Goal: Task Accomplishment & Management: Use online tool/utility

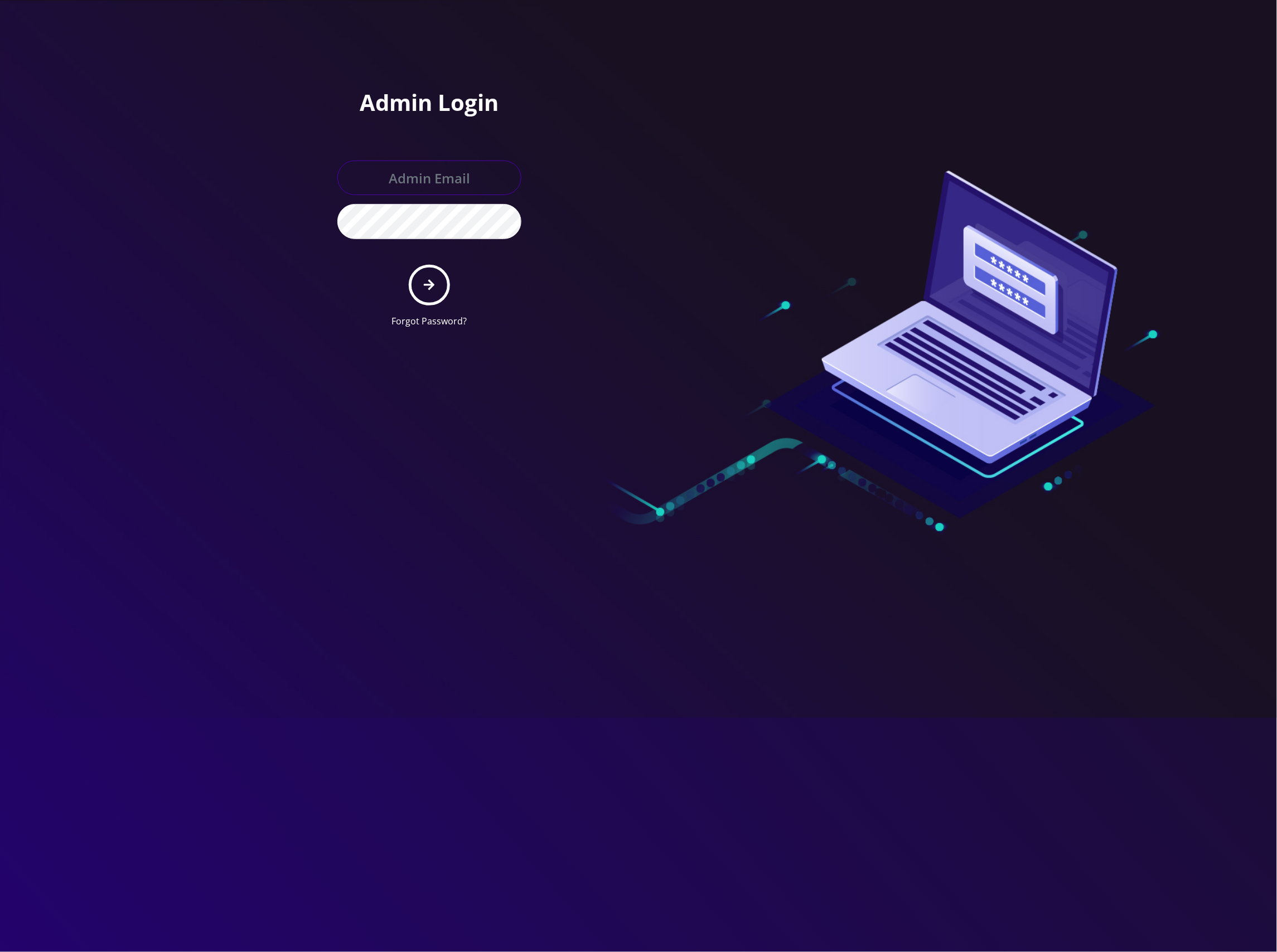
type input "master@britewireless.com"
click at [428, 271] on button "submit" at bounding box center [429, 285] width 41 height 41
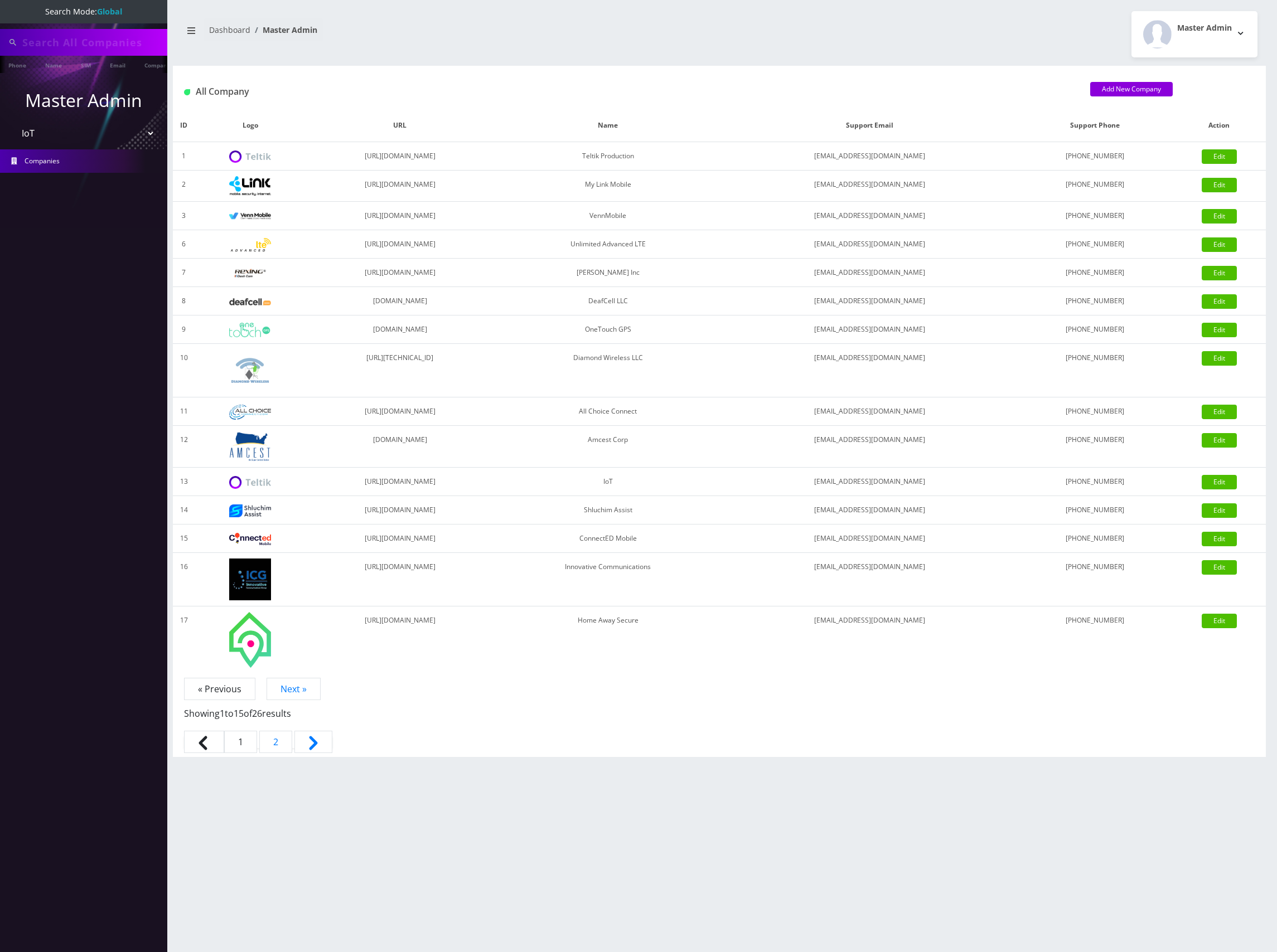
select select "13"
type input "7326917132"
drag, startPoint x: 65, startPoint y: 203, endPoint x: 95, endPoint y: 171, distance: 43.9
click at [67, 202] on nav "Search Mode: Global 7326917132 Phone Name SIM Email Company Customer Master Adm…" at bounding box center [83, 476] width 167 height 952
click at [59, 63] on link "Name" at bounding box center [53, 65] width 28 height 19
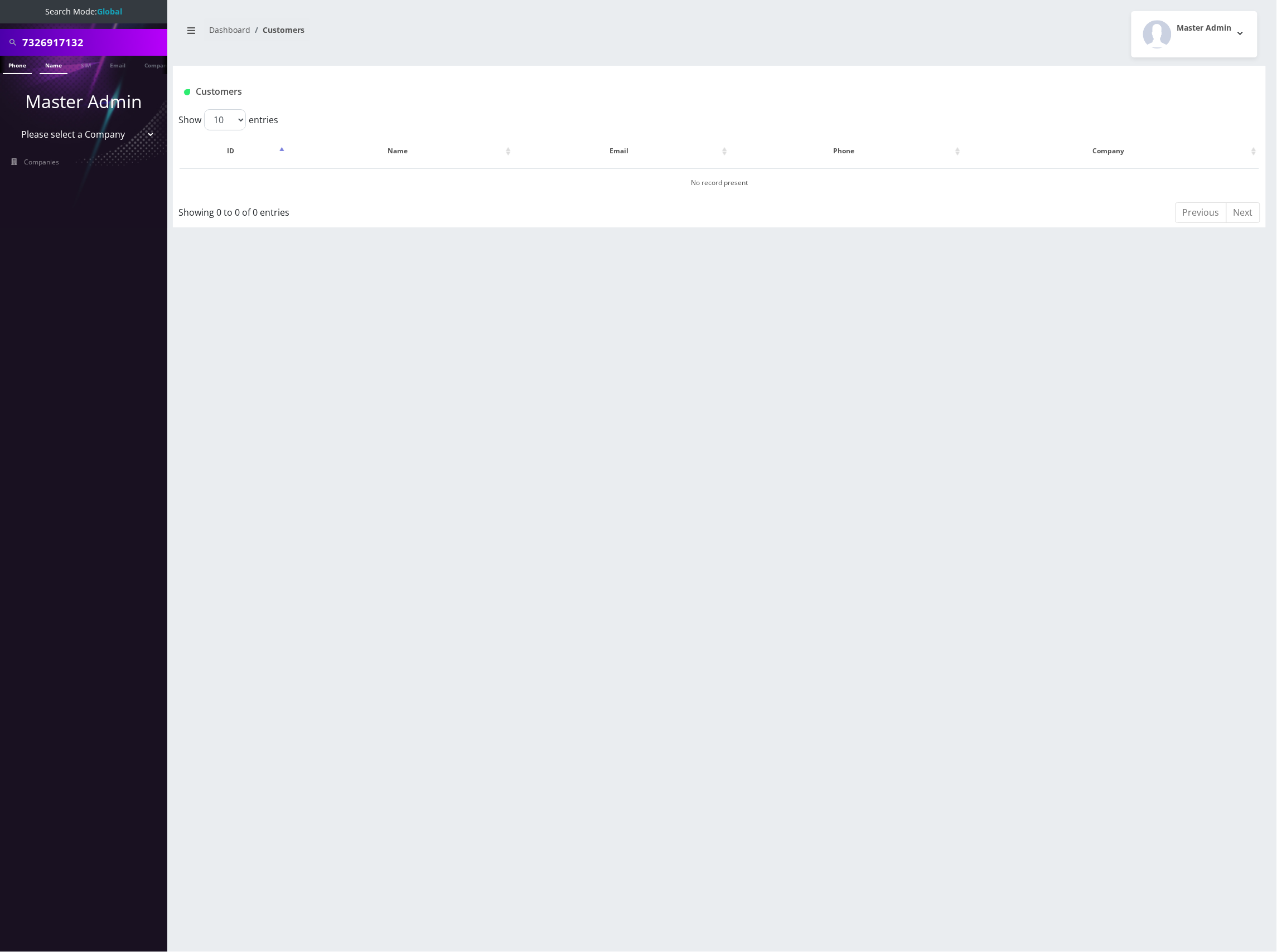
drag, startPoint x: 0, startPoint y: 0, endPoint x: 18, endPoint y: 64, distance: 66.5
click at [18, 64] on link "Phone" at bounding box center [17, 65] width 29 height 19
click at [108, 134] on select "Please select a Company Teltik Production My Link Mobile VennMobile Unlimited A…" at bounding box center [83, 134] width 142 height 22
select select "13"
click at [12, 124] on select "Please select a Company Teltik Production My Link Mobile VennMobile Unlimited A…" at bounding box center [83, 134] width 142 height 22
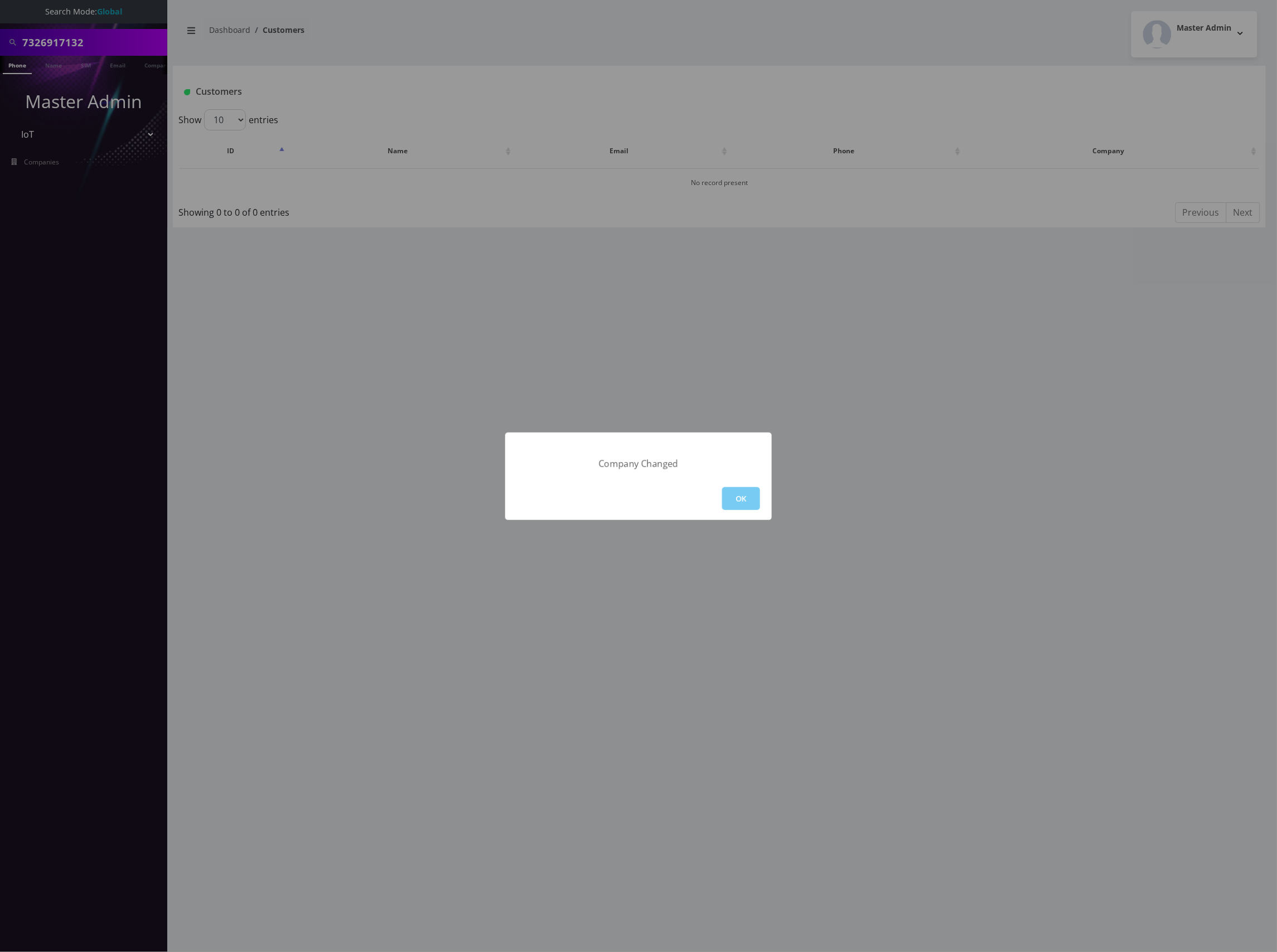
click at [739, 495] on button "OK" at bounding box center [741, 498] width 38 height 23
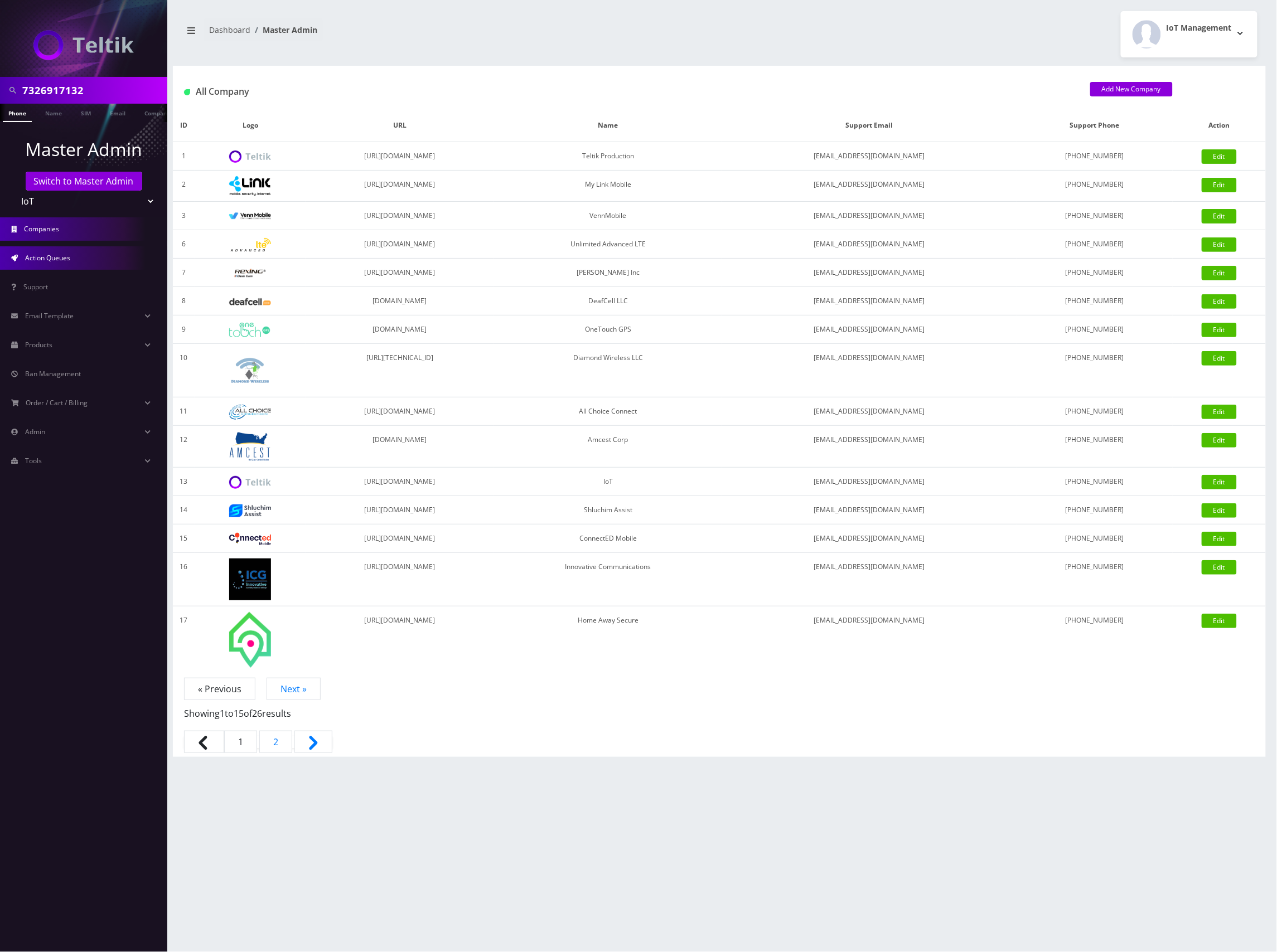
click at [61, 257] on span "Action Queues" at bounding box center [47, 258] width 45 height 10
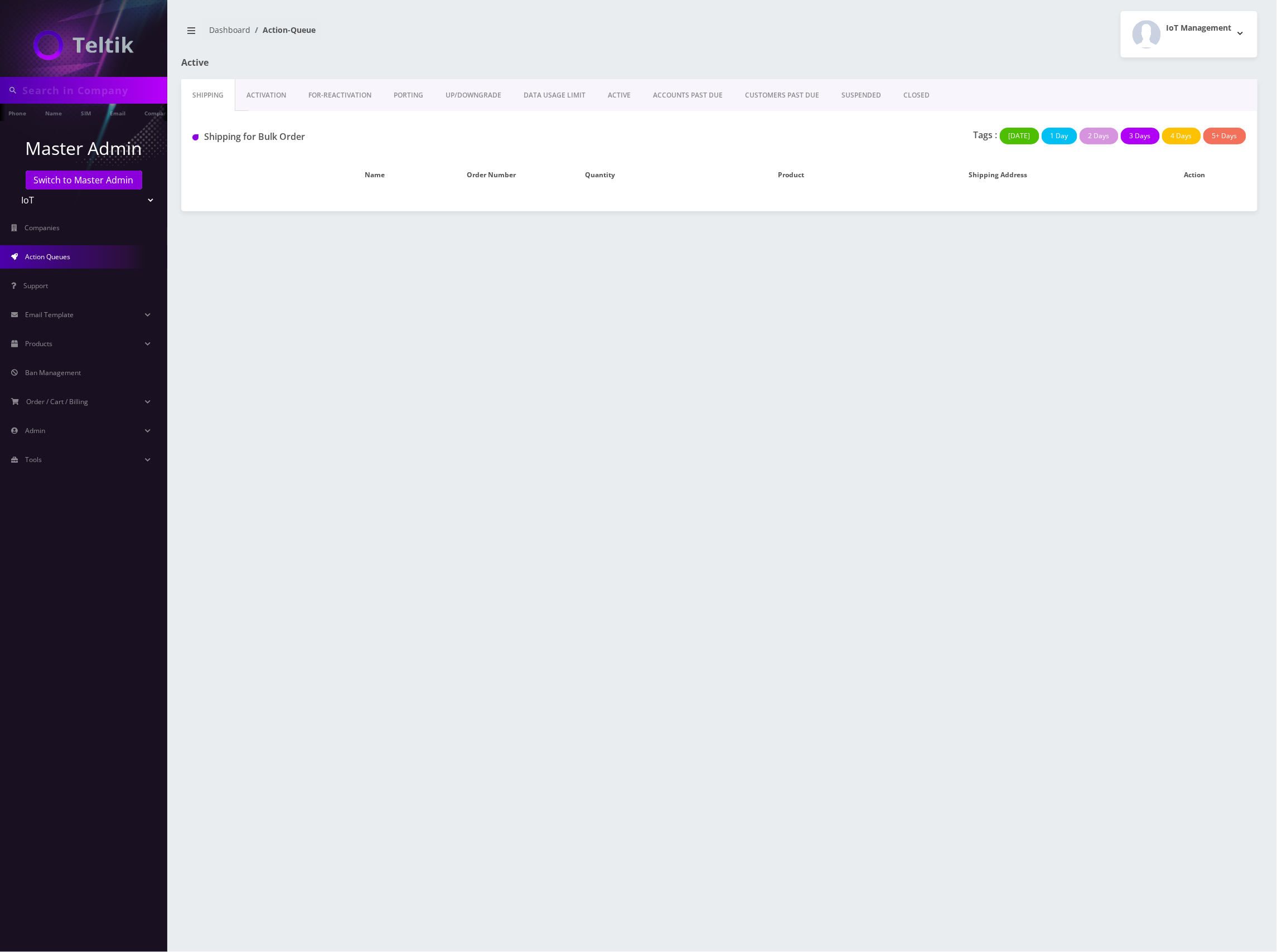
type input "7326917132"
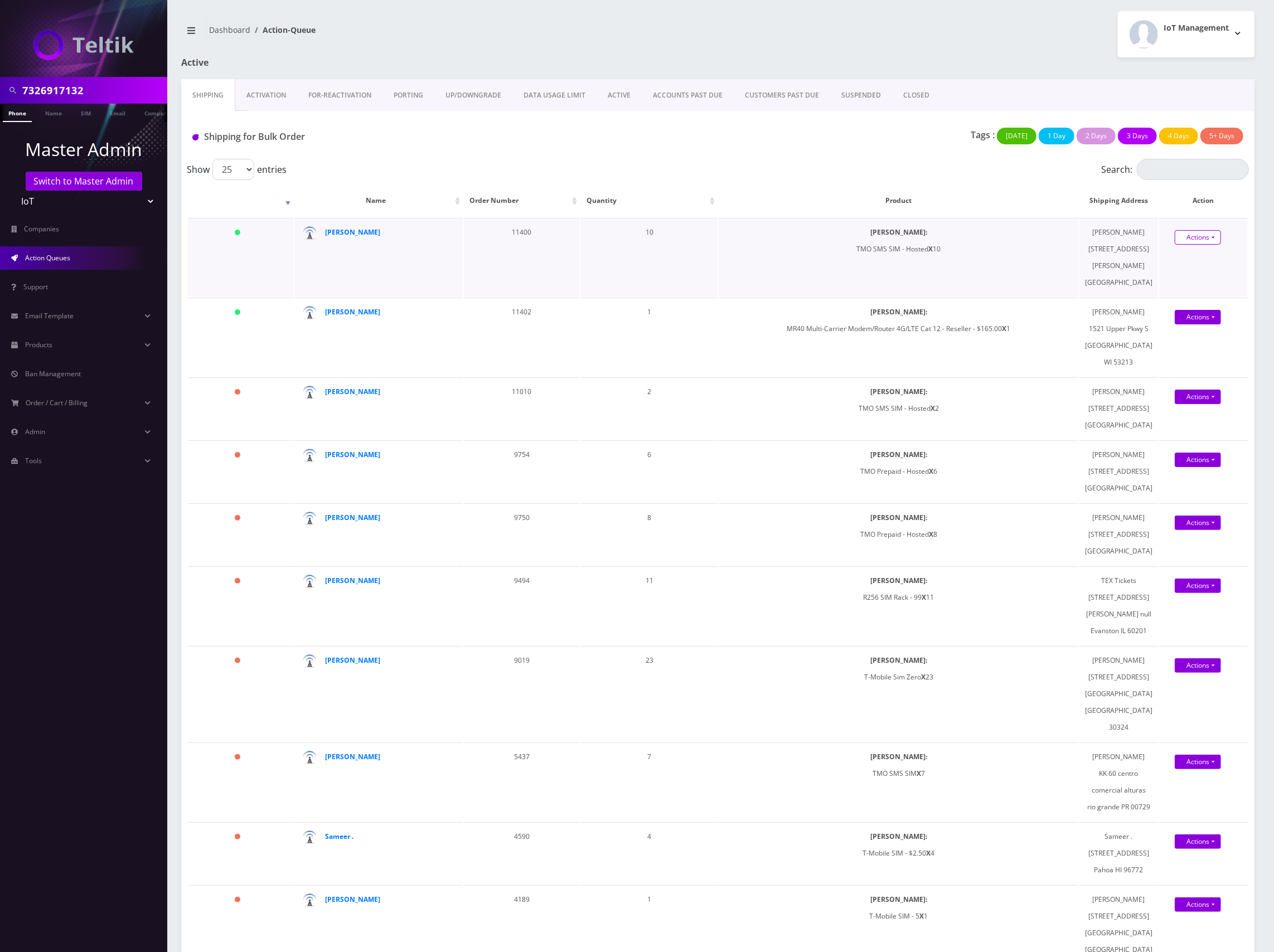
click at [1194, 234] on link "Actions" at bounding box center [1198, 237] width 46 height 15
click at [1182, 262] on link "Shipped" at bounding box center [1207, 258] width 90 height 17
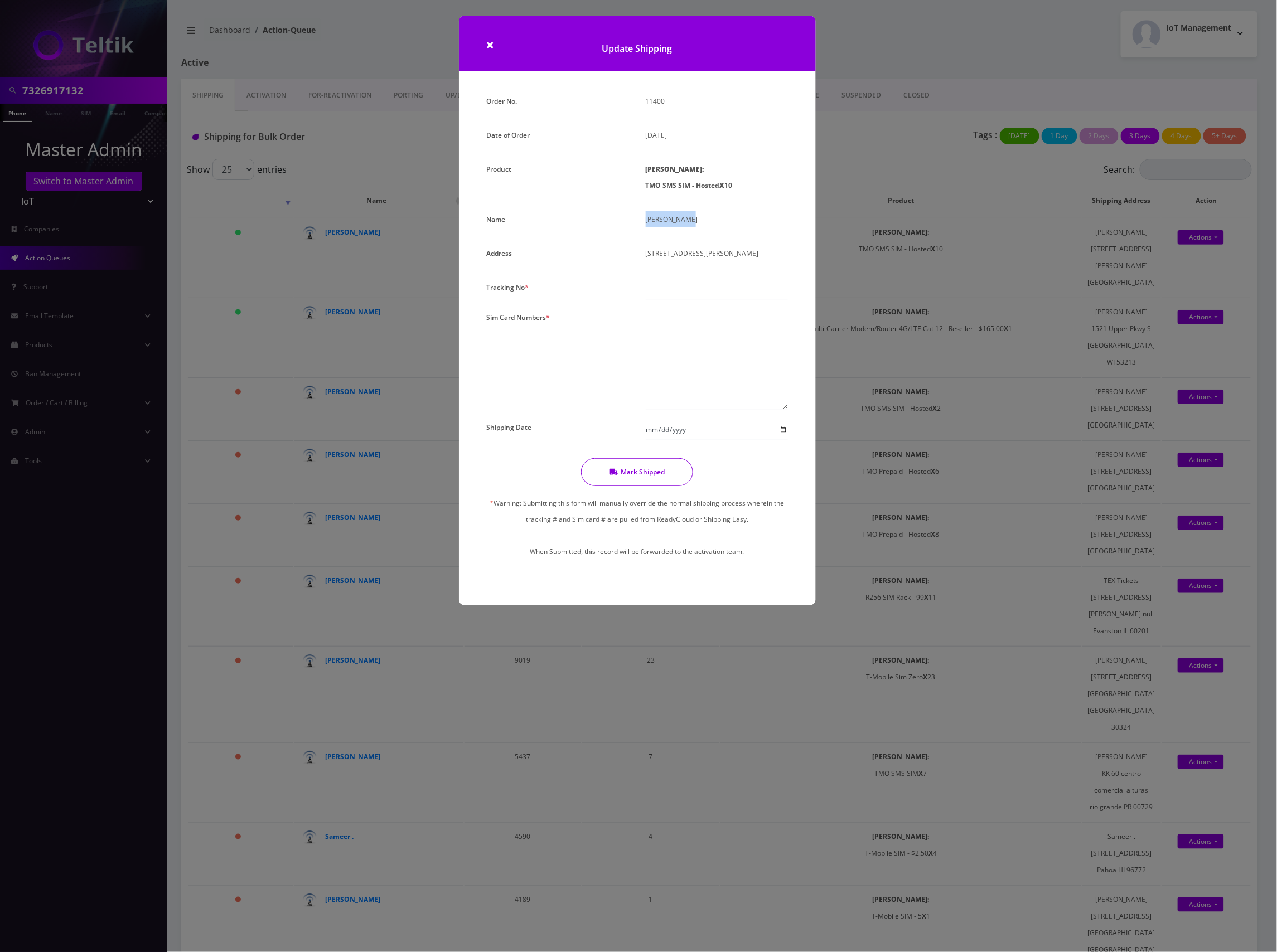
drag, startPoint x: 699, startPoint y: 217, endPoint x: 777, endPoint y: 231, distance: 79.2
click at [591, 220] on div "Order No. 11400 Date of Order September 03, 2025 Product SIMs: TMO SMS SIM - Ho…" at bounding box center [637, 335] width 318 height 484
copy div "Jeremy Espey"
click at [679, 350] on textarea at bounding box center [716, 359] width 142 height 101
paste textarea "8901240497128420931 8901240497128438032 8901240497128425872 8901240497128433546…"
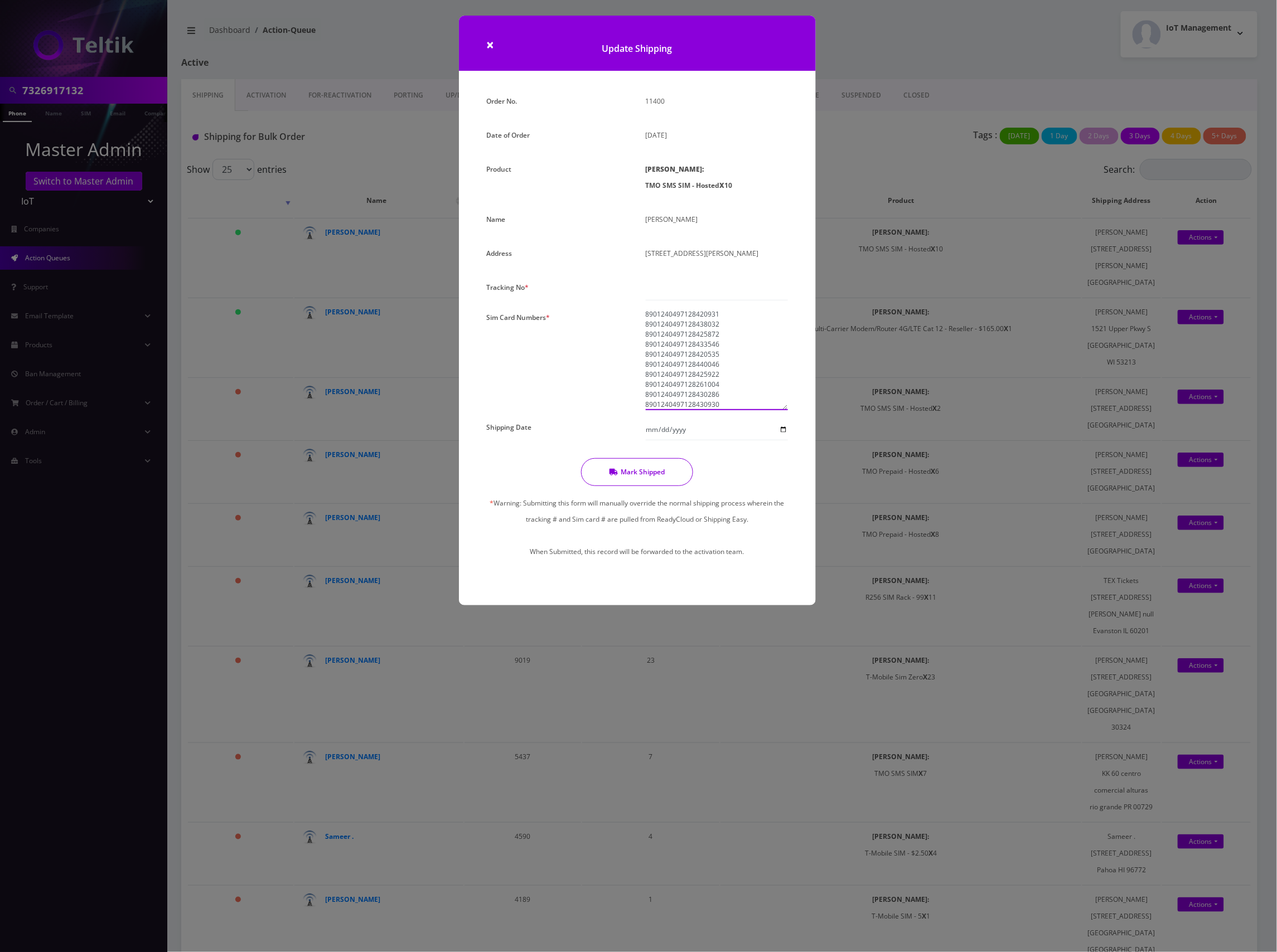
type textarea "8901240497128420931 8901240497128438032 8901240497128425872 8901240497128433546…"
click at [691, 288] on input "text" at bounding box center [716, 289] width 142 height 22
type input "000"
click at [652, 466] on button "Mark Shipped" at bounding box center [636, 472] width 112 height 28
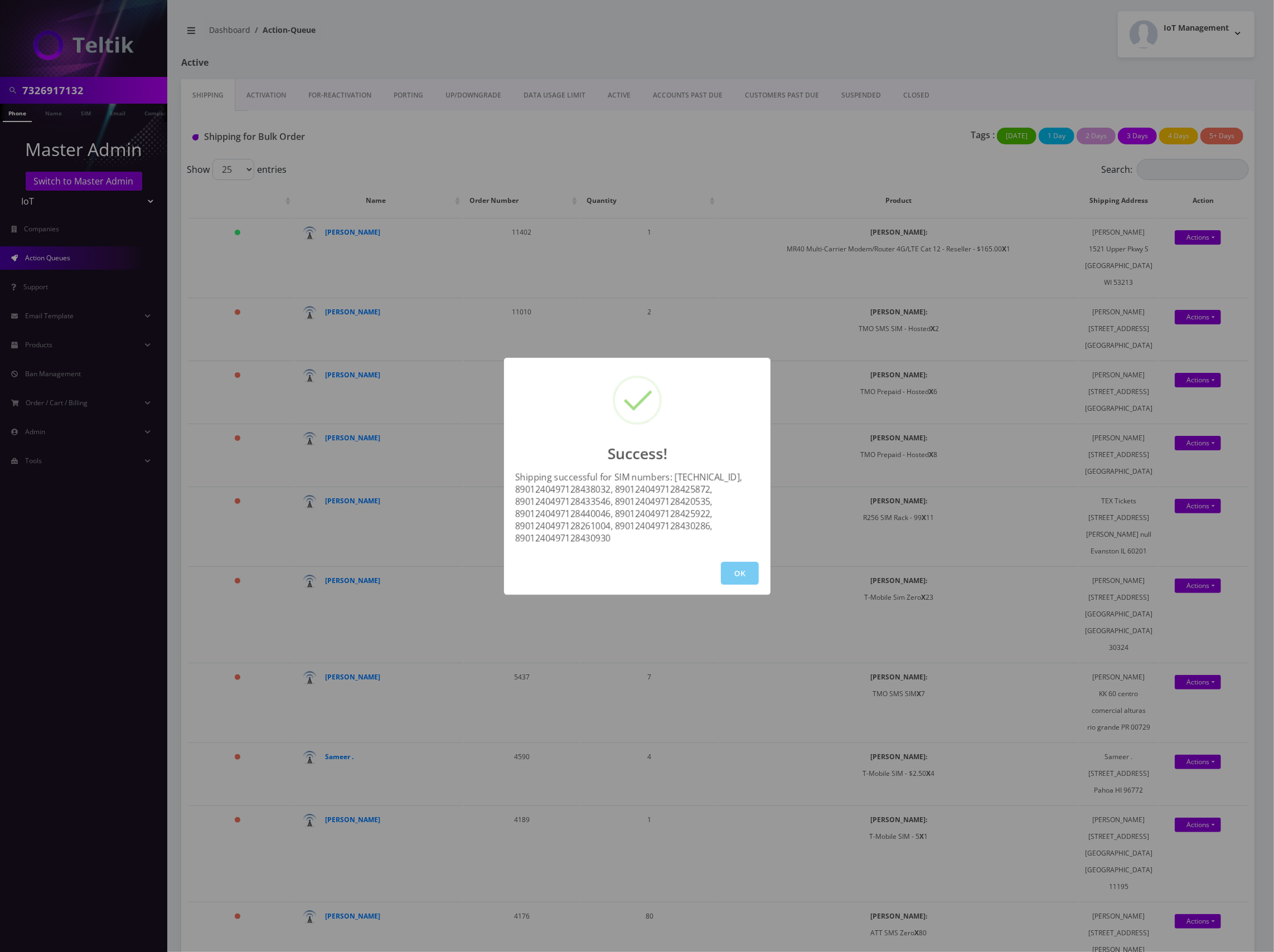
click at [743, 571] on button "OK" at bounding box center [740, 573] width 38 height 23
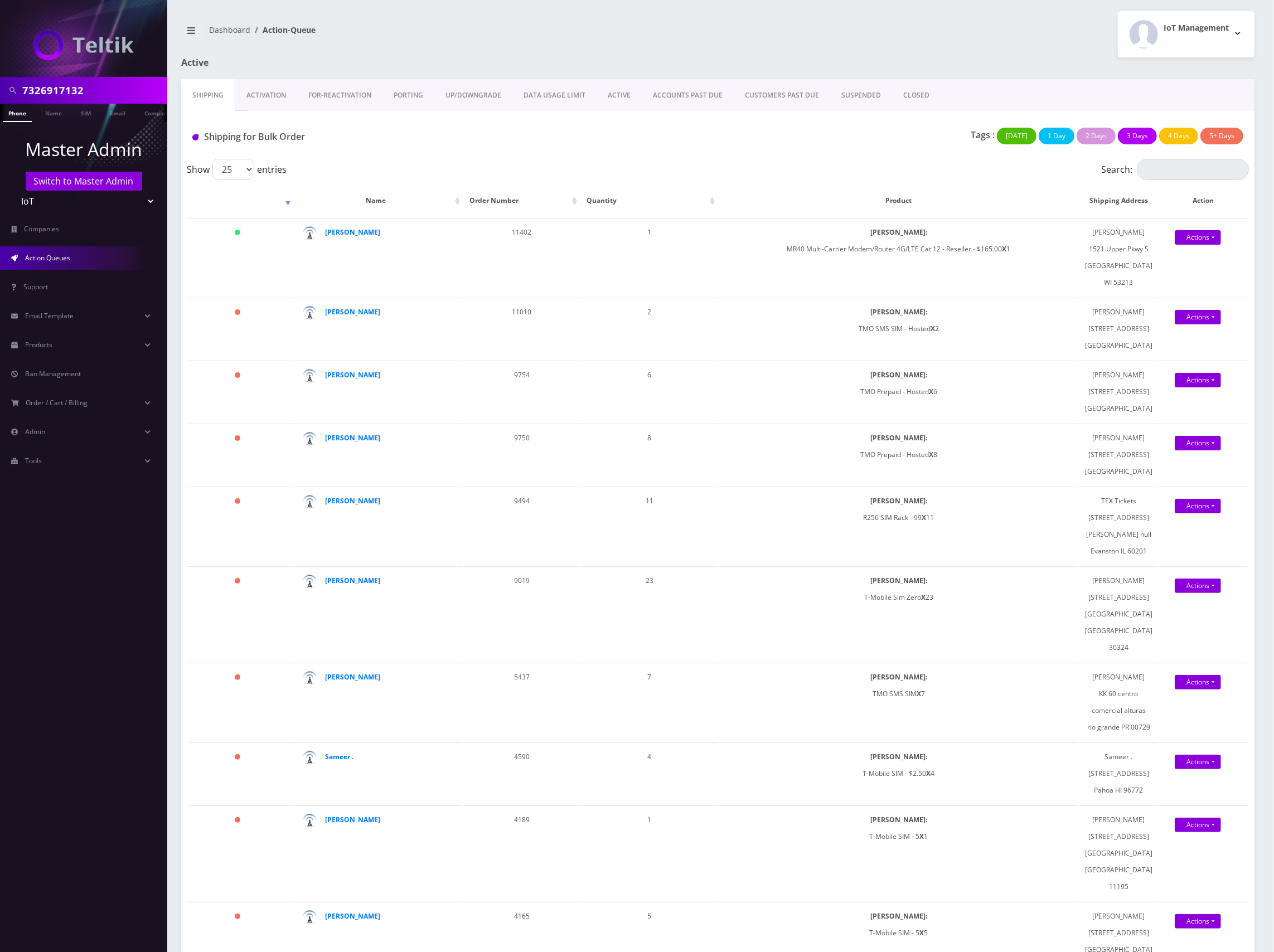
click at [51, 90] on input "7326917132" at bounding box center [93, 90] width 142 height 22
paste input "89148000011798241400"
type input "89148000011798241400"
click at [83, 109] on link "SIM" at bounding box center [85, 112] width 22 height 19
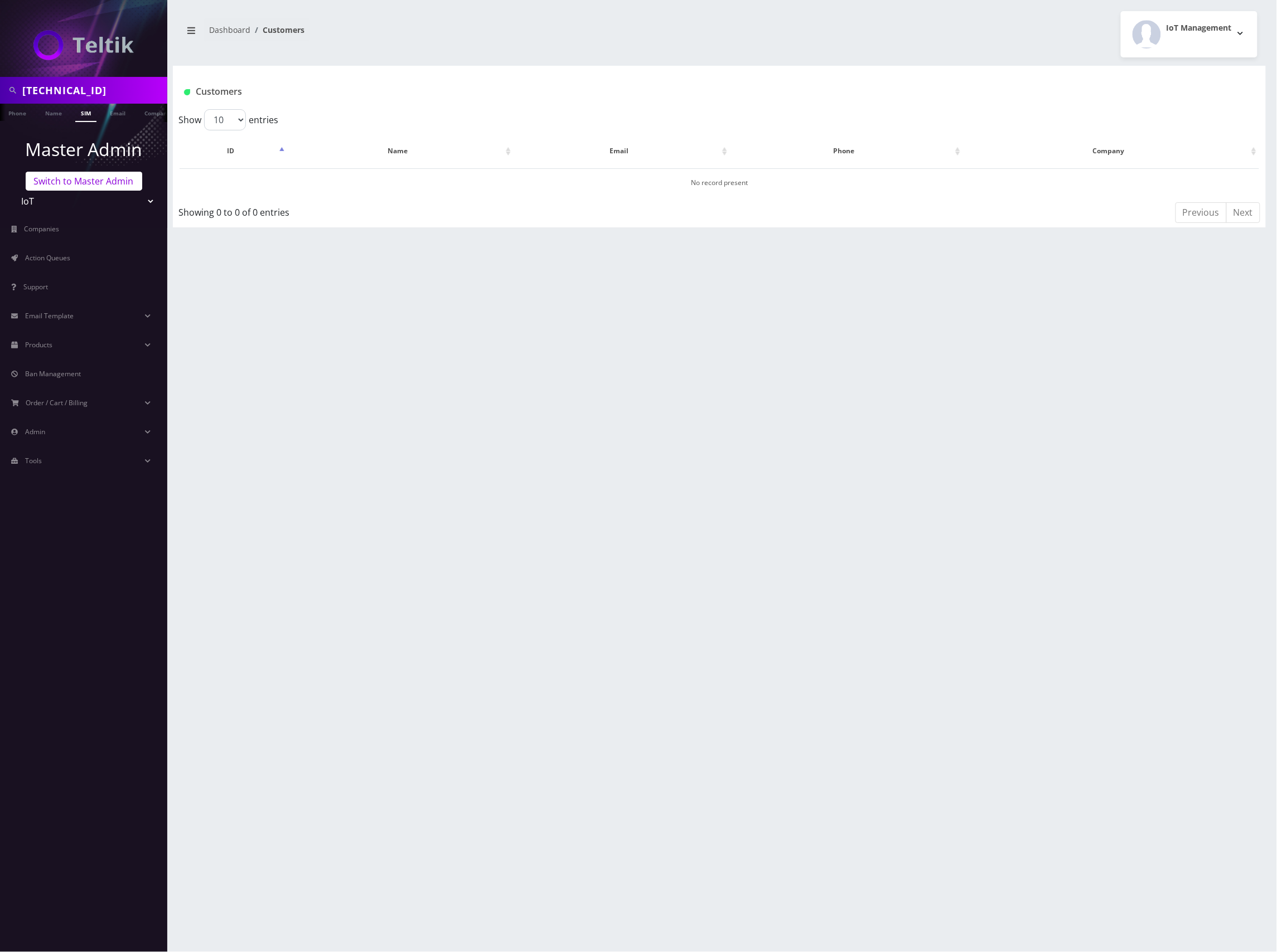
click at [77, 182] on link "Switch to Master Admin" at bounding box center [84, 180] width 117 height 19
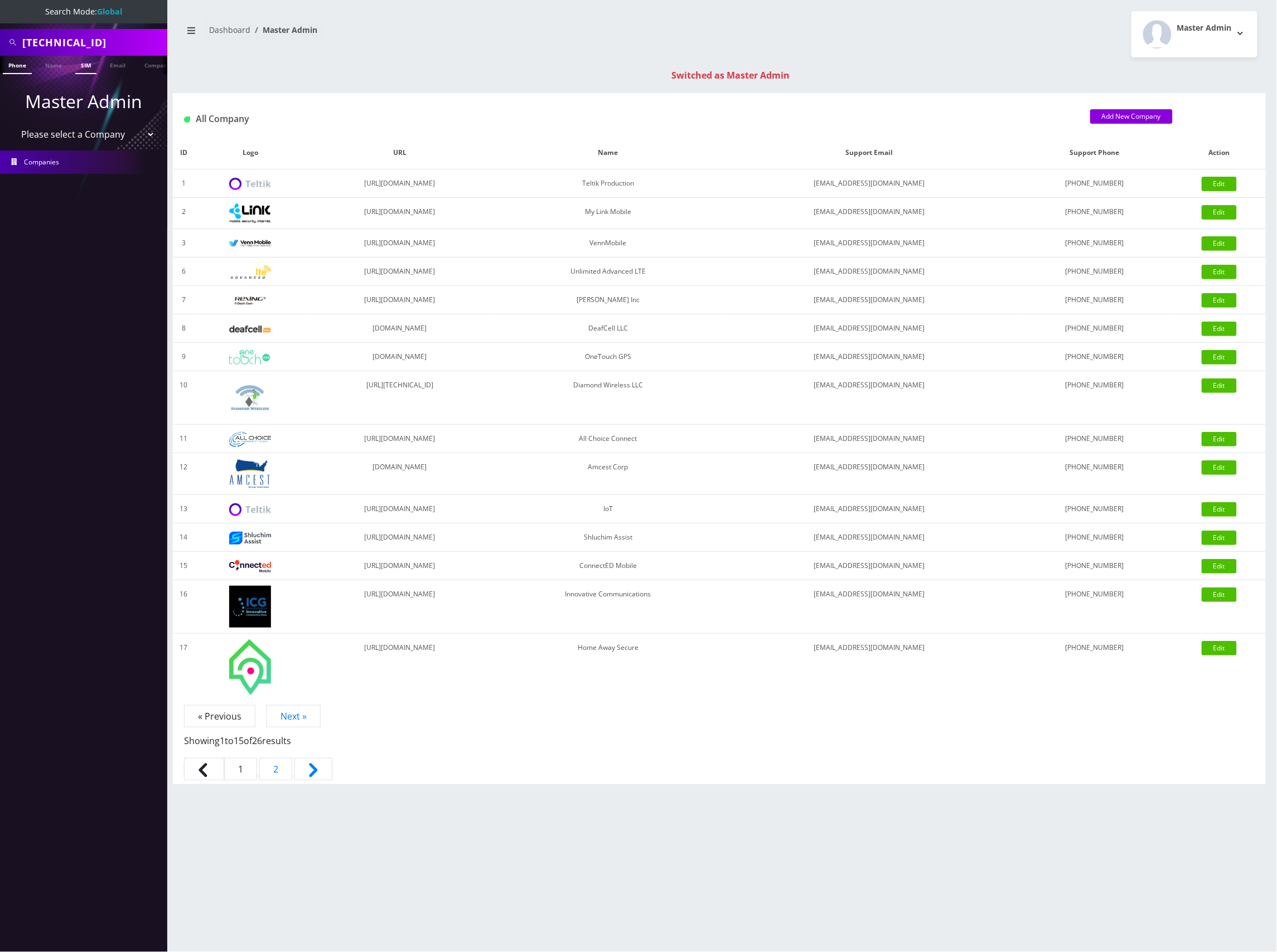
click at [79, 66] on link "SIM" at bounding box center [85, 65] width 22 height 19
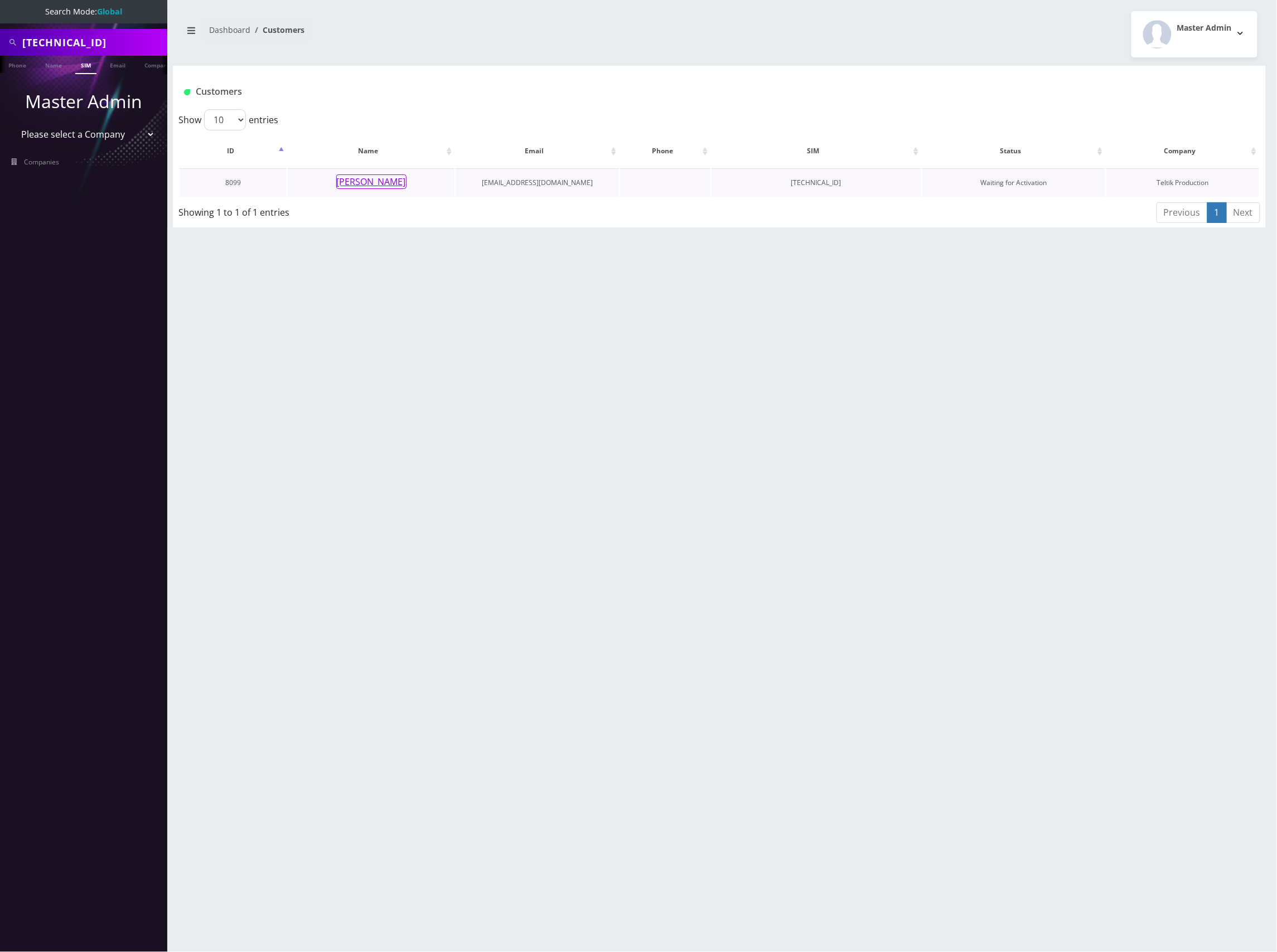
click at [381, 187] on button "[PERSON_NAME]" at bounding box center [371, 181] width 70 height 15
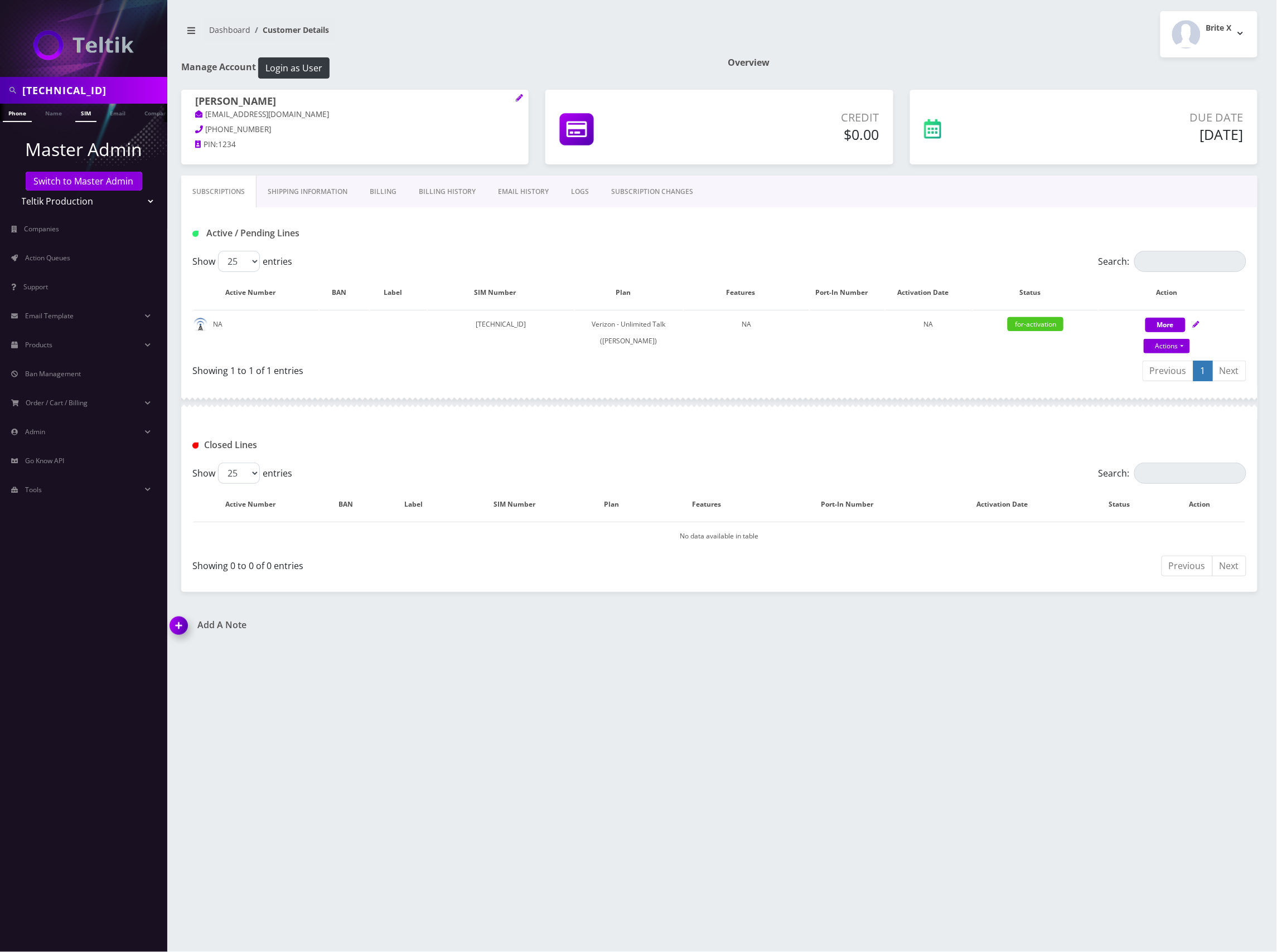
scroll to position [0, 6]
click at [81, 90] on input "89148000011798241400" at bounding box center [93, 90] width 142 height 22
paste input "3233511937"
type input "3233511937"
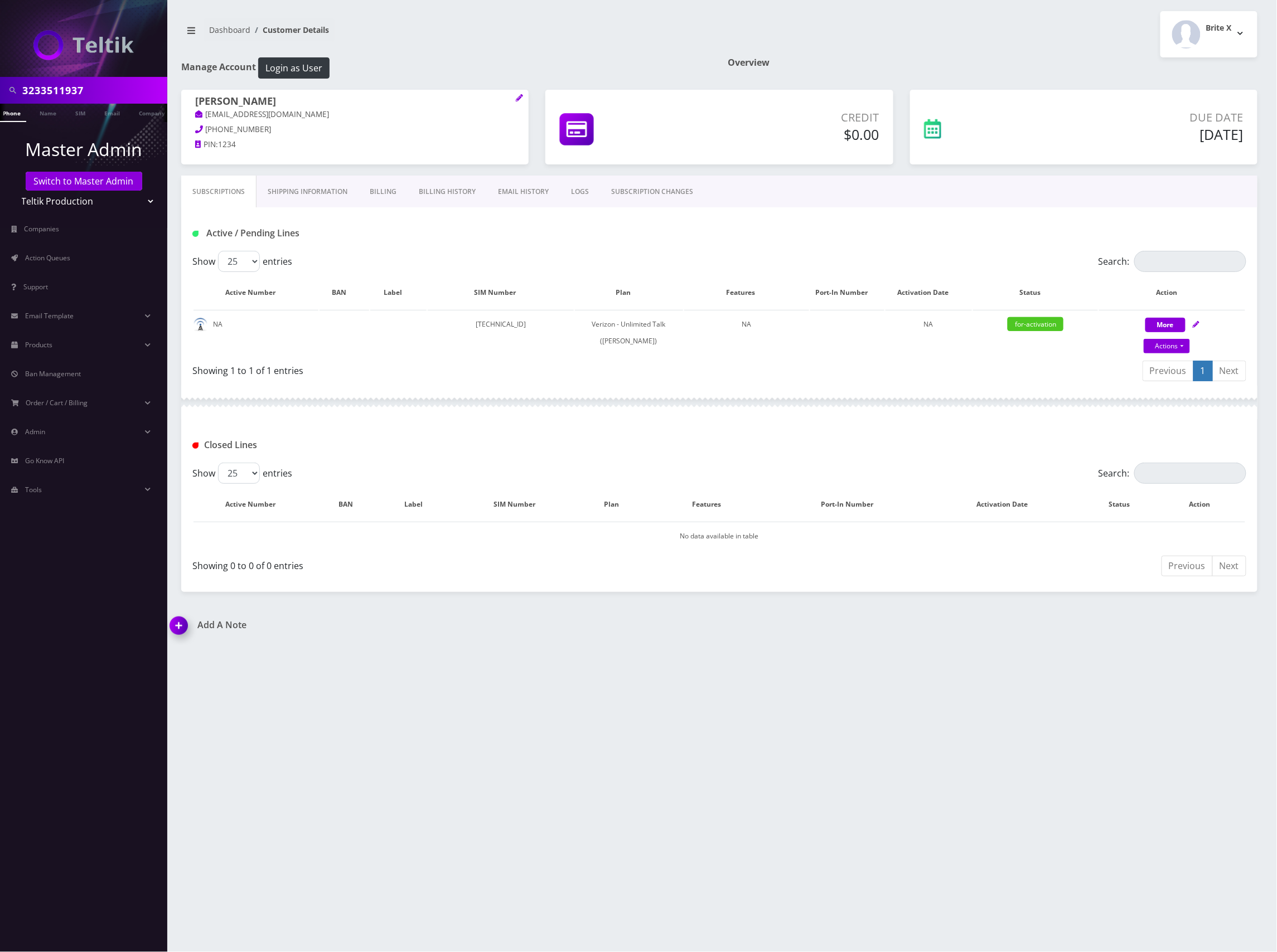
scroll to position [0, 0]
click at [10, 110] on li at bounding box center [6, 115] width 11 height 28
click at [17, 114] on link "Phone" at bounding box center [17, 112] width 29 height 19
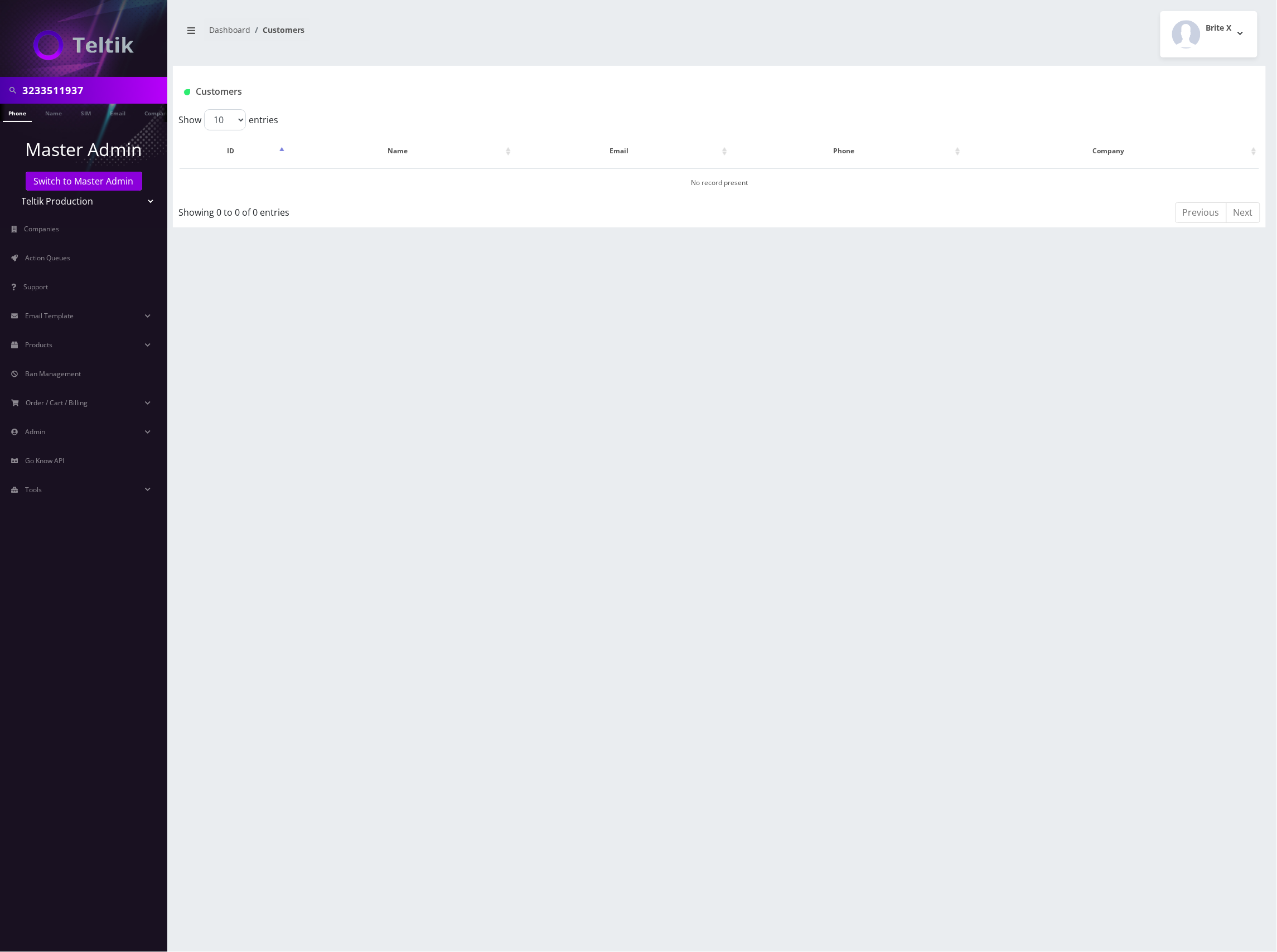
click at [98, 86] on input "3233511937" at bounding box center [93, 90] width 142 height 22
click at [67, 92] on input "3233511937" at bounding box center [93, 90] width 142 height 22
click at [65, 92] on input "3233511937" at bounding box center [93, 90] width 142 height 22
paste input "8914800001798233241"
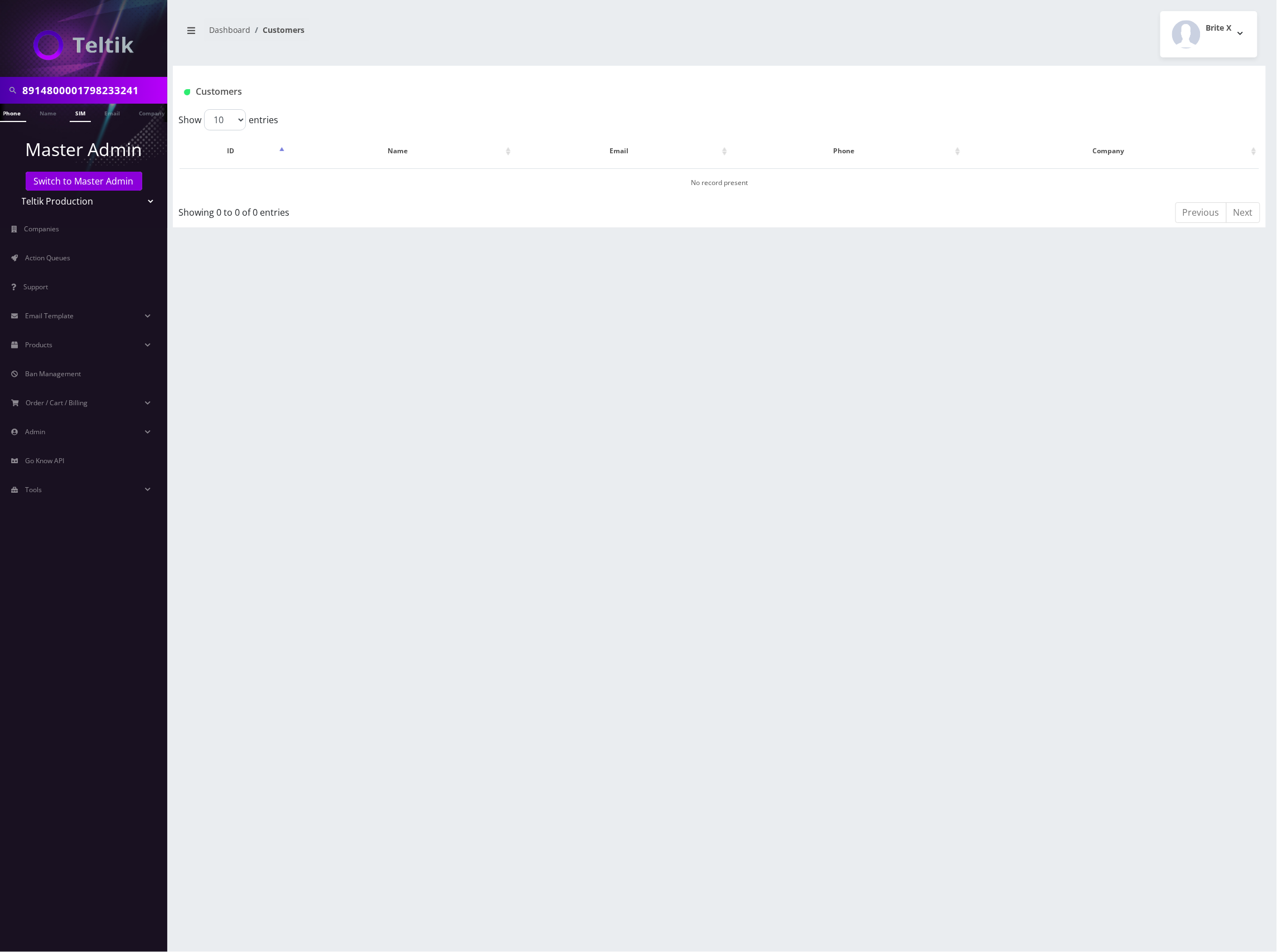
type input "8914800001798233241"
click at [78, 112] on link "SIM" at bounding box center [80, 112] width 22 height 19
click at [83, 114] on link "SIM" at bounding box center [85, 112] width 22 height 19
click at [64, 257] on span "Action Queues" at bounding box center [47, 258] width 45 height 10
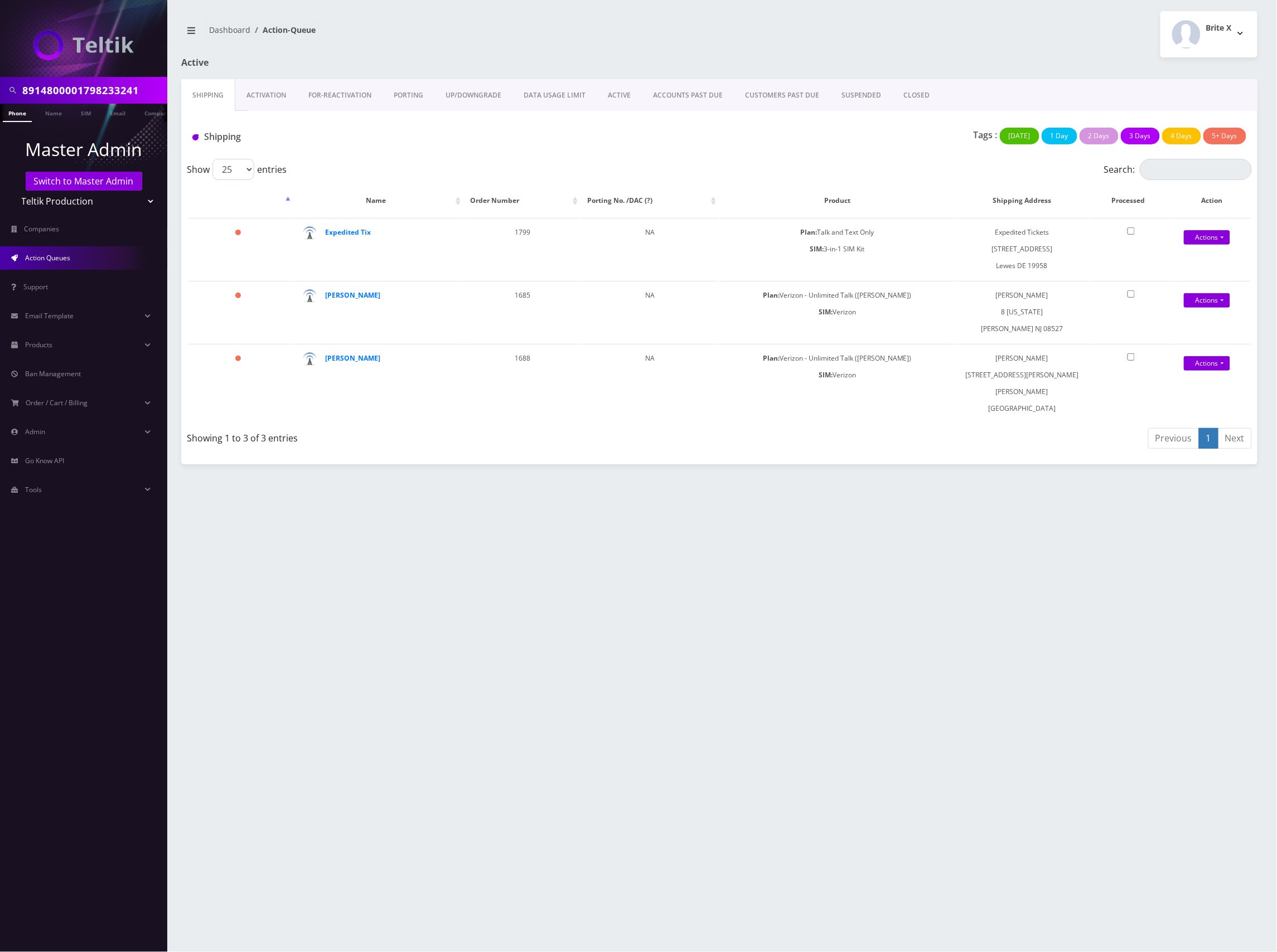
click at [278, 96] on link "Activation" at bounding box center [266, 95] width 62 height 33
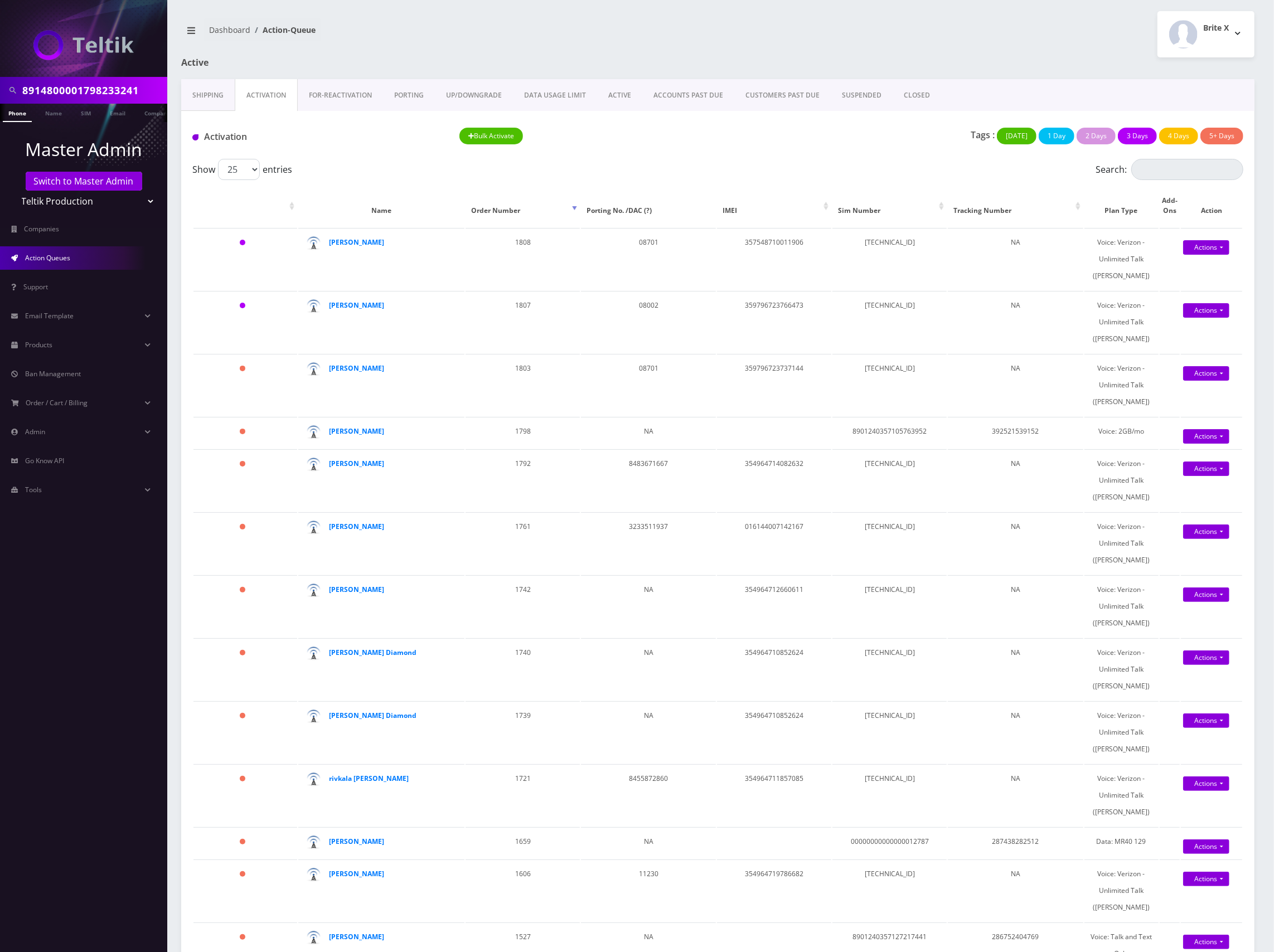
click at [801, 160] on div "Show 25 50 100 250 500 1000 entries" at bounding box center [586, 169] width 788 height 22
click at [814, 135] on div "Tags : Today 1 Day 2 Days 3 Days 4 Days 5+ Days" at bounding box center [985, 139] width 534 height 23
click at [1162, 174] on input "Search:" at bounding box center [1187, 169] width 112 height 22
paste input "8914800001798233241"
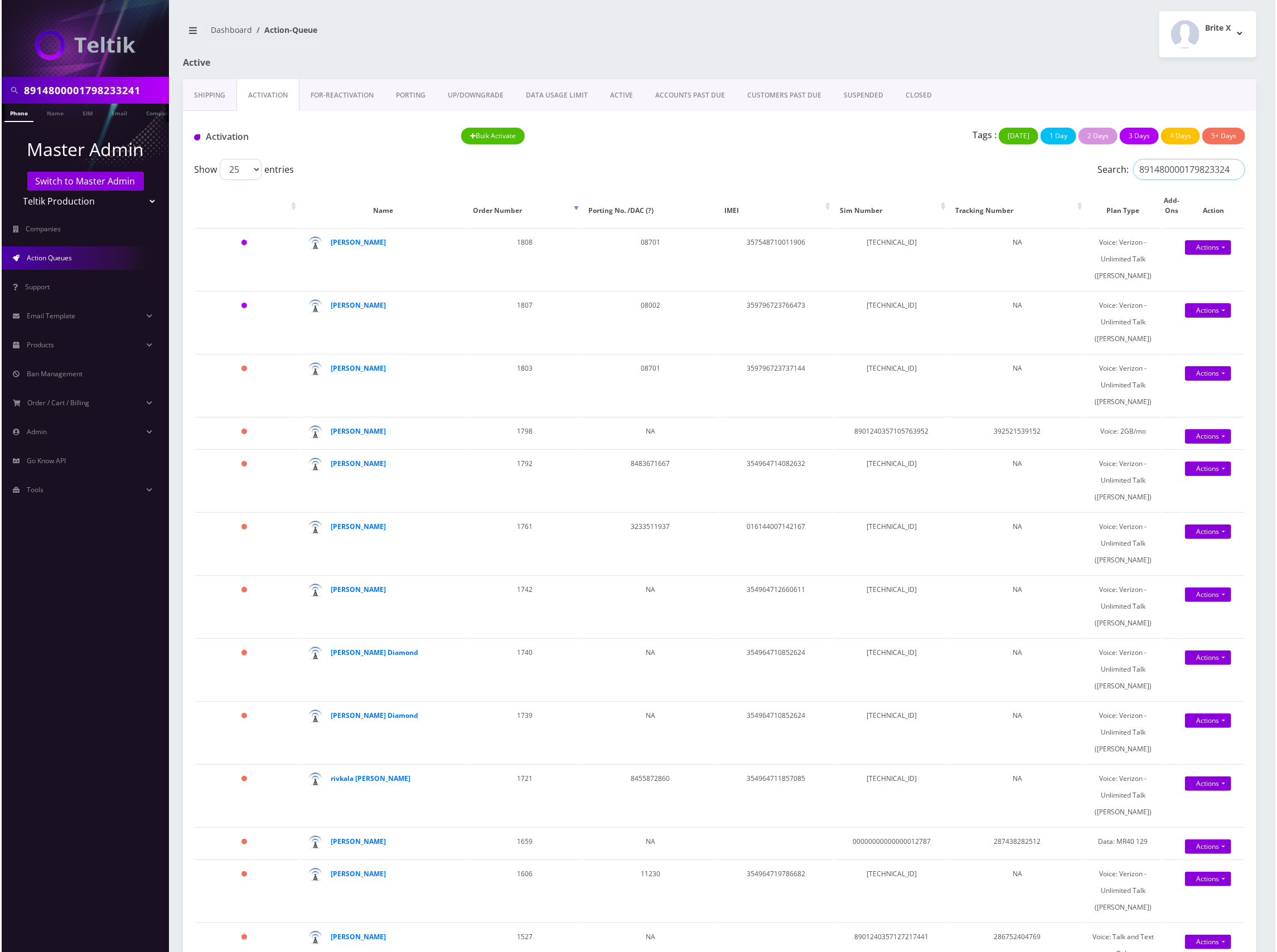
scroll to position [0, 3]
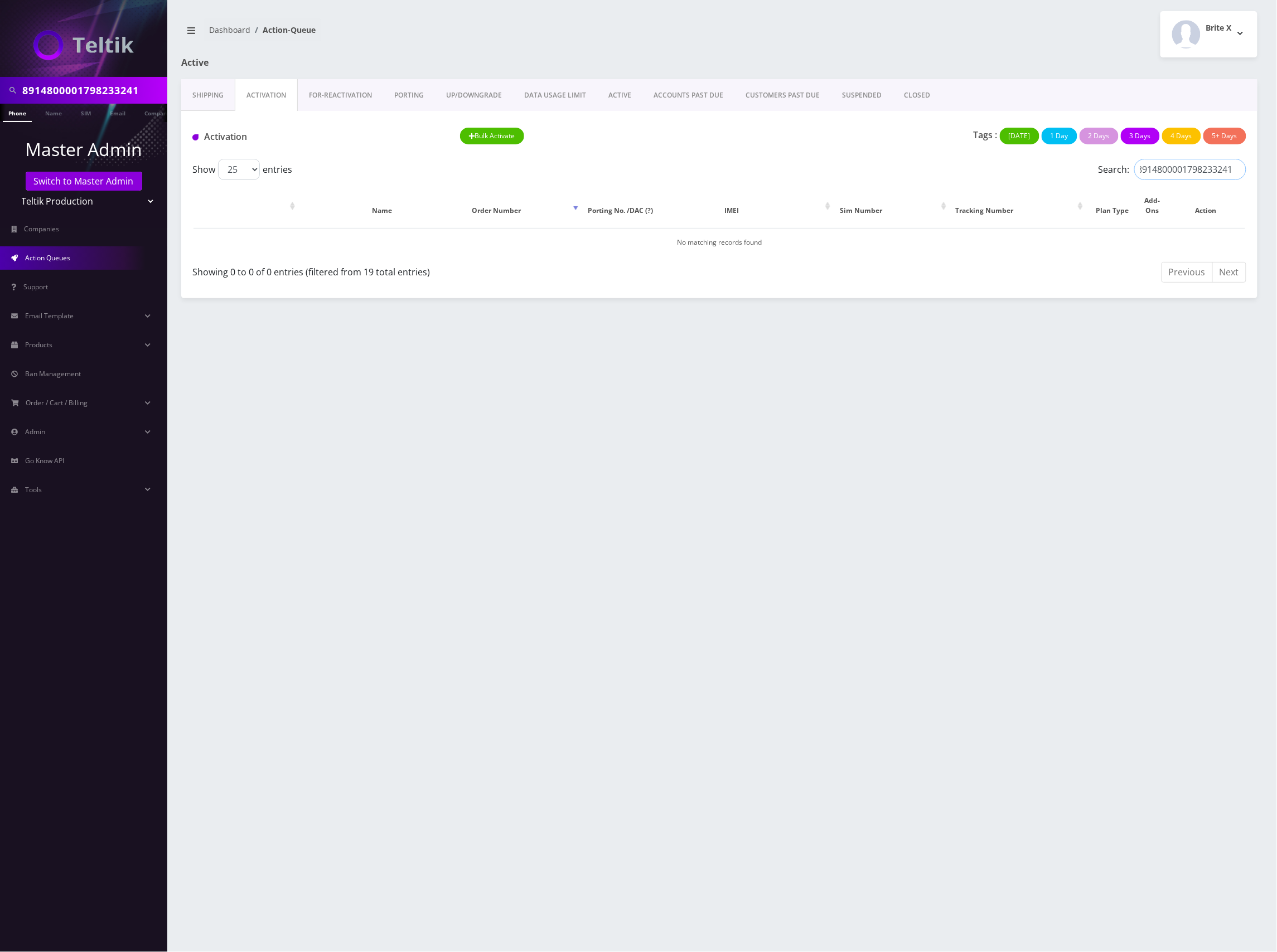
type input "8914800001798233241"
click at [324, 97] on link "FOR-REActivation" at bounding box center [340, 95] width 85 height 33
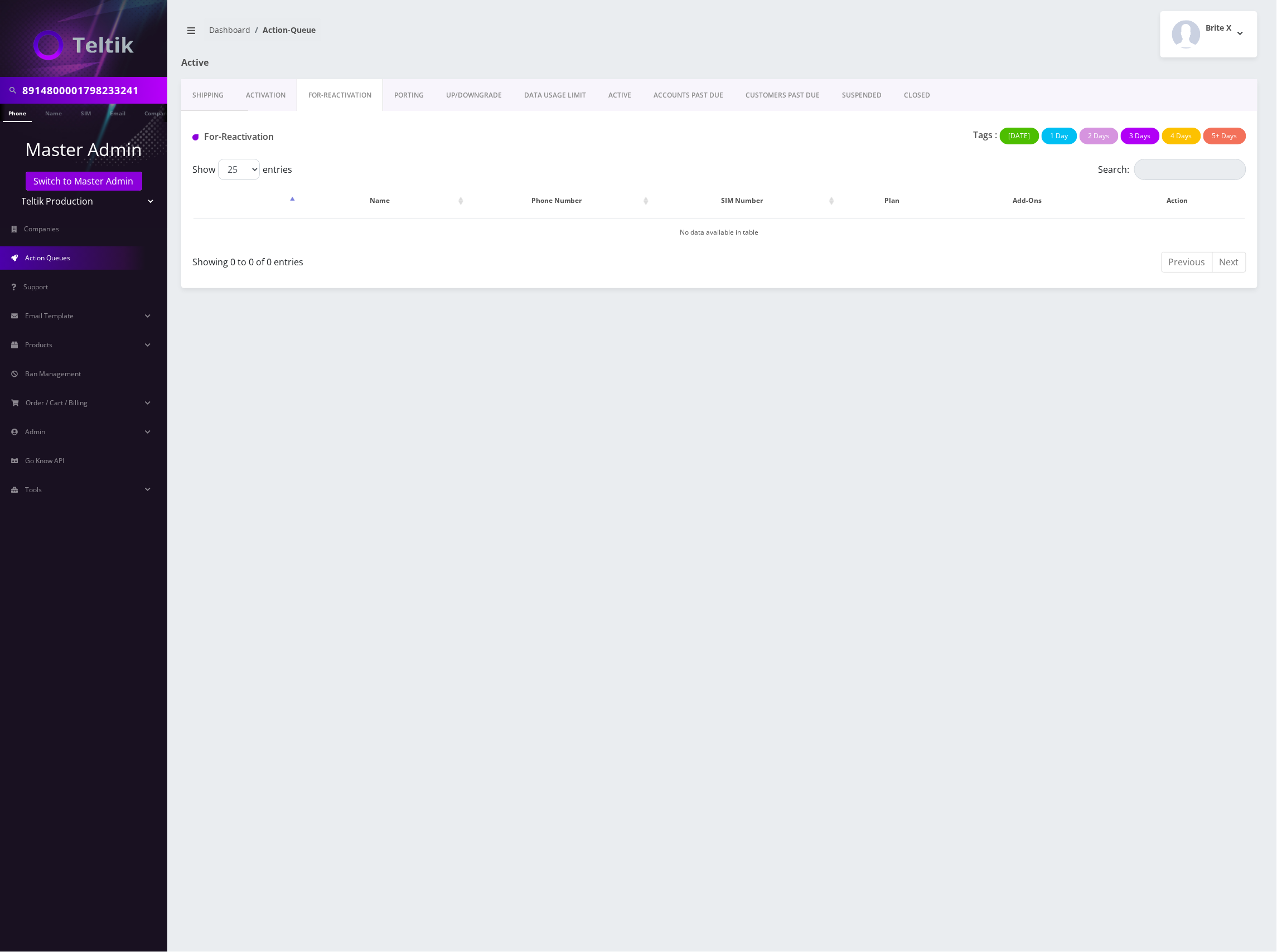
click at [1153, 159] on div "For-Reactivation Tags : Today 1 Day 2 Days 3 Days 4 Days 5+ Days" at bounding box center [719, 135] width 1076 height 48
click at [1154, 169] on input "Search:" at bounding box center [1190, 169] width 112 height 22
paste input "8914800001798233241"
type input "8914800001798233241"
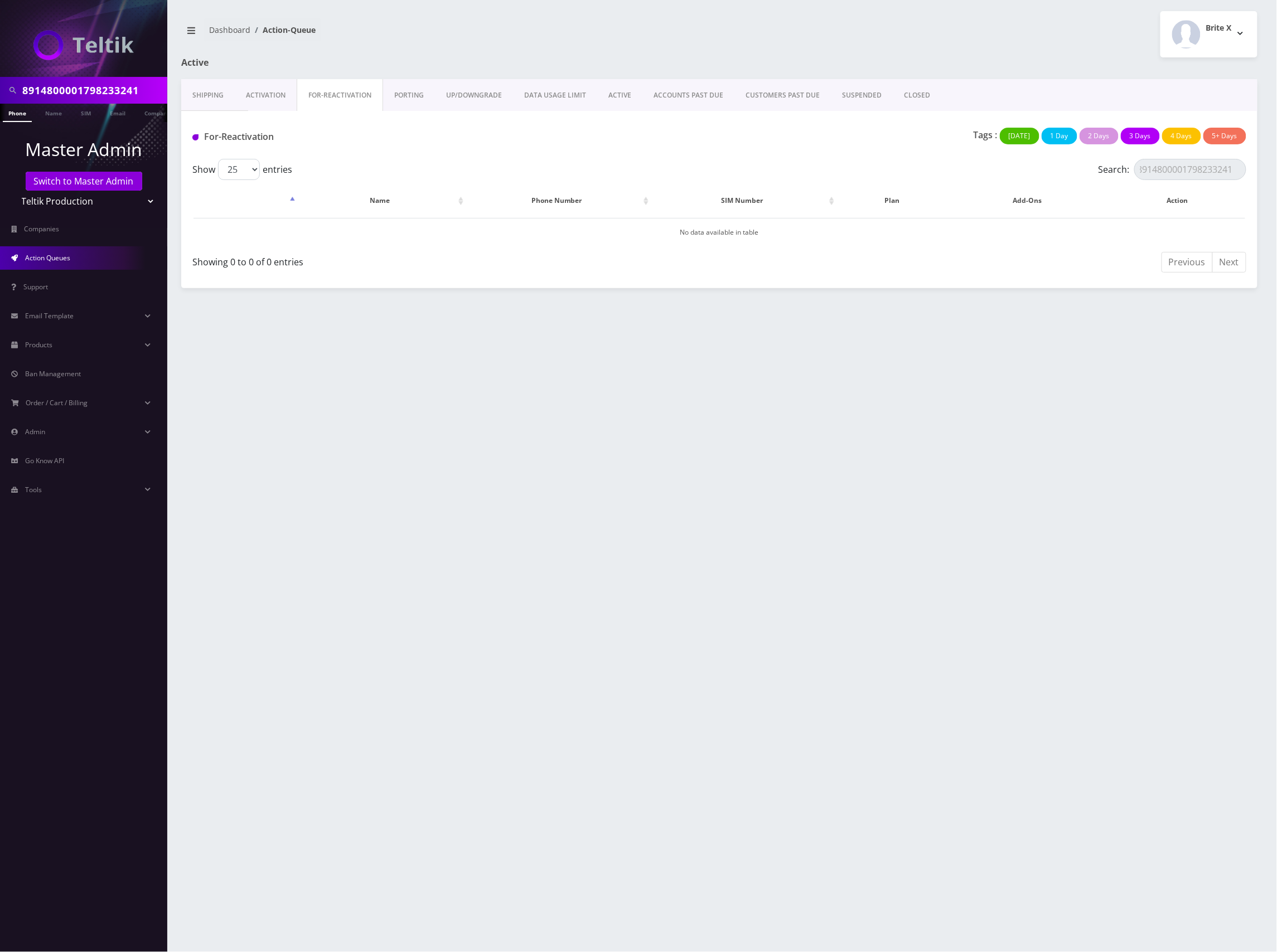
scroll to position [0, 0]
click at [391, 96] on link "PORTING" at bounding box center [409, 95] width 52 height 33
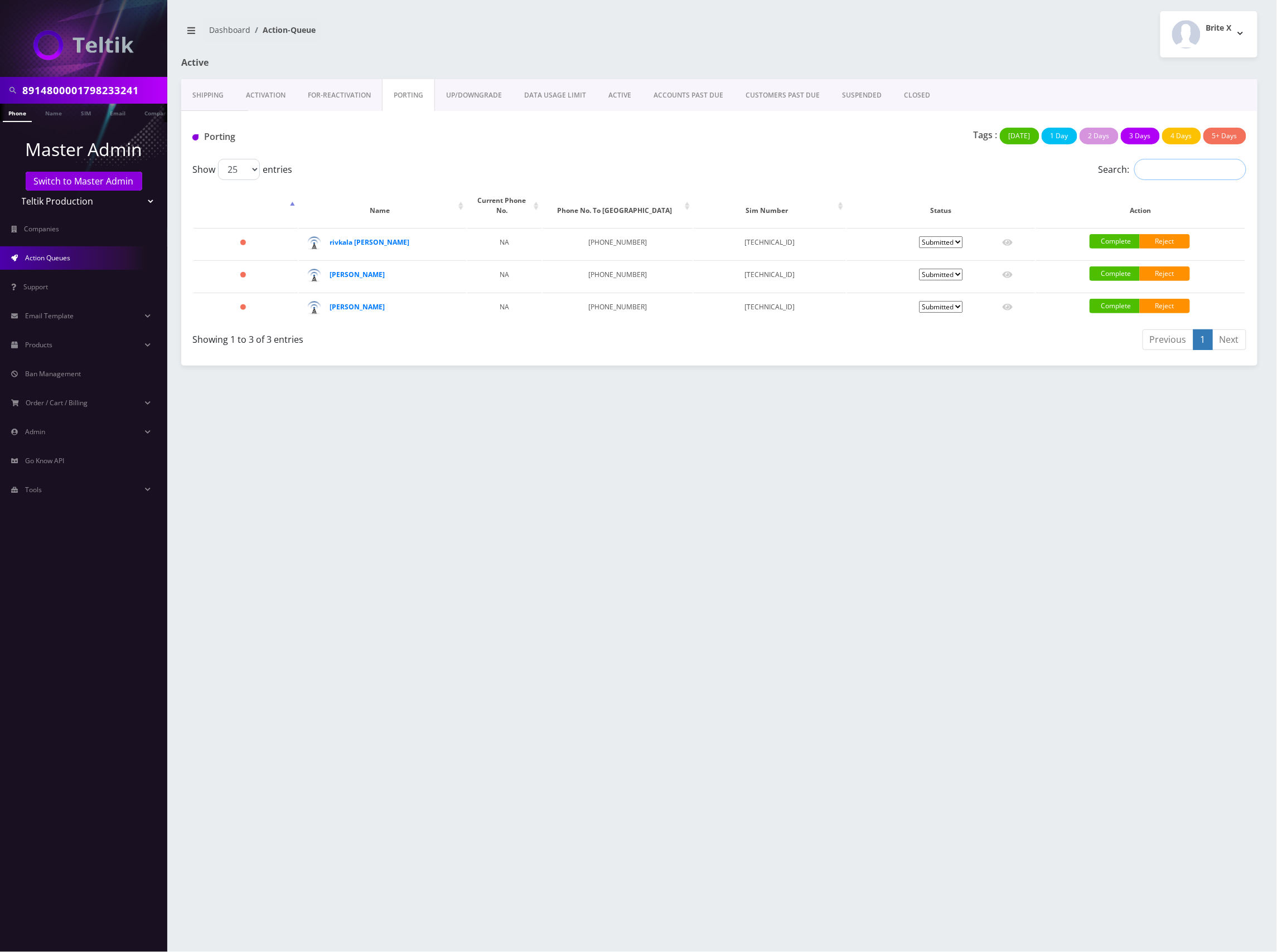
click at [1165, 166] on input "Search:" at bounding box center [1190, 169] width 112 height 22
paste input "8914800001798233241"
type input "8914800001798233241"
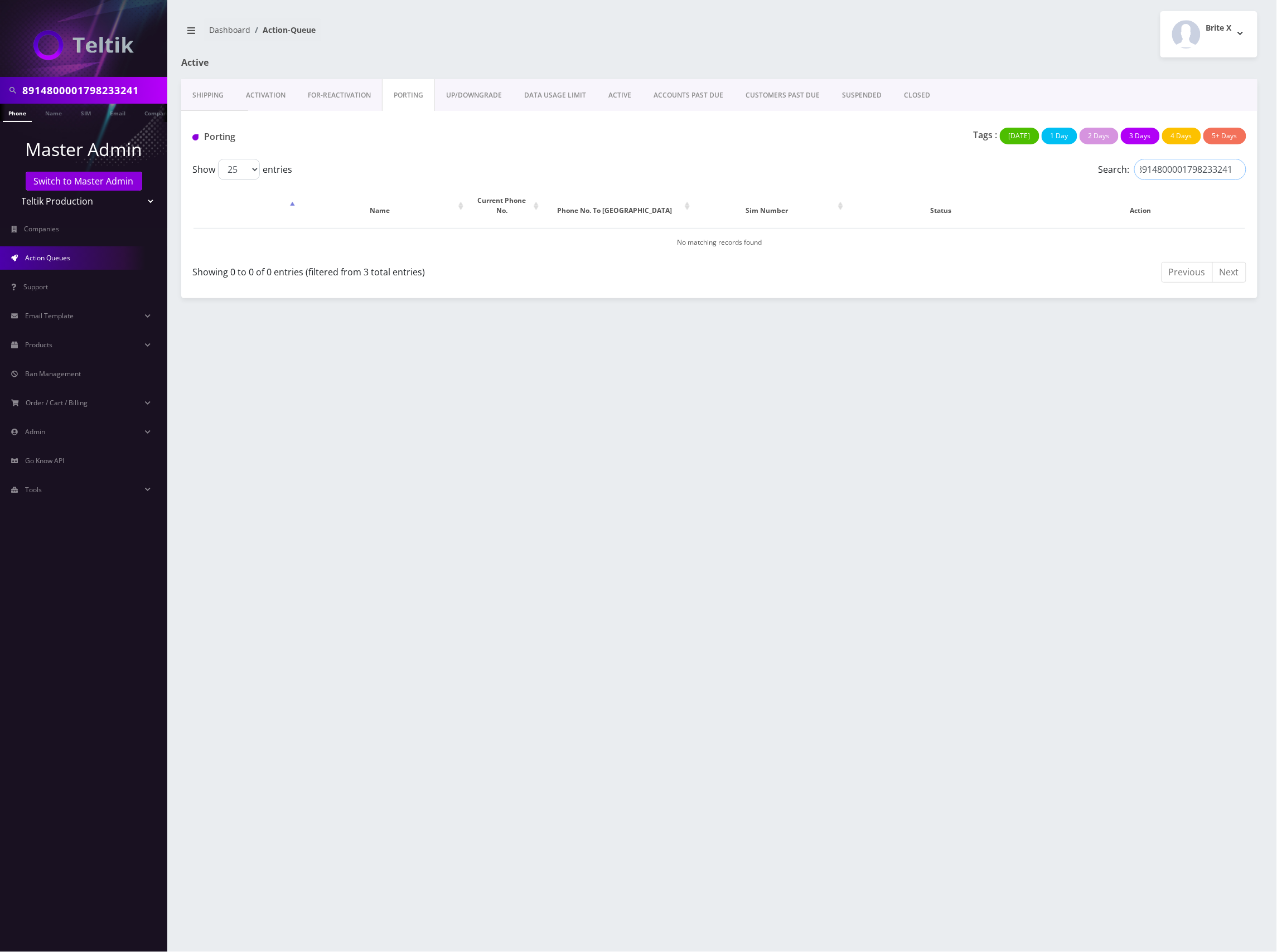
click at [1236, 173] on input "8914800001798233241" at bounding box center [1190, 169] width 112 height 22
click at [577, 135] on div "Tags : Today 1 Day 2 Days 3 Days 4 Days 5+ Days" at bounding box center [897, 139] width 713 height 23
click at [341, 97] on link "FOR-REActivation" at bounding box center [339, 95] width 85 height 33
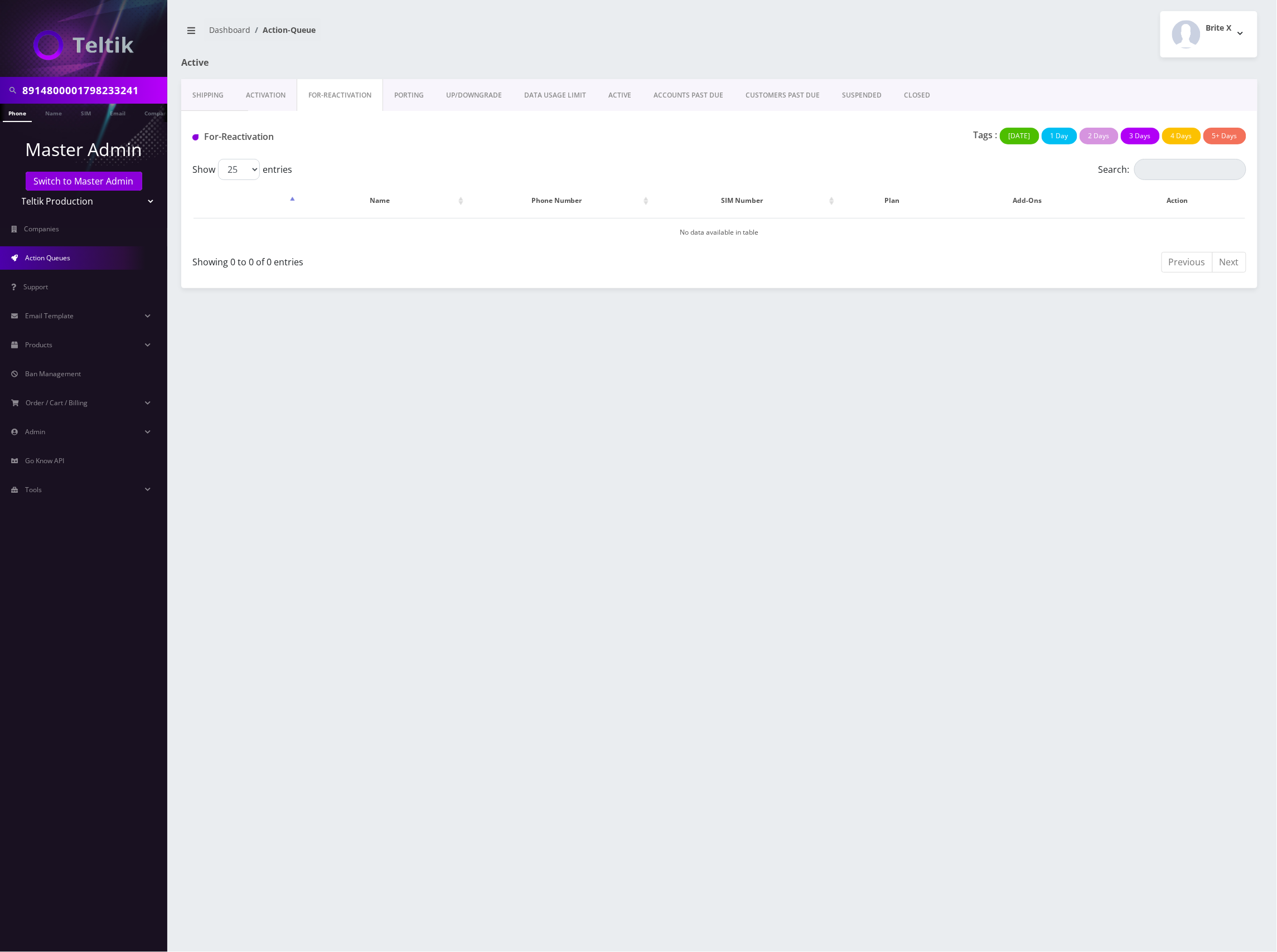
click at [413, 99] on link "PORTING" at bounding box center [409, 95] width 52 height 33
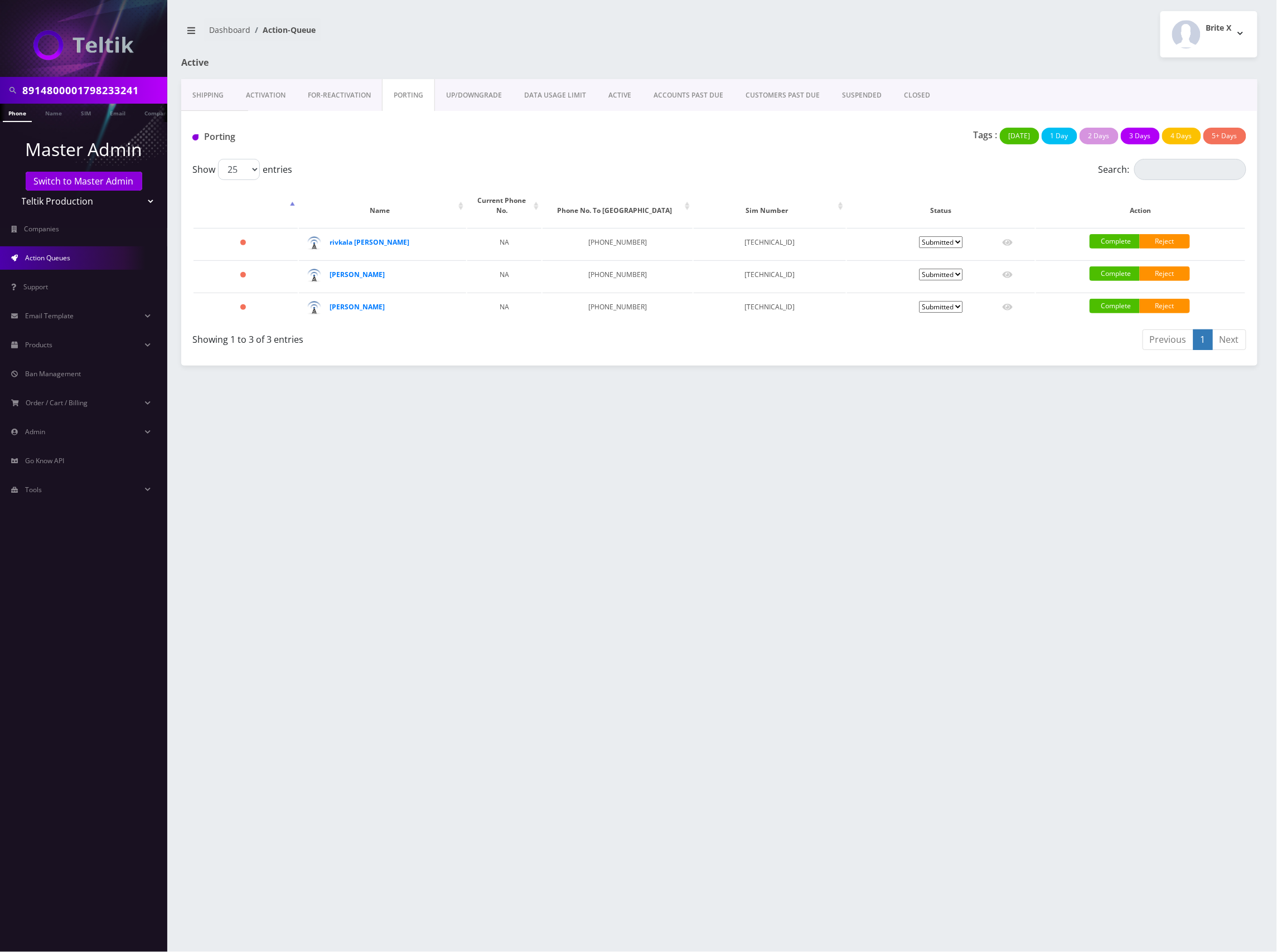
click at [799, 441] on div "8914800001798233241 Phone Name SIM Email Company Customer Dashboard Action-Queu…" at bounding box center [719, 476] width 1115 height 952
click at [880, 134] on div "Tags : Today 1 Day 2 Days 3 Days 4 Days 5+ Days" at bounding box center [897, 139] width 713 height 23
click at [814, 137] on div "Tags : Today 1 Day 2 Days 3 Days 4 Days 5+ Days" at bounding box center [897, 139] width 713 height 23
click at [788, 398] on div "8914800001798233241 Phone Name SIM Email Company Customer Dashboard Action-Queu…" at bounding box center [719, 476] width 1115 height 952
click at [959, 237] on select "Pending Submitted Error Cancelled" at bounding box center [940, 242] width 44 height 12
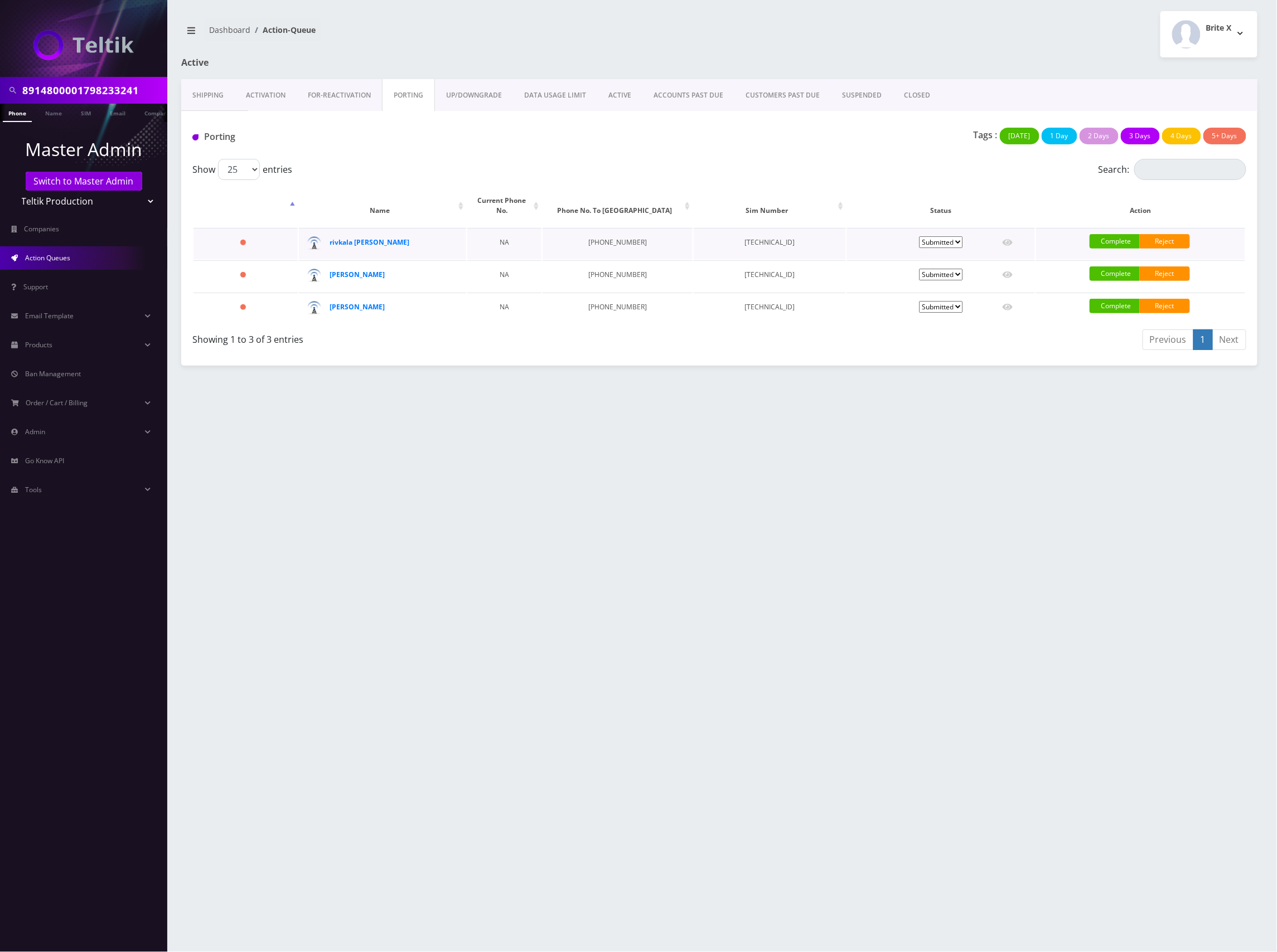
click at [959, 237] on select "Pending Submitted Error Cancelled" at bounding box center [940, 242] width 44 height 12
click at [982, 441] on div "8914800001798233241 Phone Name SIM Email Company Customer Dashboard Action-Queu…" at bounding box center [719, 476] width 1115 height 952
click at [971, 404] on div "8914800001798233241 Phone Name SIM Email Company Customer Dashboard Action-Queu…" at bounding box center [719, 476] width 1115 height 952
click at [859, 378] on div "8914800001798233241 Phone Name SIM Email Company Customer Dashboard Action-Queu…" at bounding box center [719, 476] width 1115 height 952
click at [886, 409] on div "8914800001798233241 Phone Name SIM Email Company Customer Dashboard Action-Queu…" at bounding box center [719, 476] width 1115 height 952
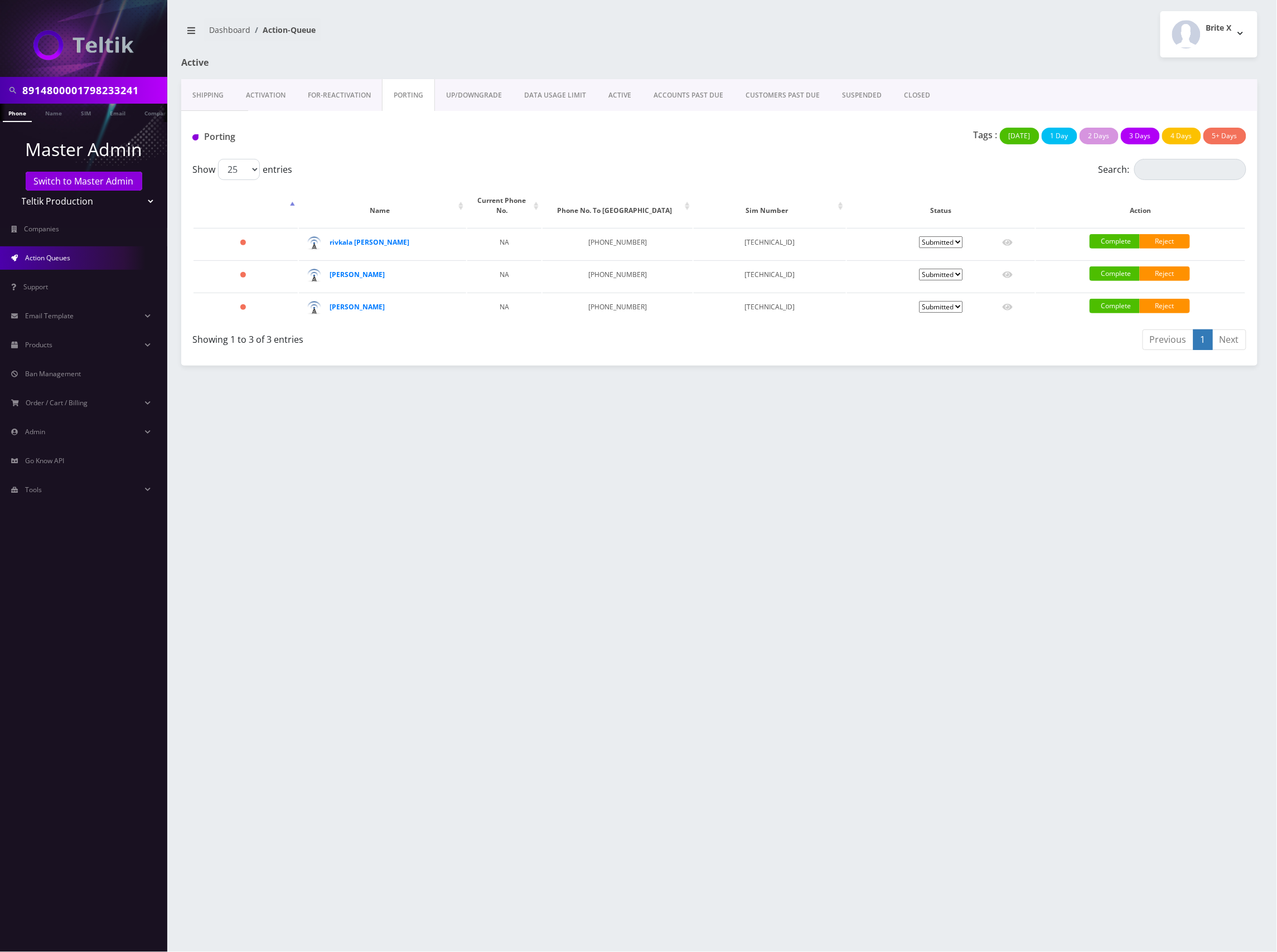
click at [340, 96] on link "FOR-REActivation" at bounding box center [339, 95] width 85 height 33
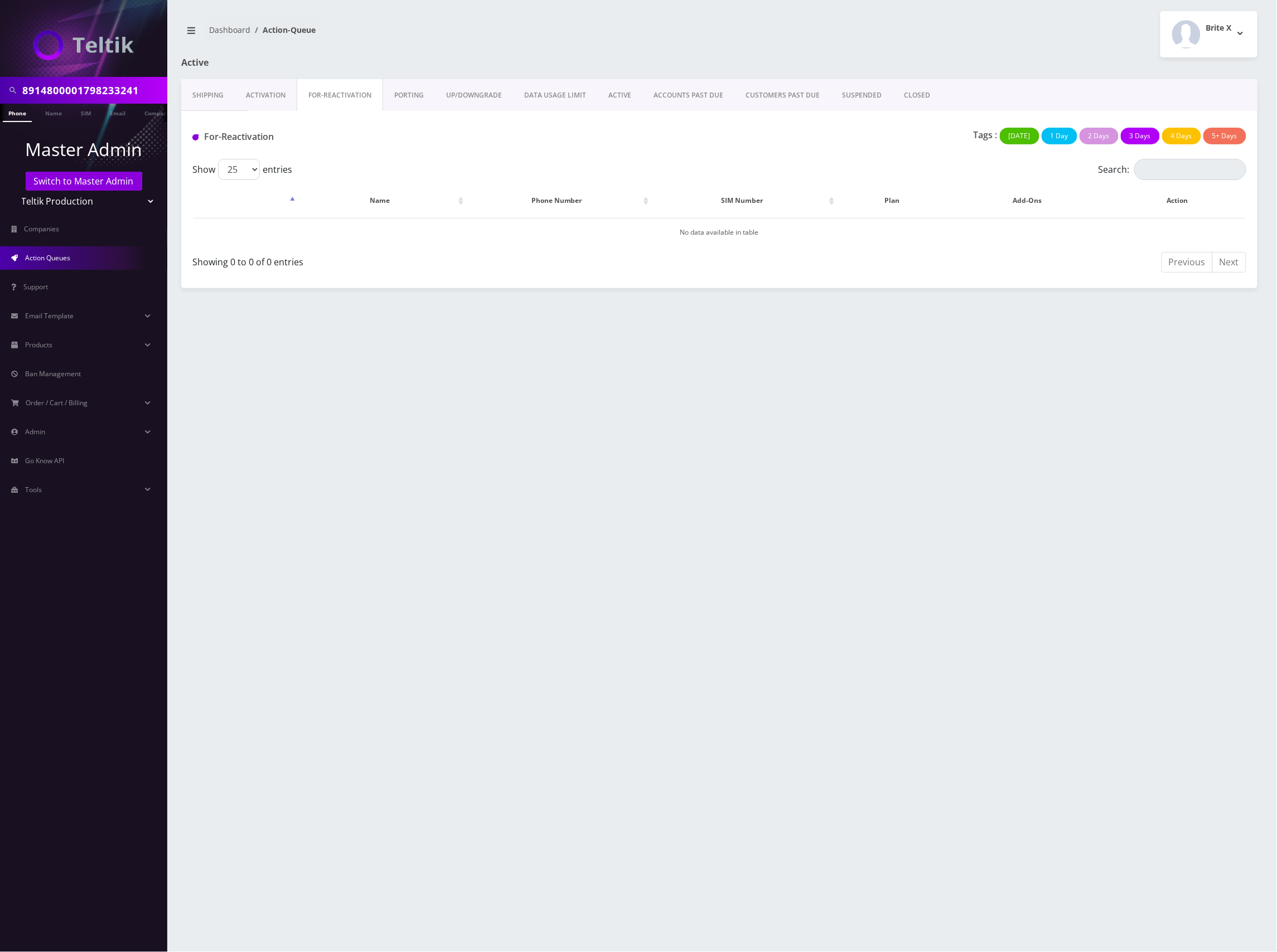
click at [254, 90] on link "Activation" at bounding box center [265, 95] width 62 height 33
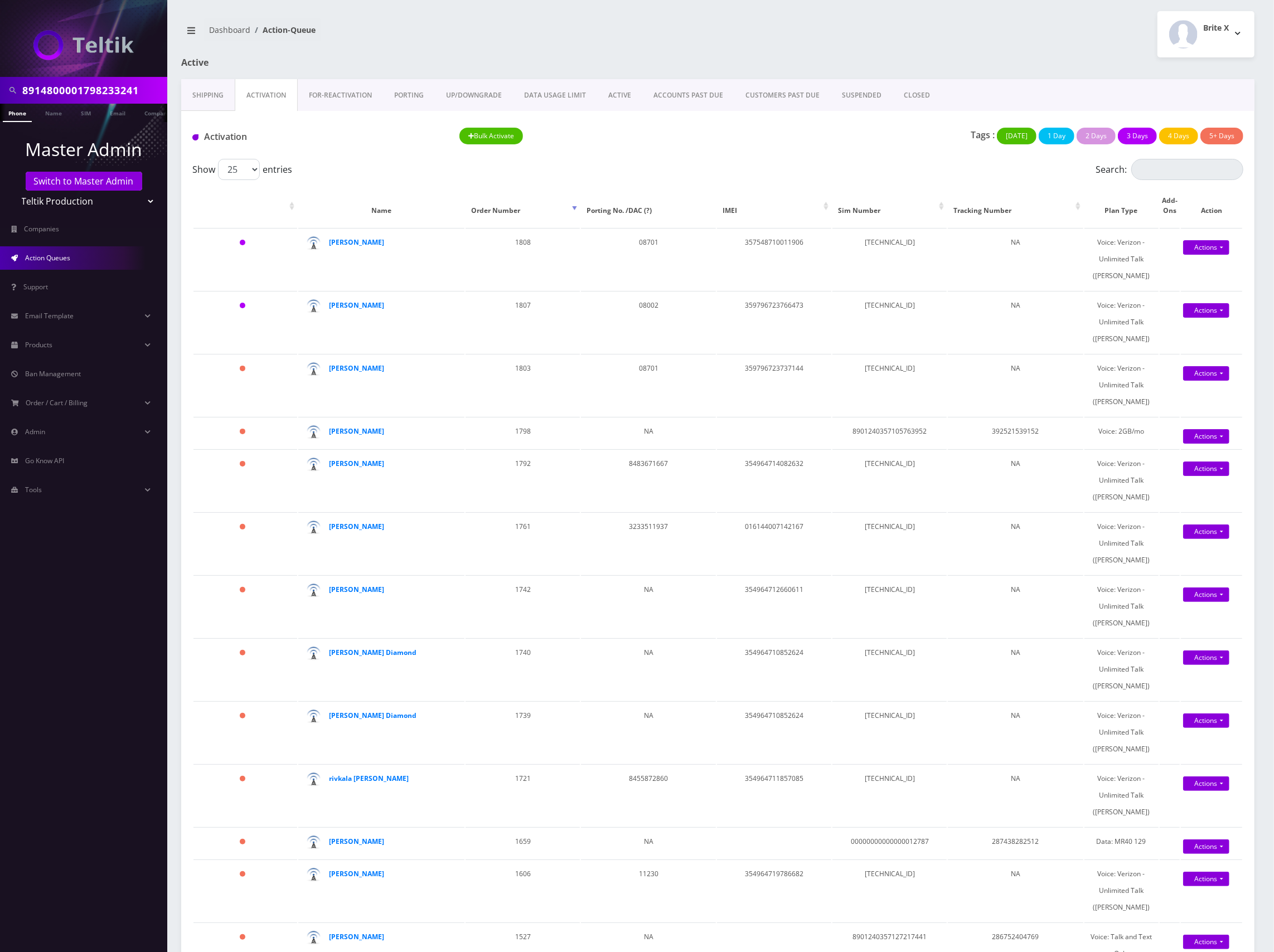
click at [774, 136] on div "Tags : Today 1 Day 2 Days 3 Days 4 Days 5+ Days" at bounding box center [985, 139] width 534 height 23
click at [790, 526] on td "016144007142167" at bounding box center [774, 543] width 114 height 62
copy td "016144007142167"
click at [1212, 525] on link "Actions" at bounding box center [1206, 532] width 46 height 15
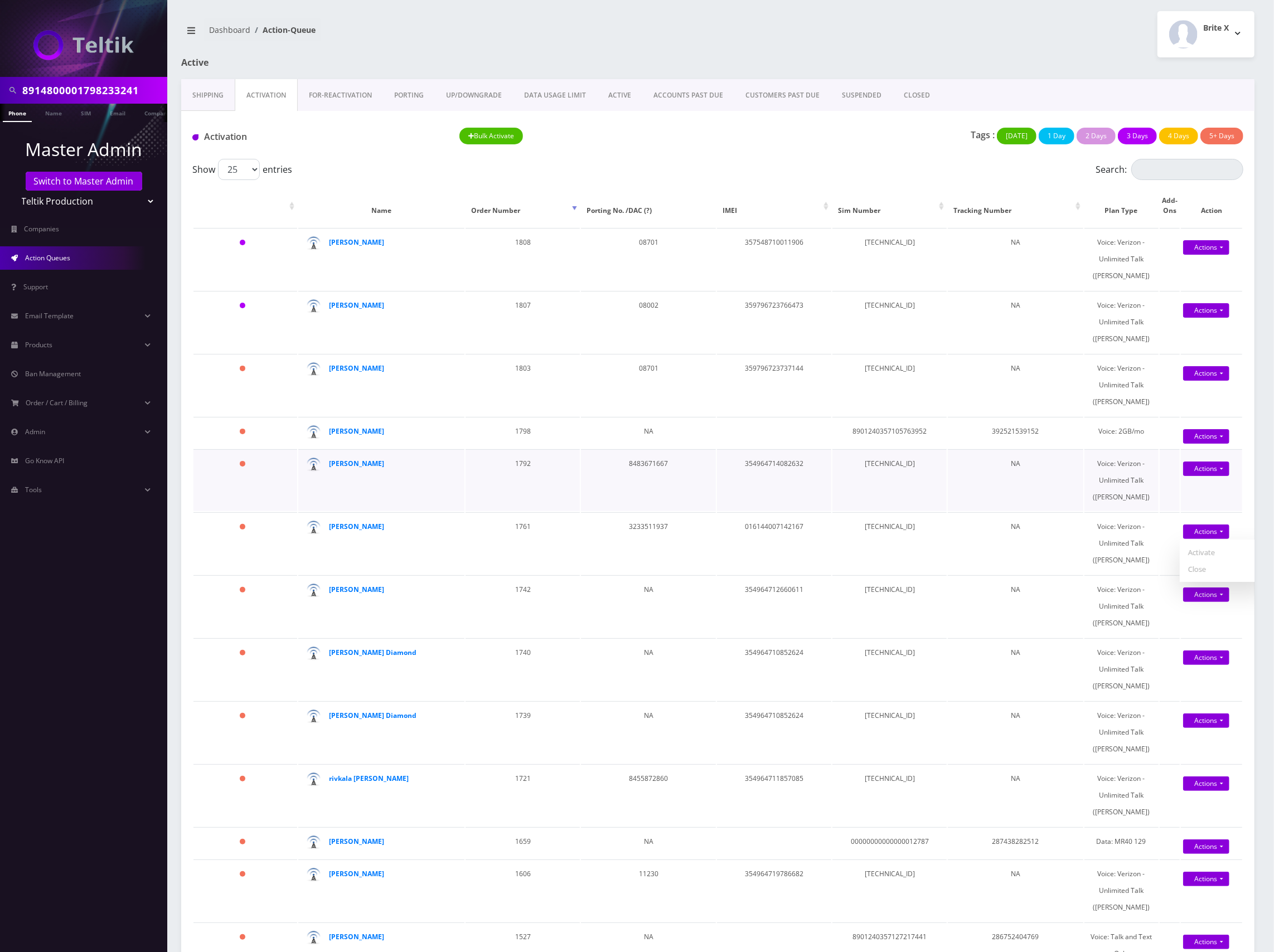
click at [1230, 498] on td "Actions Activate Close Confirm" at bounding box center [1211, 479] width 61 height 62
click at [652, 529] on td "3233511937" at bounding box center [648, 543] width 135 height 62
copy td "3233511937"
click at [83, 187] on link "Switch to Master Admin" at bounding box center [84, 180] width 117 height 19
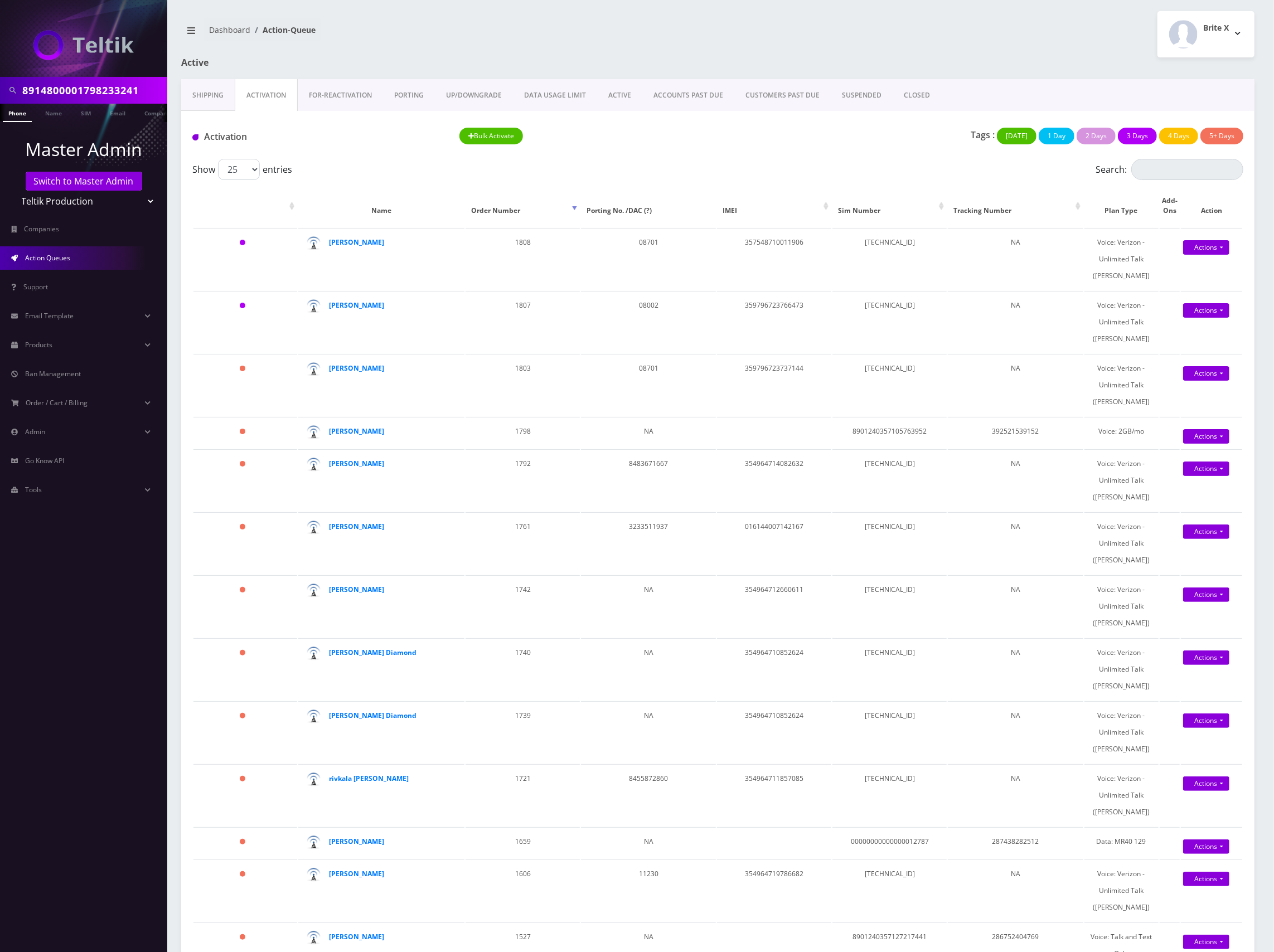
click at [94, 87] on input "8914800001798233241" at bounding box center [93, 90] width 142 height 22
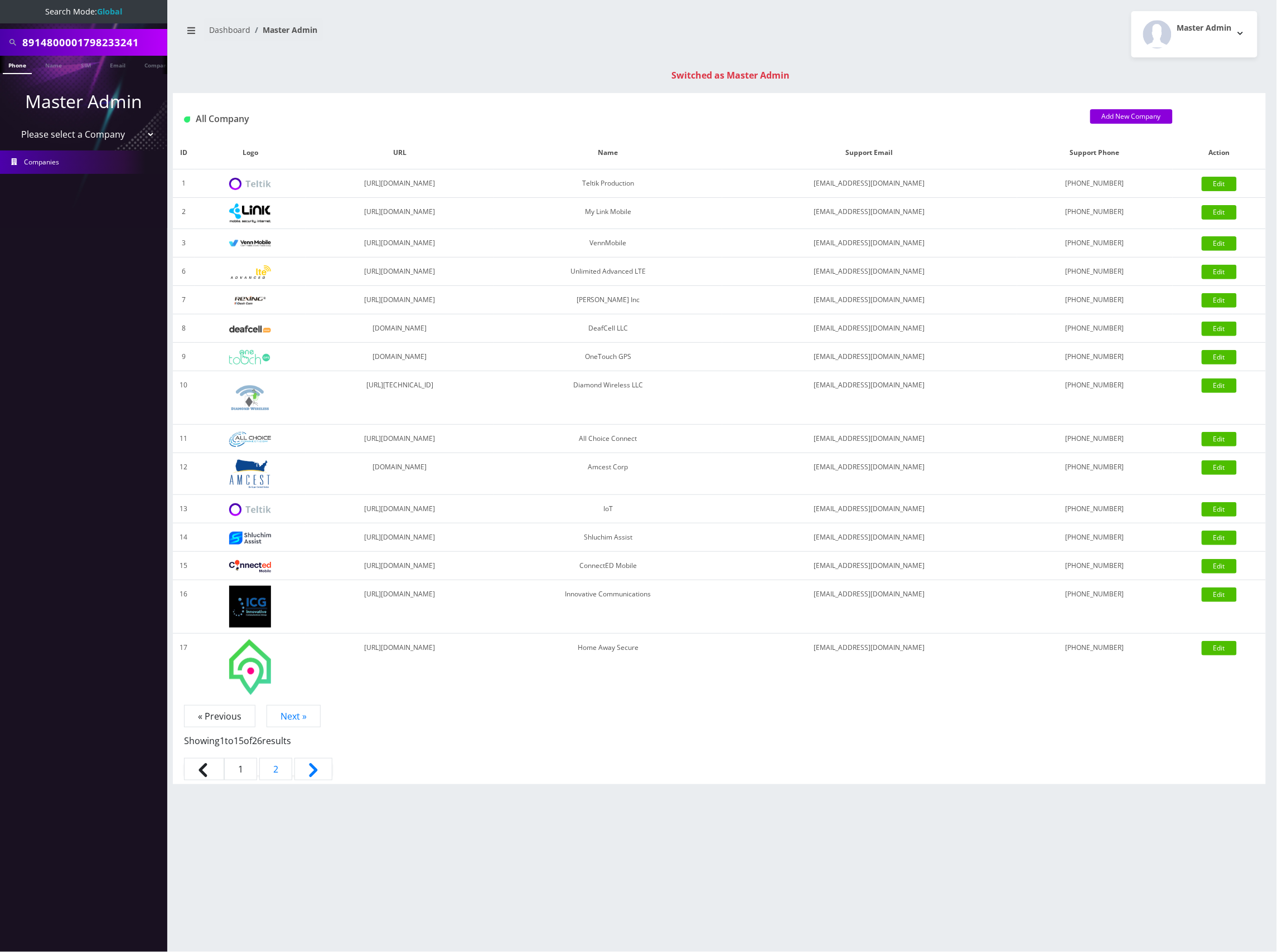
click at [97, 39] on input "8914800001798233241" at bounding box center [93, 42] width 142 height 22
type input "[PERSON_NAME]"
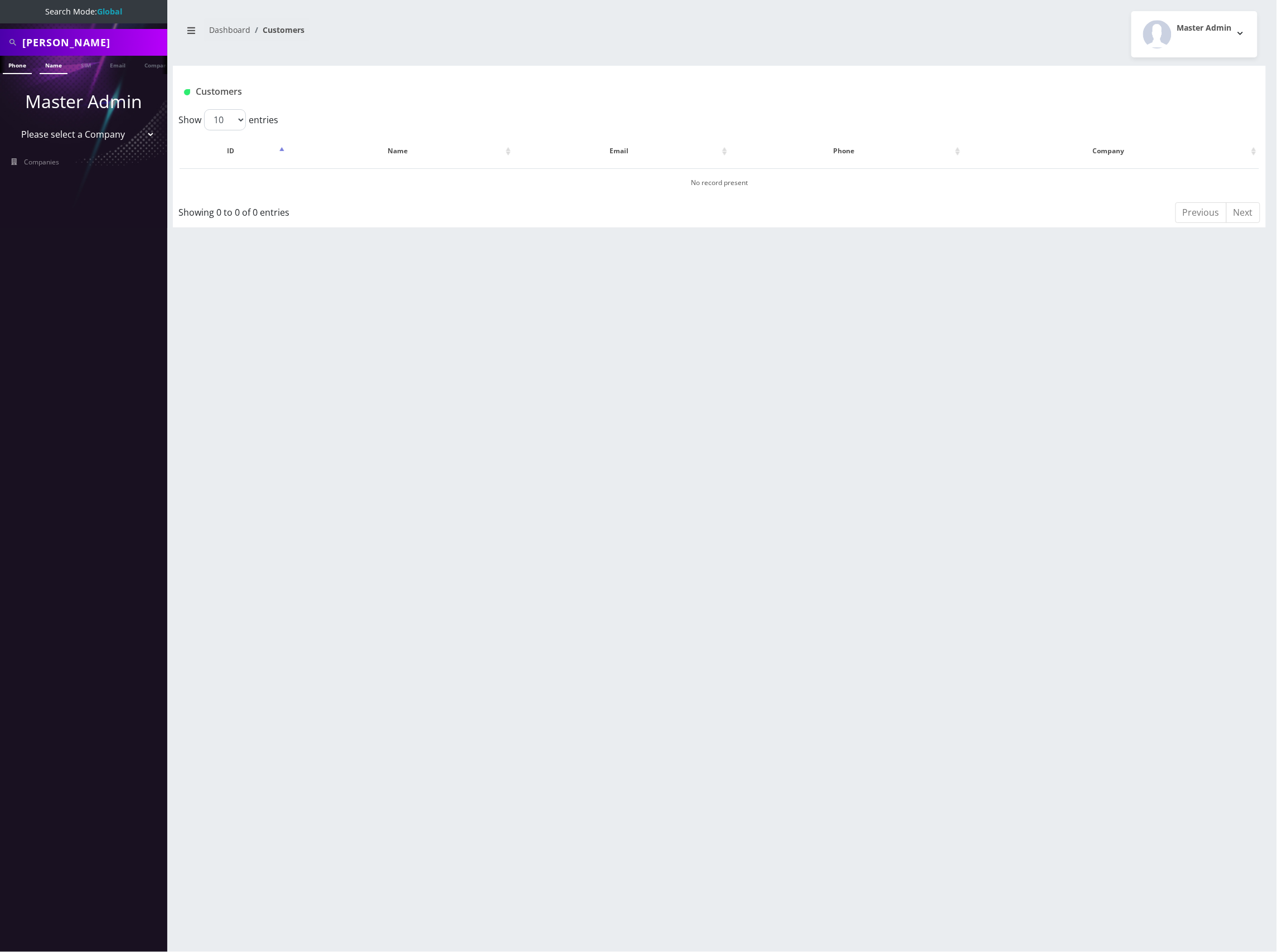
click at [63, 66] on link "Name" at bounding box center [53, 65] width 28 height 19
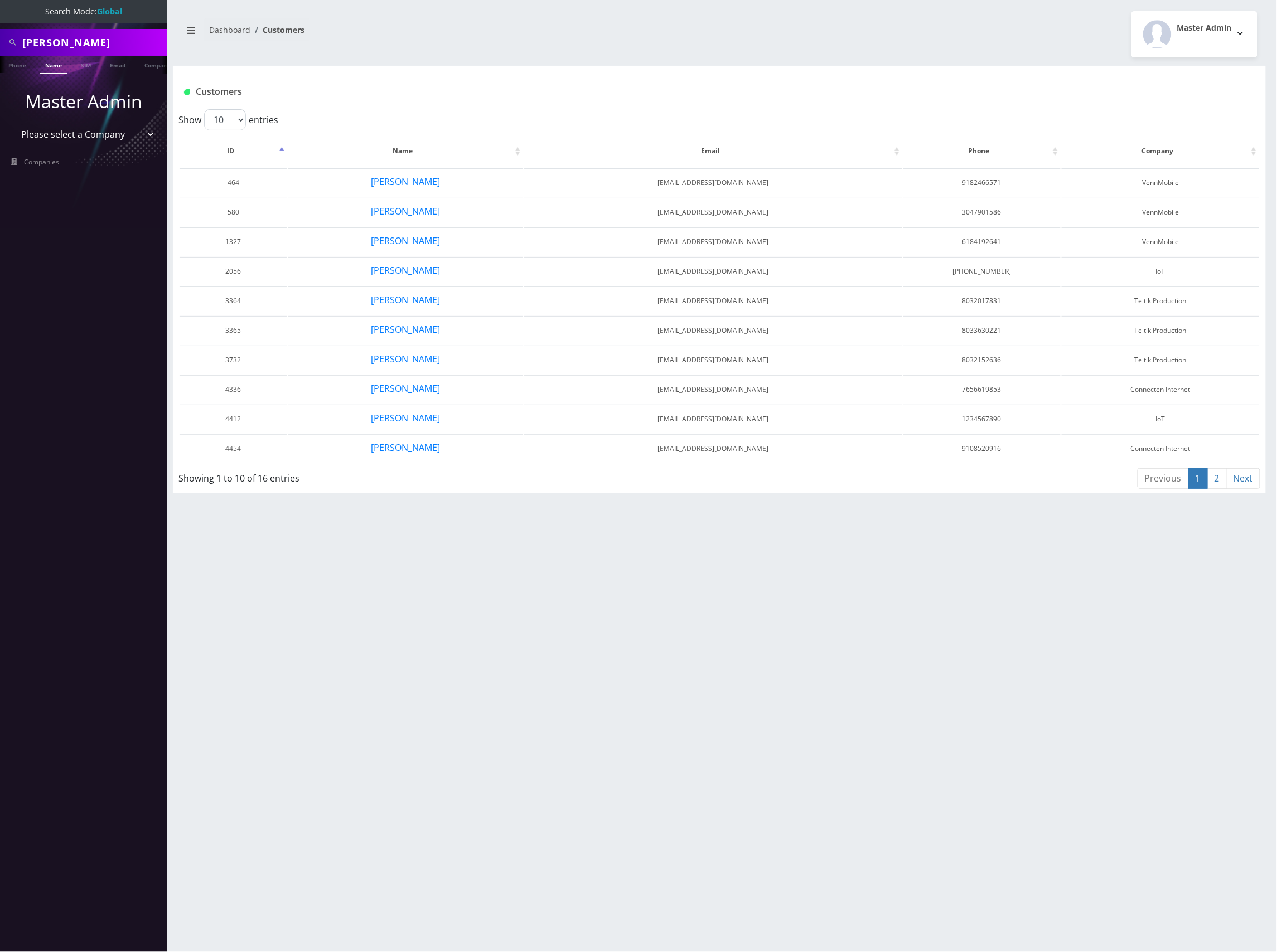
click at [38, 45] on input "[PERSON_NAME]" at bounding box center [93, 42] width 142 height 22
paste input "8901240497128420931"
type input "8901240497128420931"
click at [84, 65] on link "SIM" at bounding box center [85, 65] width 22 height 19
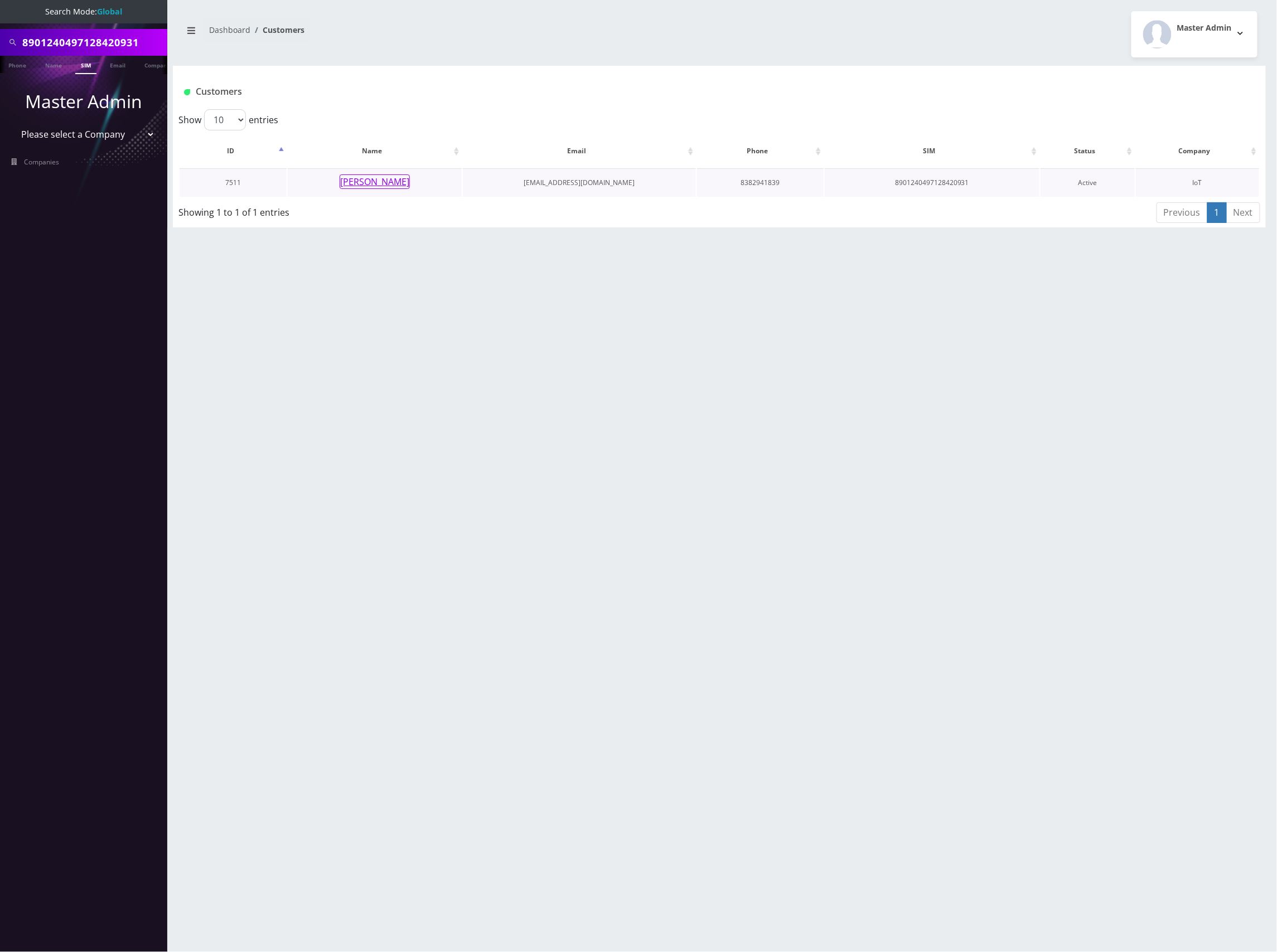
click at [384, 182] on button "[PERSON_NAME]" at bounding box center [374, 181] width 70 height 15
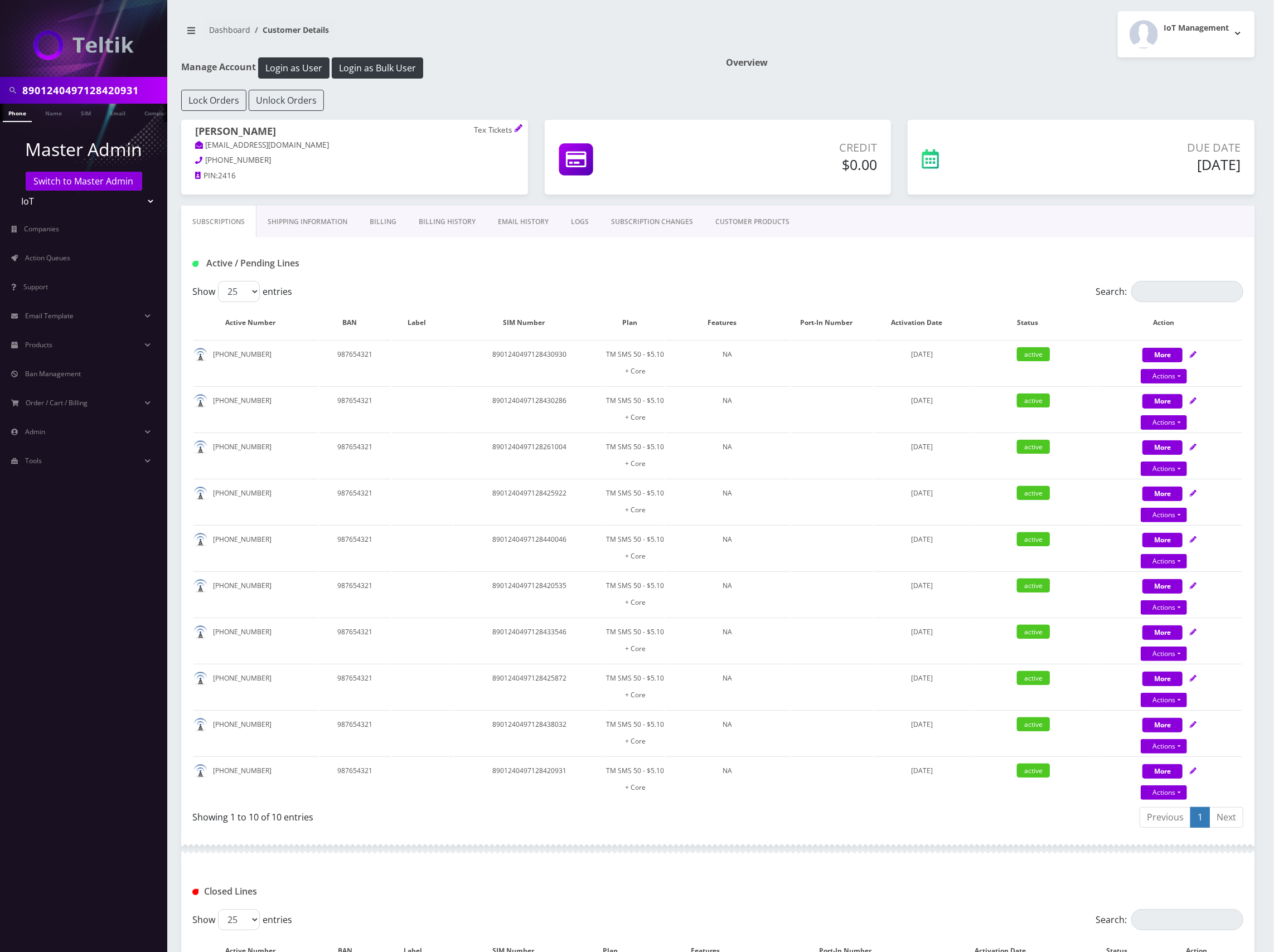
click at [313, 217] on link "Shipping Information" at bounding box center [307, 221] width 102 height 33
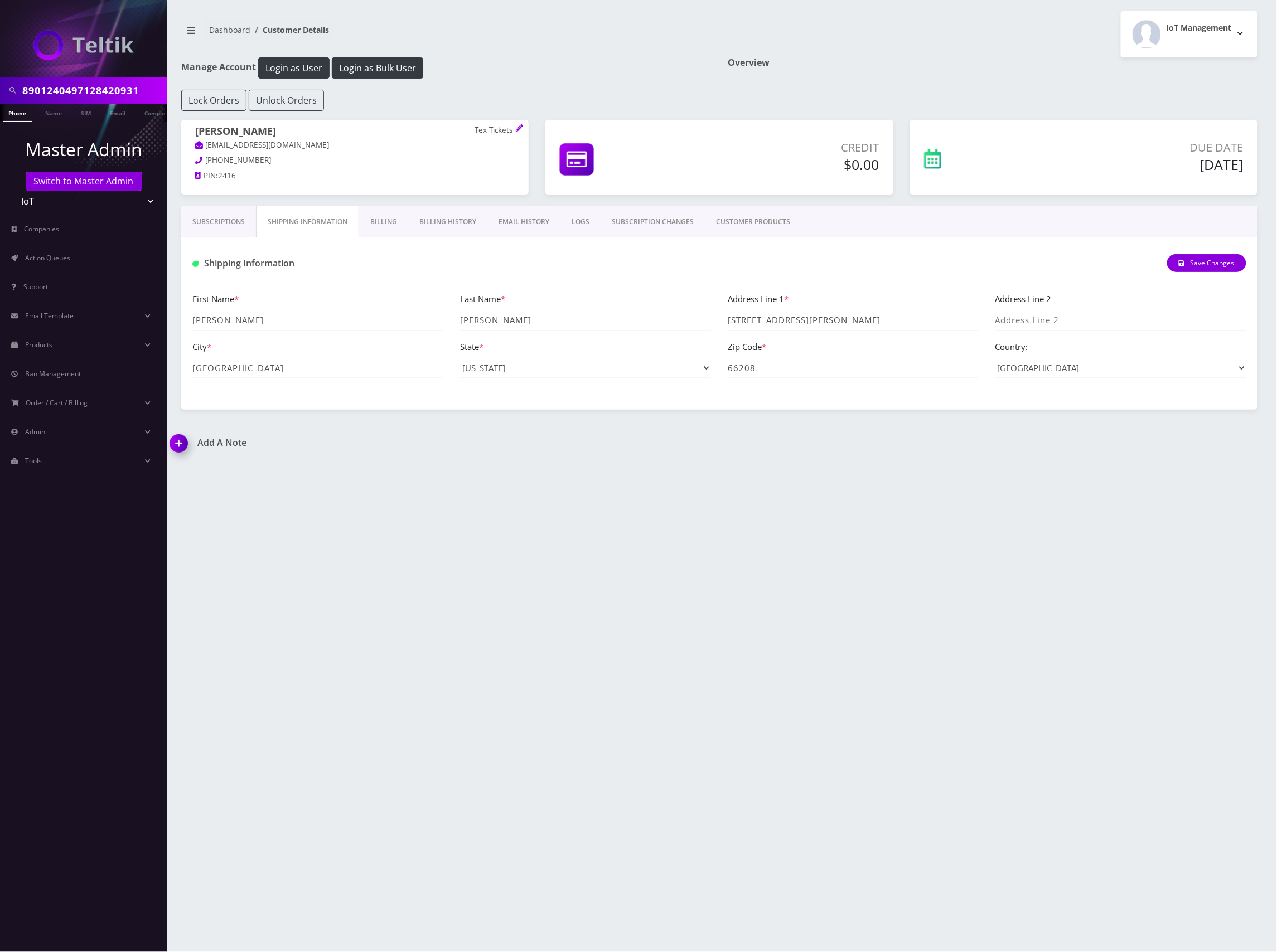
click at [323, 226] on link "Shipping Information" at bounding box center [307, 221] width 103 height 33
drag, startPoint x: 759, startPoint y: 370, endPoint x: 673, endPoint y: 360, distance: 86.6
click at [669, 362] on div "First Name * Jeremy Last Name * Espey Address Line 1 * 2117 Drury Lane Address …" at bounding box center [719, 339] width 1070 height 95
drag, startPoint x: 801, startPoint y: 323, endPoint x: 697, endPoint y: 325, distance: 104.0
click at [698, 325] on div "First Name * Jeremy Last Name * Espey Address Line 1 * 2117 Drury Lane Address …" at bounding box center [719, 339] width 1070 height 95
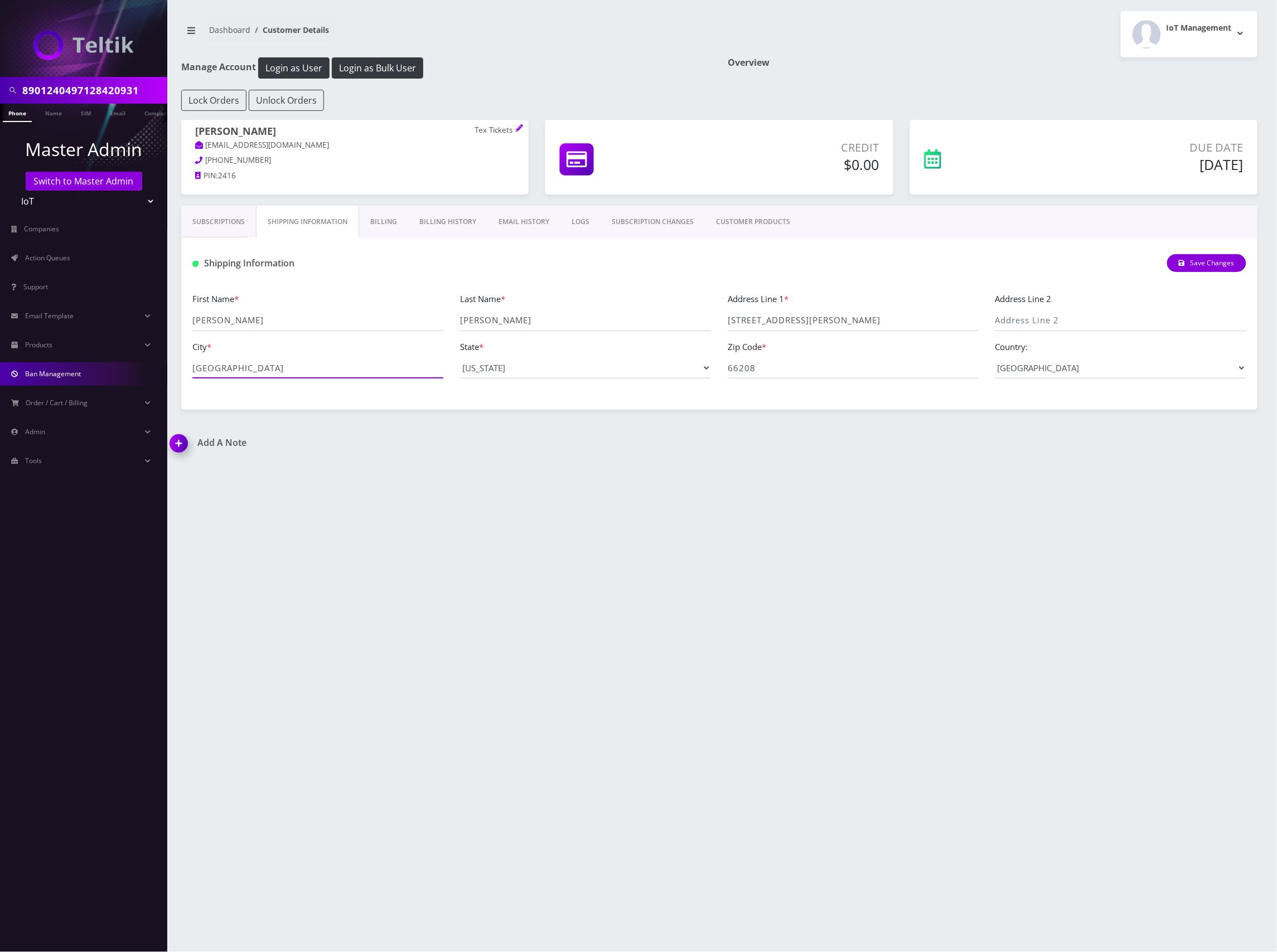
drag, startPoint x: 266, startPoint y: 373, endPoint x: 160, endPoint y: 373, distance: 106.0
click at [158, 373] on div "8901240497128420931 Phone Name SIM Email Company Customer Master Admin Switch t…" at bounding box center [638, 476] width 1277 height 952
drag, startPoint x: 658, startPoint y: 364, endPoint x: 636, endPoint y: 359, distance: 22.6
click at [645, 362] on div "First Name * Jeremy Last Name * Espey Address Line 1 * 2117 Drury Lane Address …" at bounding box center [719, 339] width 1070 height 95
click at [76, 201] on select "Teltik Production My Link Mobile VennMobile Unlimited Advanced LTE Rexing Inc D…" at bounding box center [83, 201] width 142 height 22
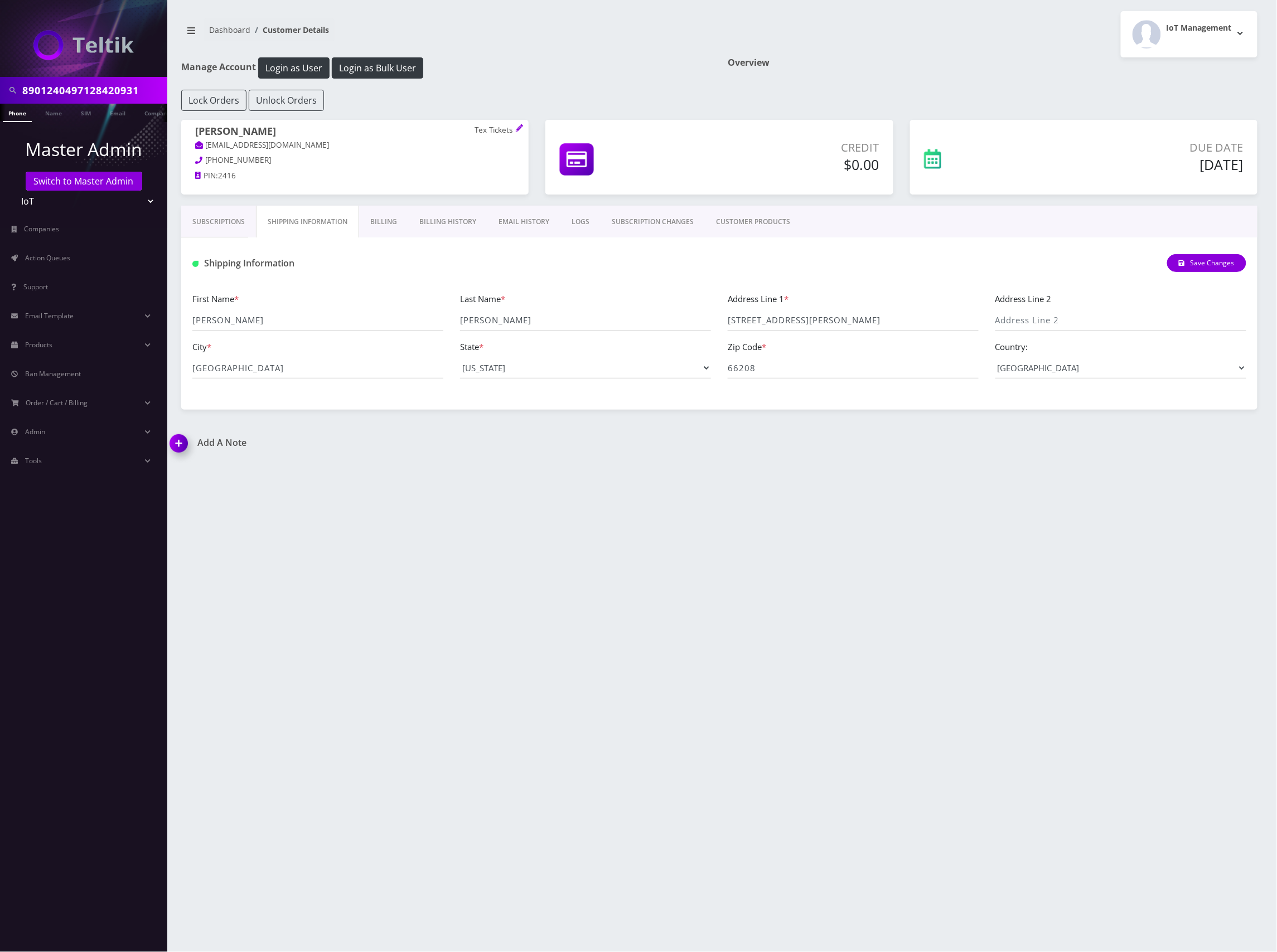
click at [76, 201] on select "Teltik Production My Link Mobile VennMobile Unlimited Advanced LTE Rexing Inc D…" at bounding box center [83, 201] width 142 height 22
click at [69, 262] on span "Action Queues" at bounding box center [47, 258] width 45 height 10
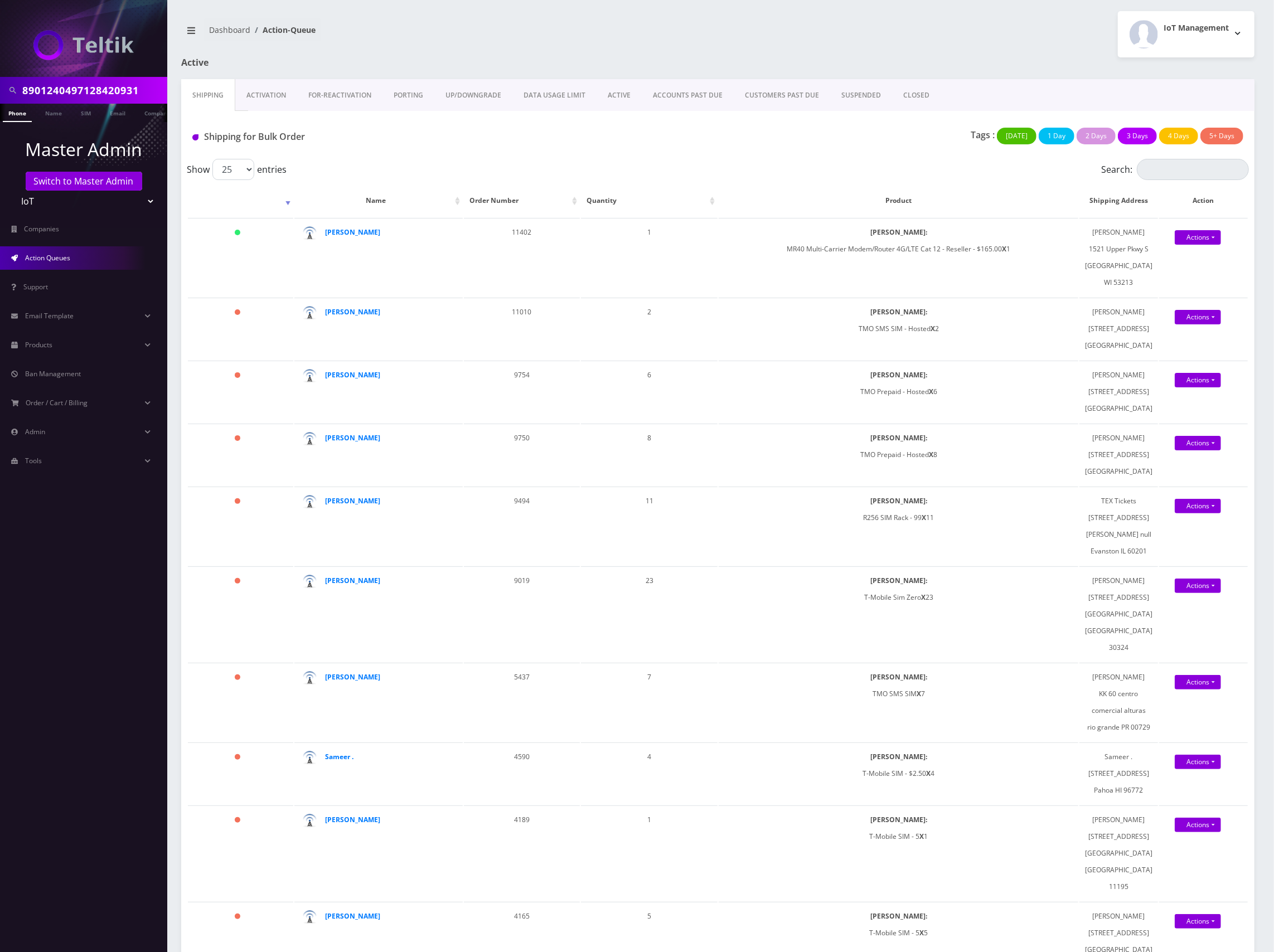
click at [555, 24] on nav "Dashboard Action-Queue" at bounding box center [445, 35] width 529 height 32
click at [582, 44] on nav "Dashboard Action-Queue" at bounding box center [445, 35] width 529 height 32
click at [99, 87] on input "8901240497128420931" at bounding box center [93, 90] width 142 height 22
paste input "[EMAIL_ADDRESS][DOMAIN_NAME]"
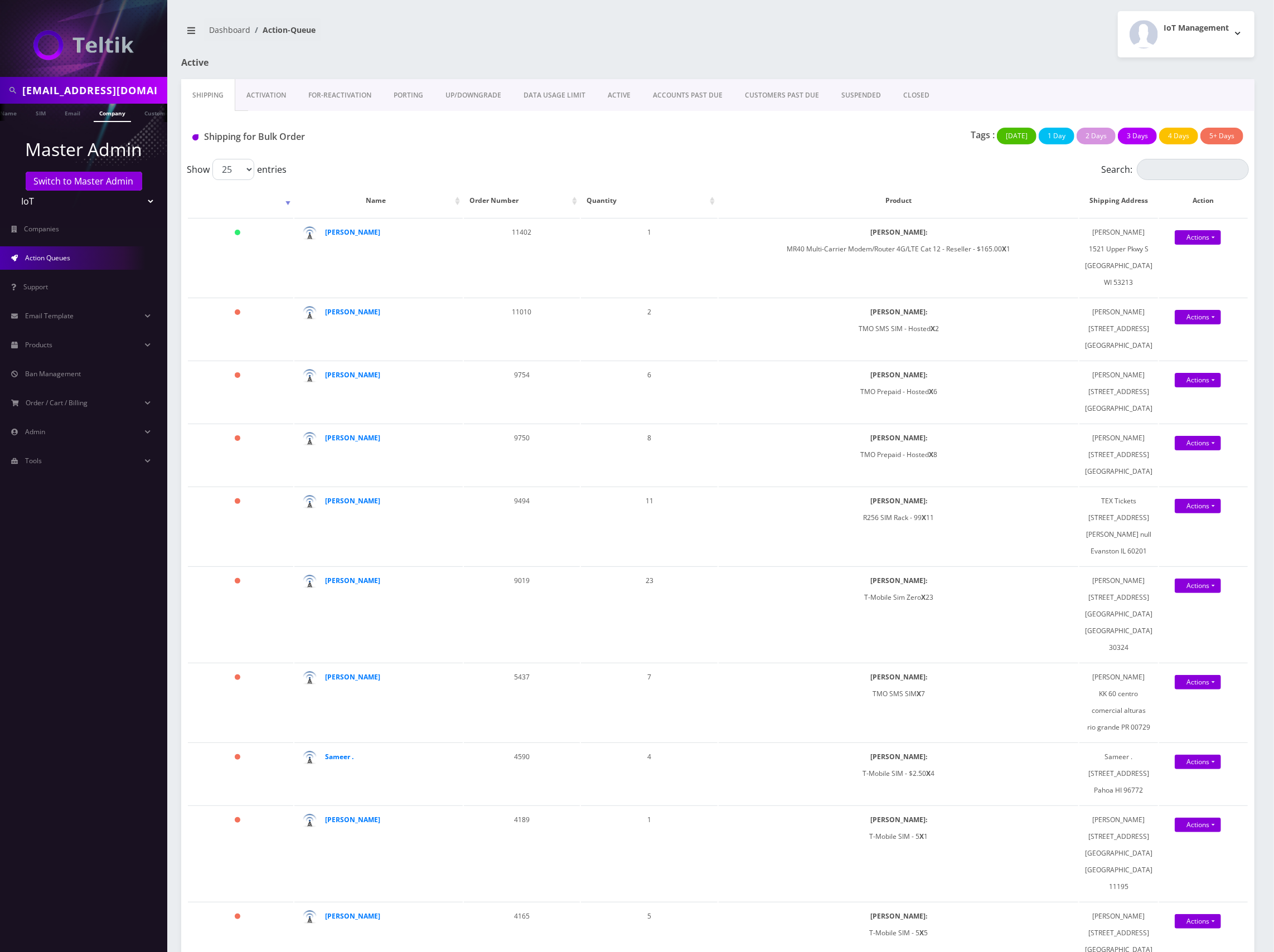
scroll to position [0, 53]
type input "[EMAIL_ADDRESS][DOMAIN_NAME]"
click at [58, 112] on link "Email" at bounding box center [64, 112] width 27 height 19
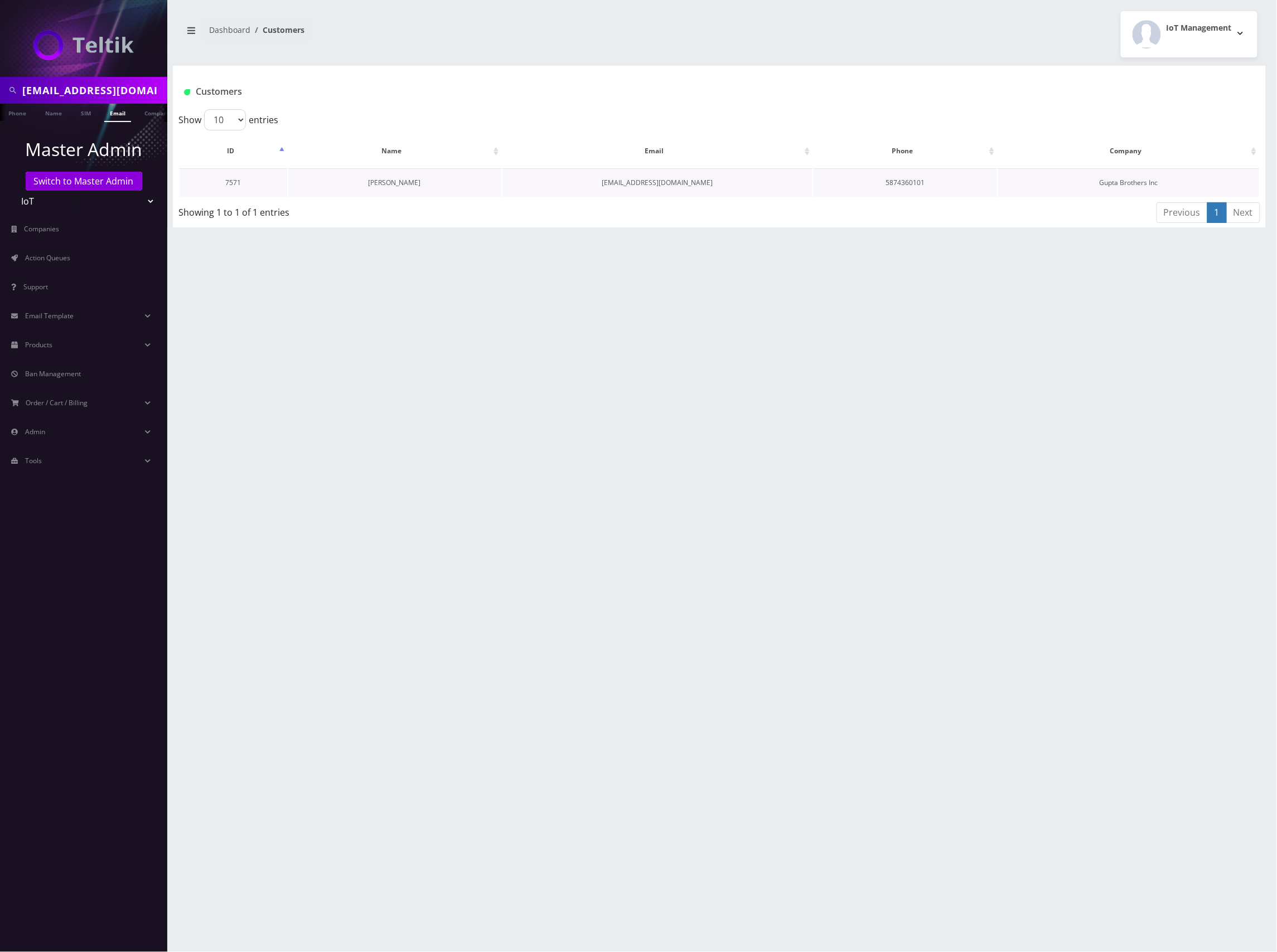
click at [401, 182] on link "[PERSON_NAME]" at bounding box center [395, 182] width 53 height 10
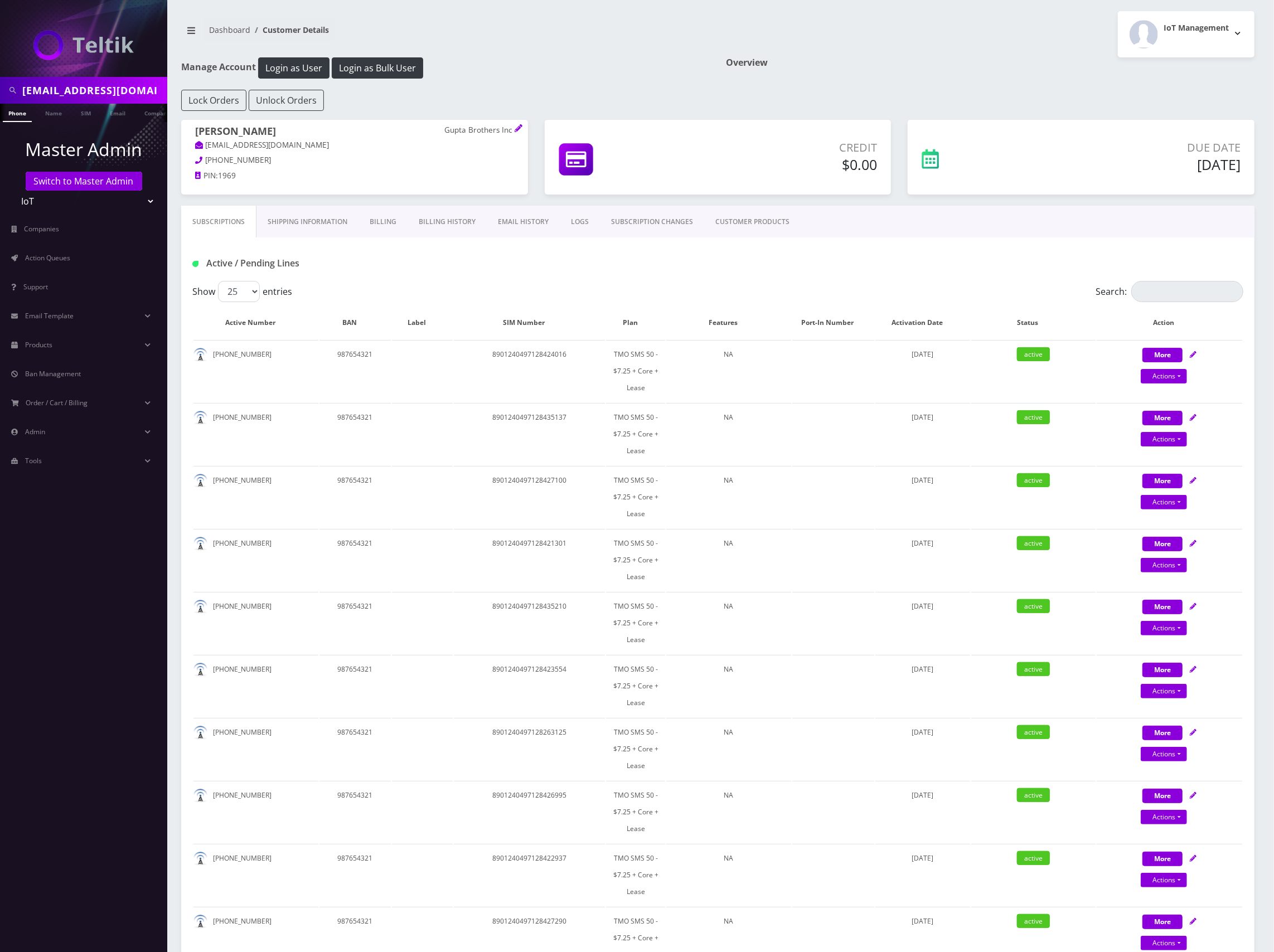
click at [744, 226] on link "CUSTOMER PRODUCTS" at bounding box center [752, 221] width 96 height 33
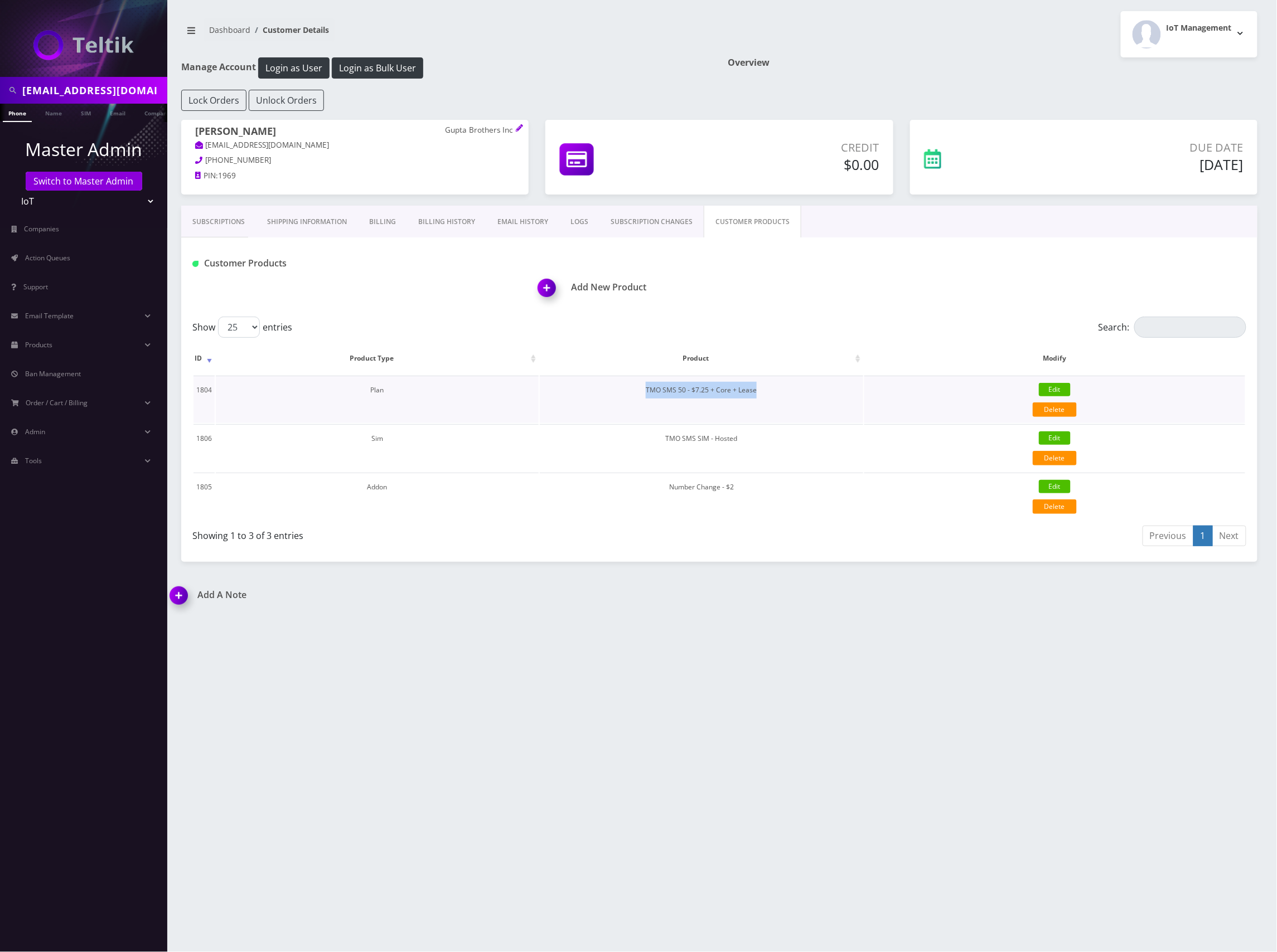
drag, startPoint x: 756, startPoint y: 390, endPoint x: 639, endPoint y: 395, distance: 117.1
click at [639, 395] on td "TMO SMS 50 - $7.25 + Core + Lease" at bounding box center [702, 399] width 323 height 47
copy td "TMO SMS 50 - $7.25 + Core + Lease"
click at [60, 344] on link "Products" at bounding box center [83, 345] width 167 height 24
click at [49, 393] on link "Plans" at bounding box center [83, 392] width 167 height 24
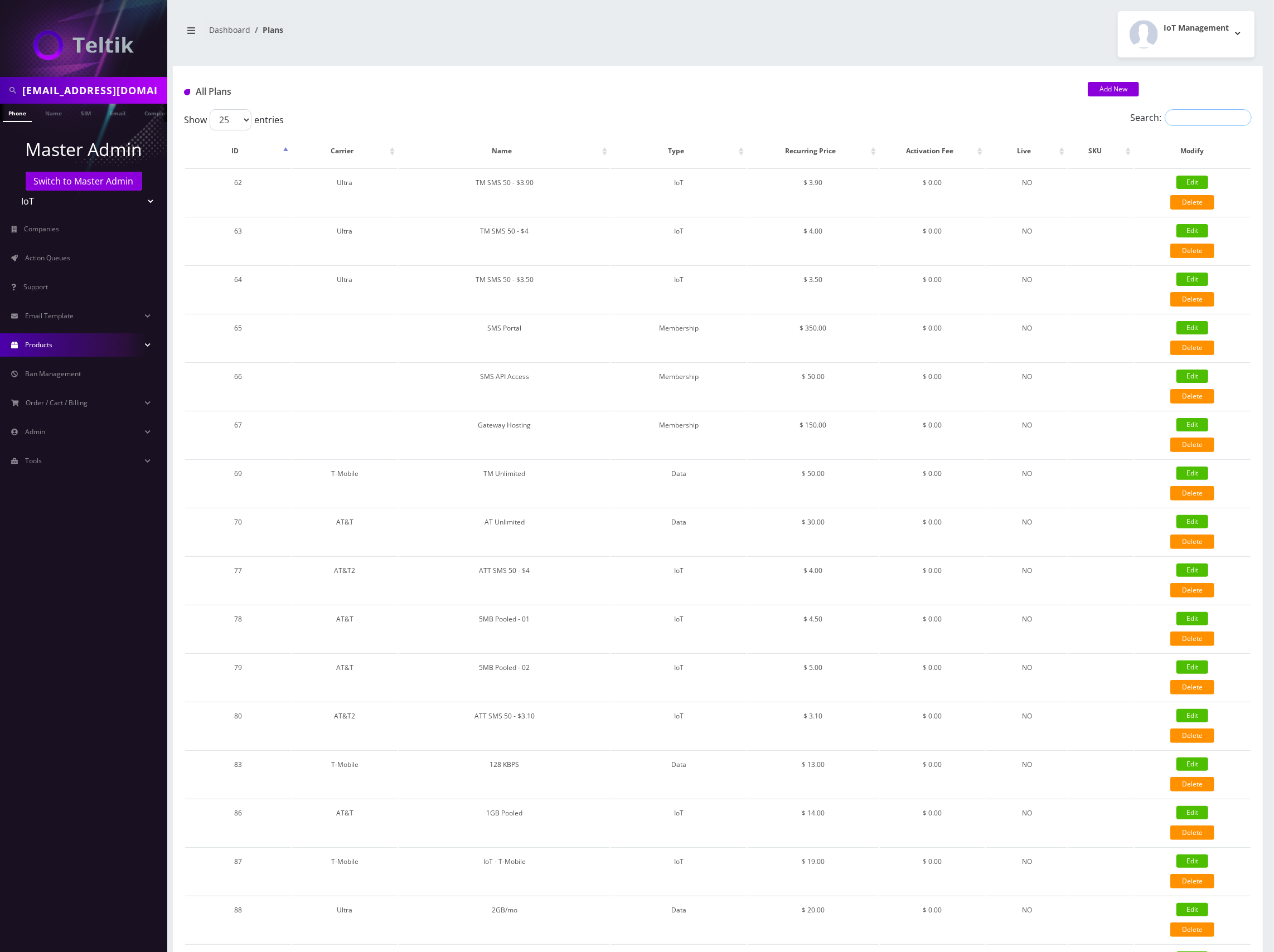
click at [1203, 114] on input "Search:" at bounding box center [1207, 117] width 87 height 17
paste input "TMO SMS 50 - $7.25 + Core + Lease"
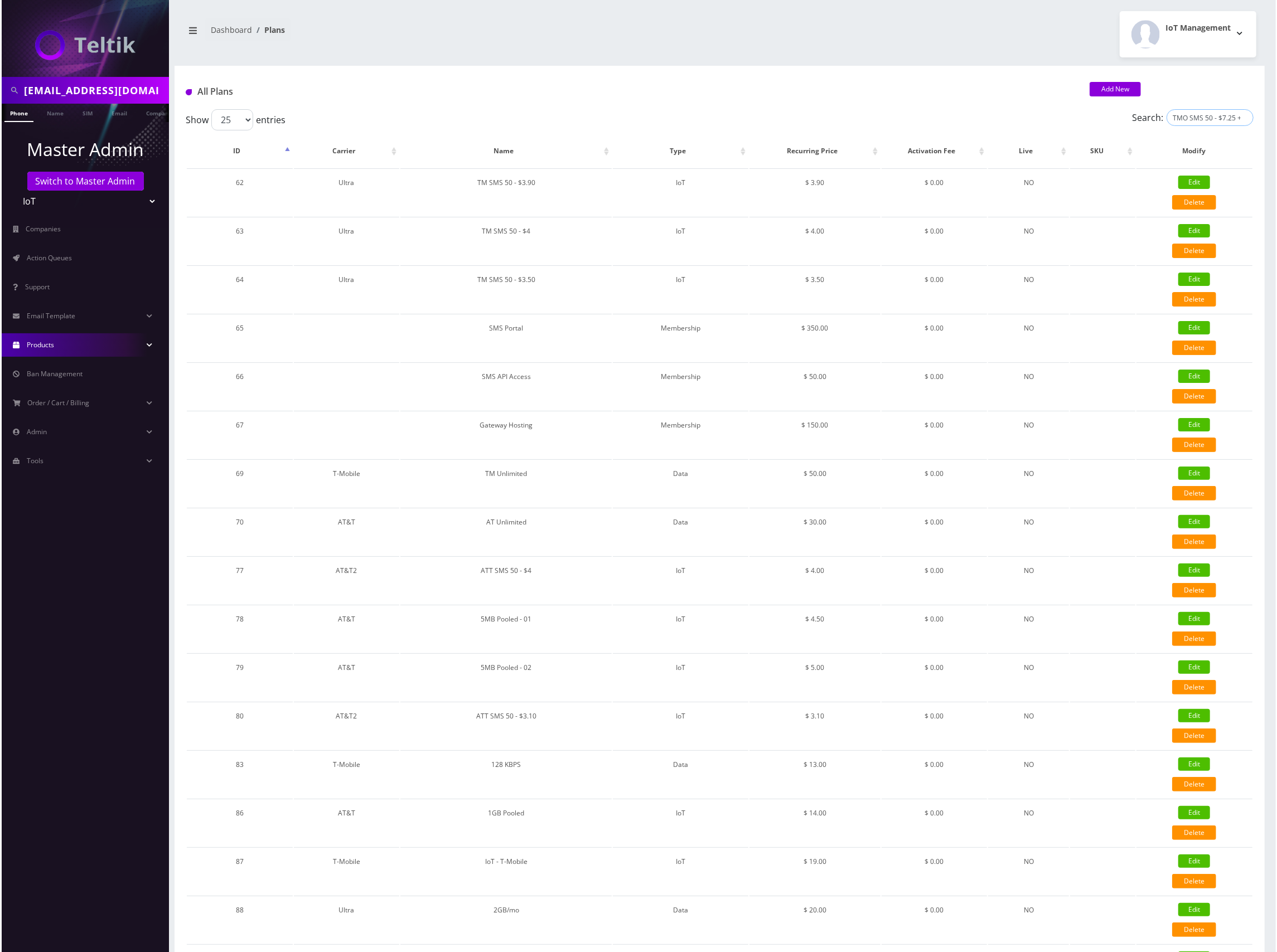
scroll to position [0, 35]
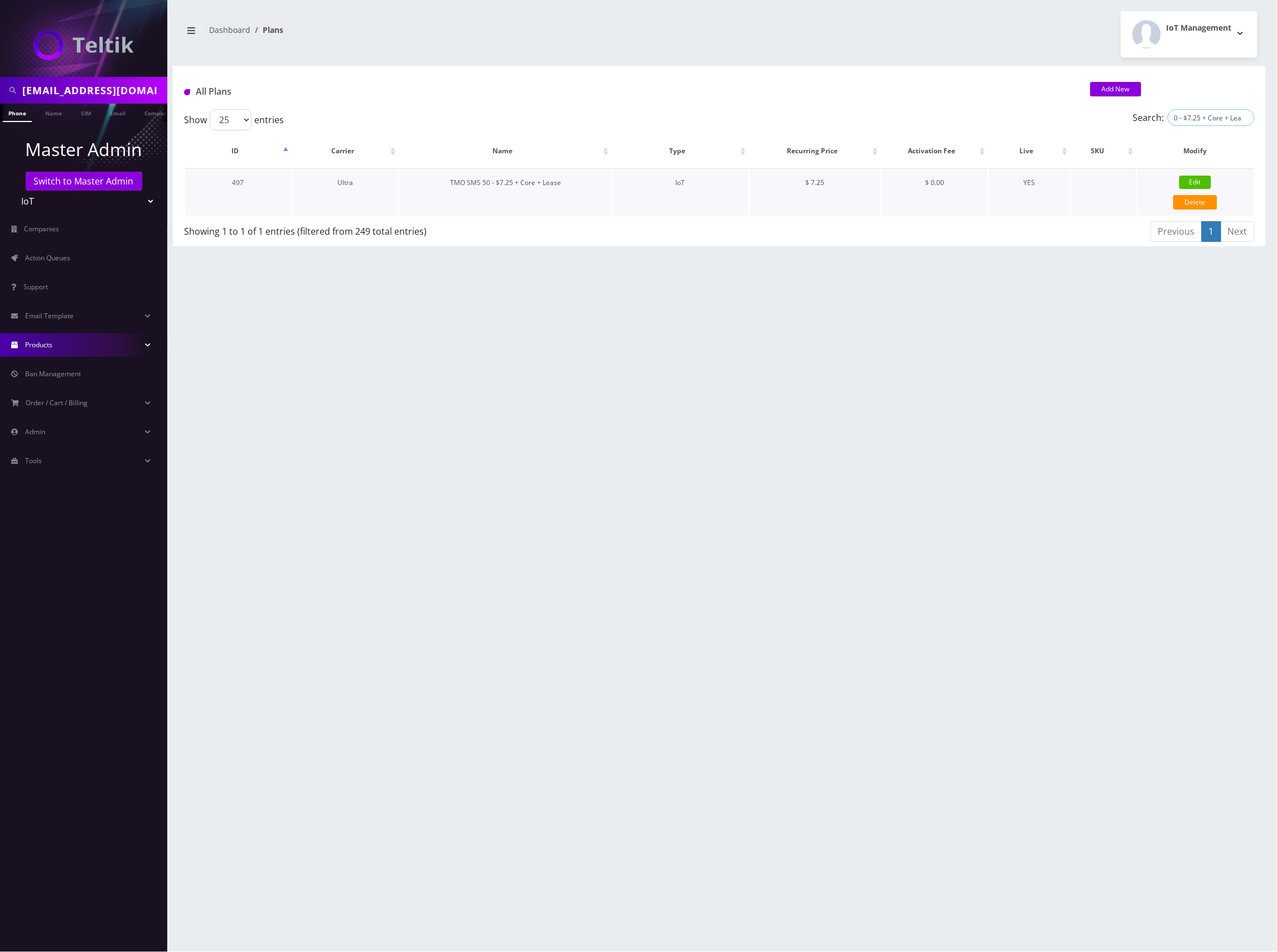
type input "TMO SMS 50 - $7.25 + Core + Lease"
click at [1194, 181] on link "Edit" at bounding box center [1195, 182] width 32 height 13
type input "TMO SMS 50 - $7.25 + Core + Lease"
select select "7"
select select "5"
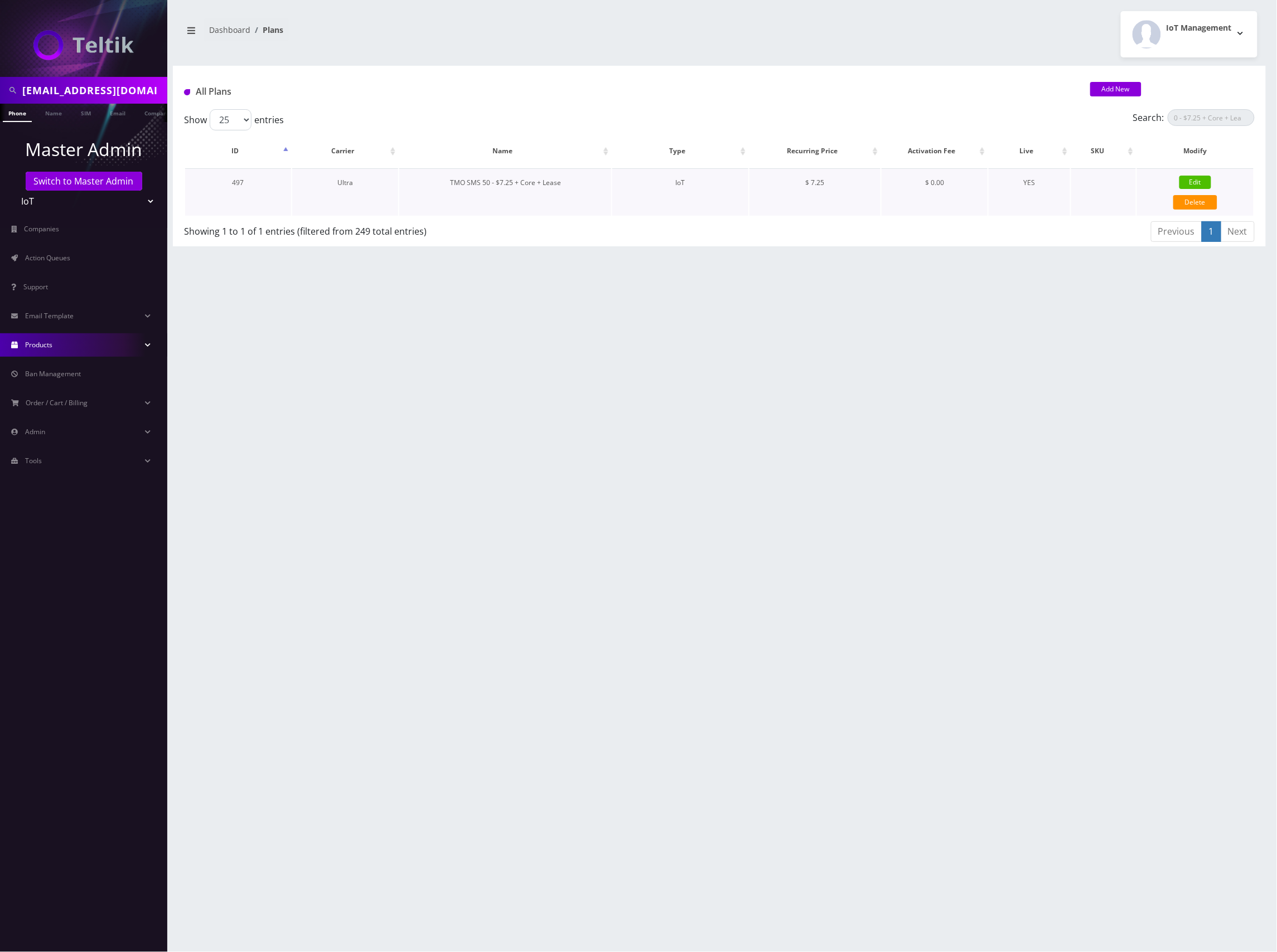
select select "0"
checkbox input "false"
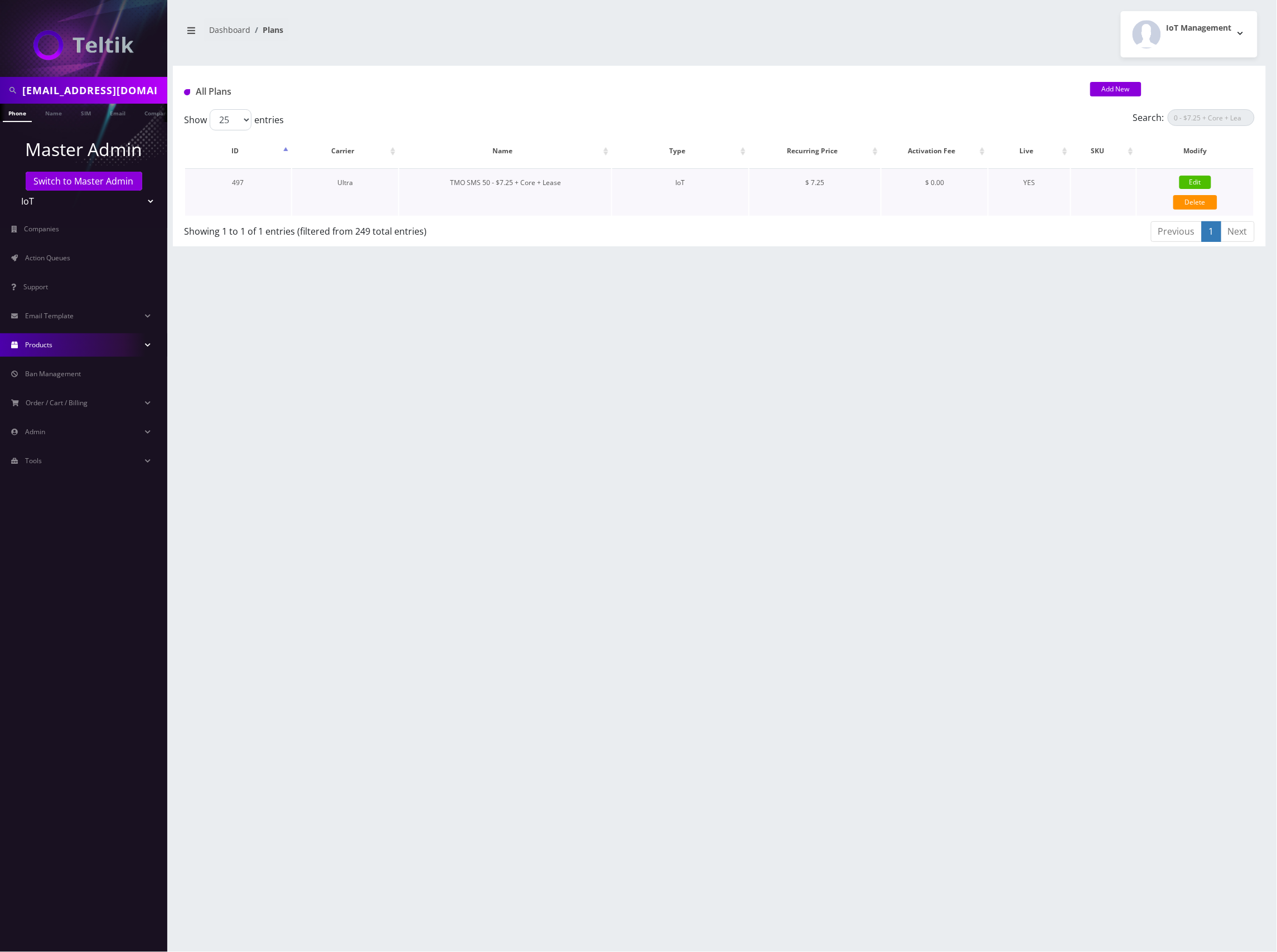
checkbox input "false"
type input "326"
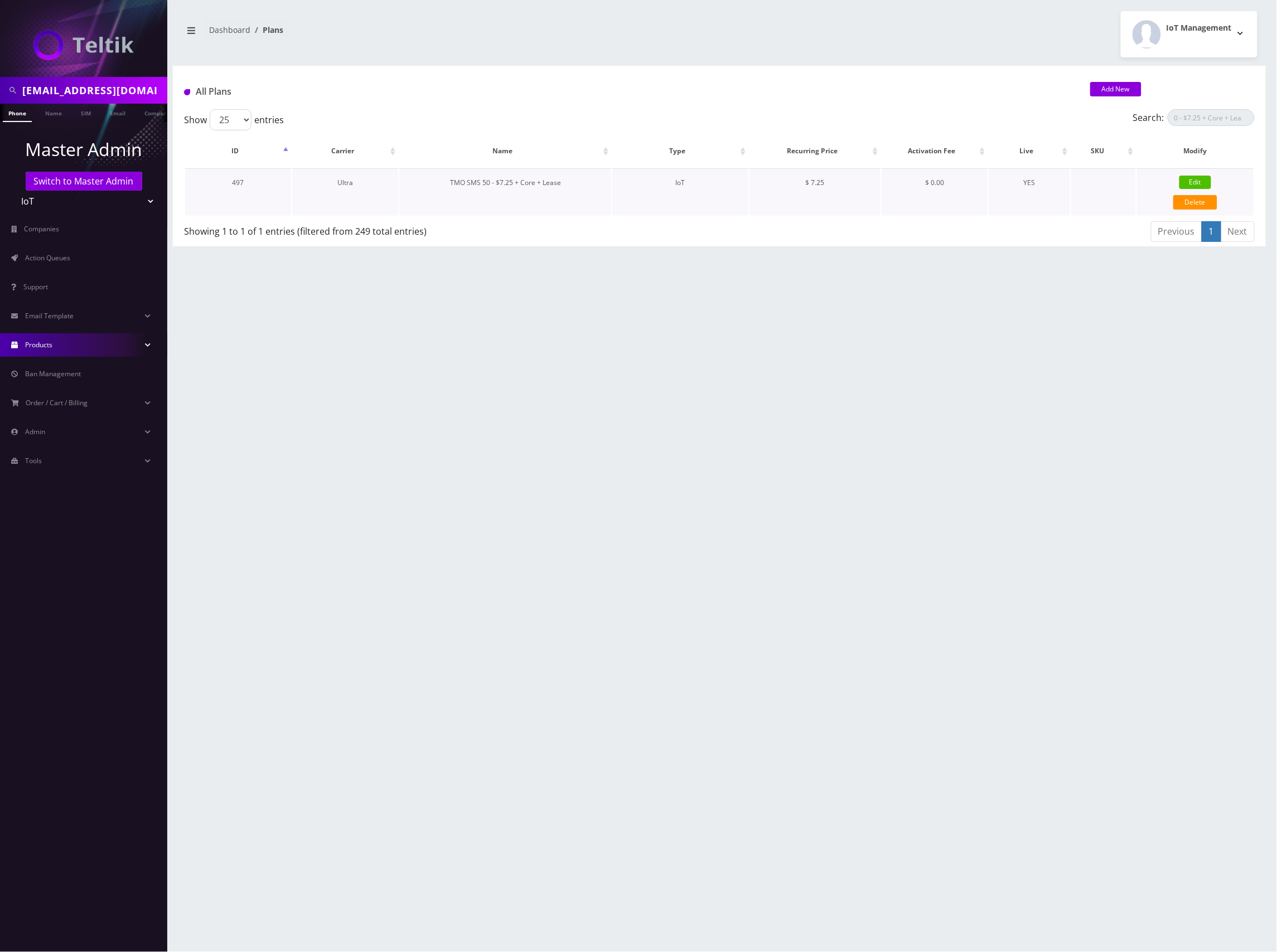
type input "IMSI"
checkbox input "true"
checkbox input "false"
type input "7.25"
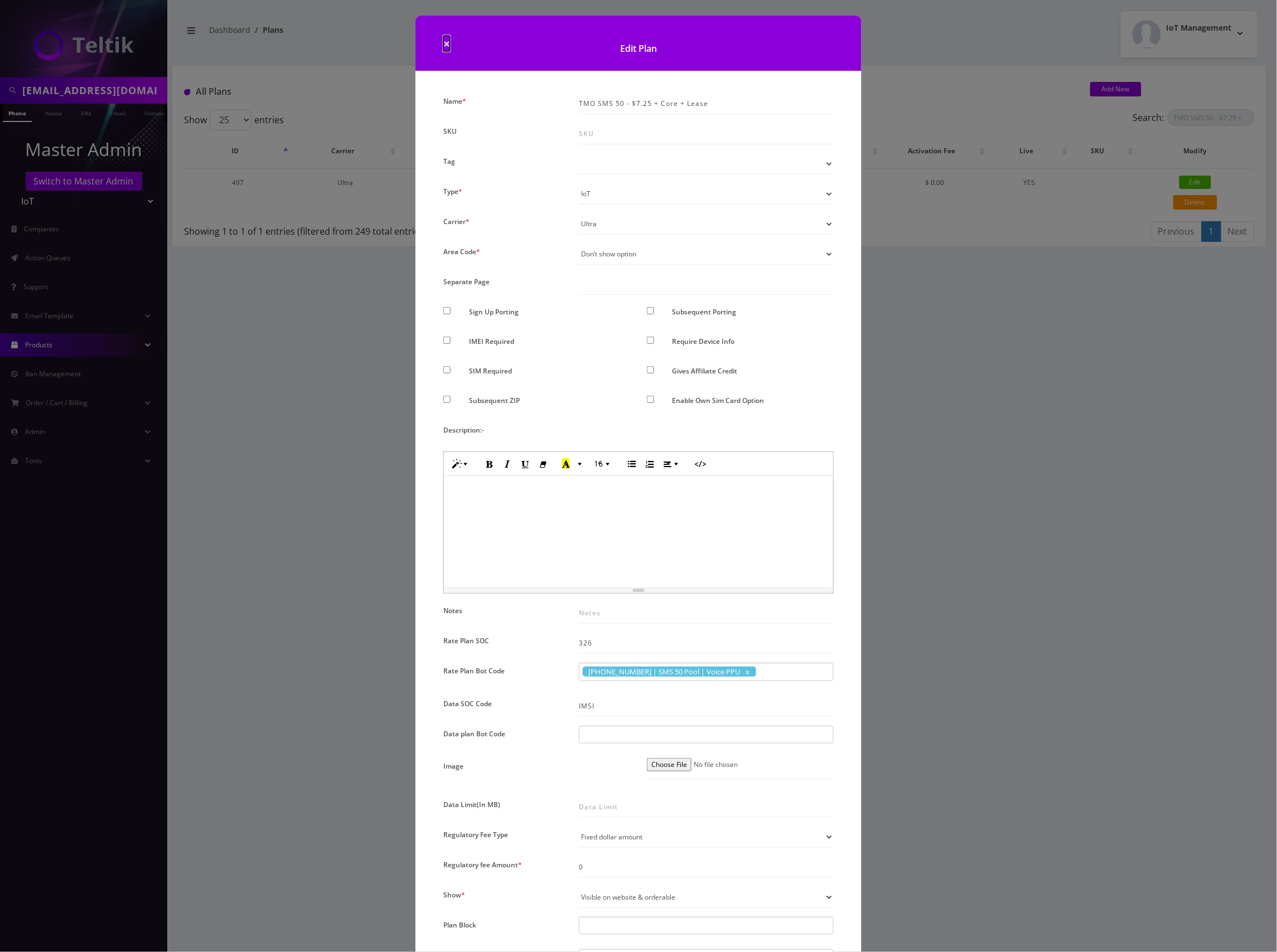
click at [446, 42] on span "×" at bounding box center [447, 43] width 7 height 15
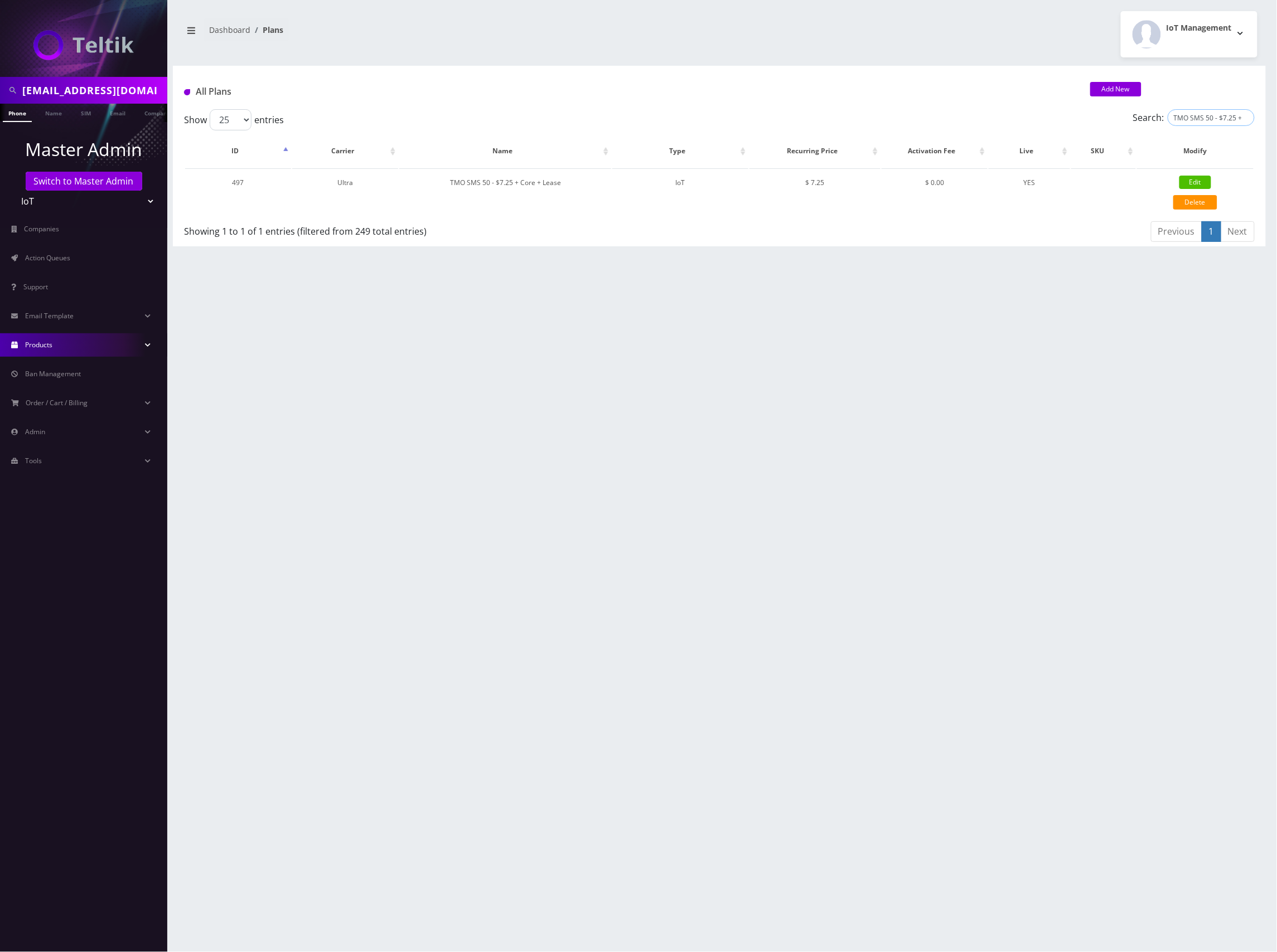
click at [1234, 118] on input "TMO SMS 50 - $7.25 + Core + Lease" at bounding box center [1210, 117] width 87 height 17
click at [1247, 119] on input "TMO SMS 50 - $7.25 + Core + Lease" at bounding box center [1210, 117] width 87 height 17
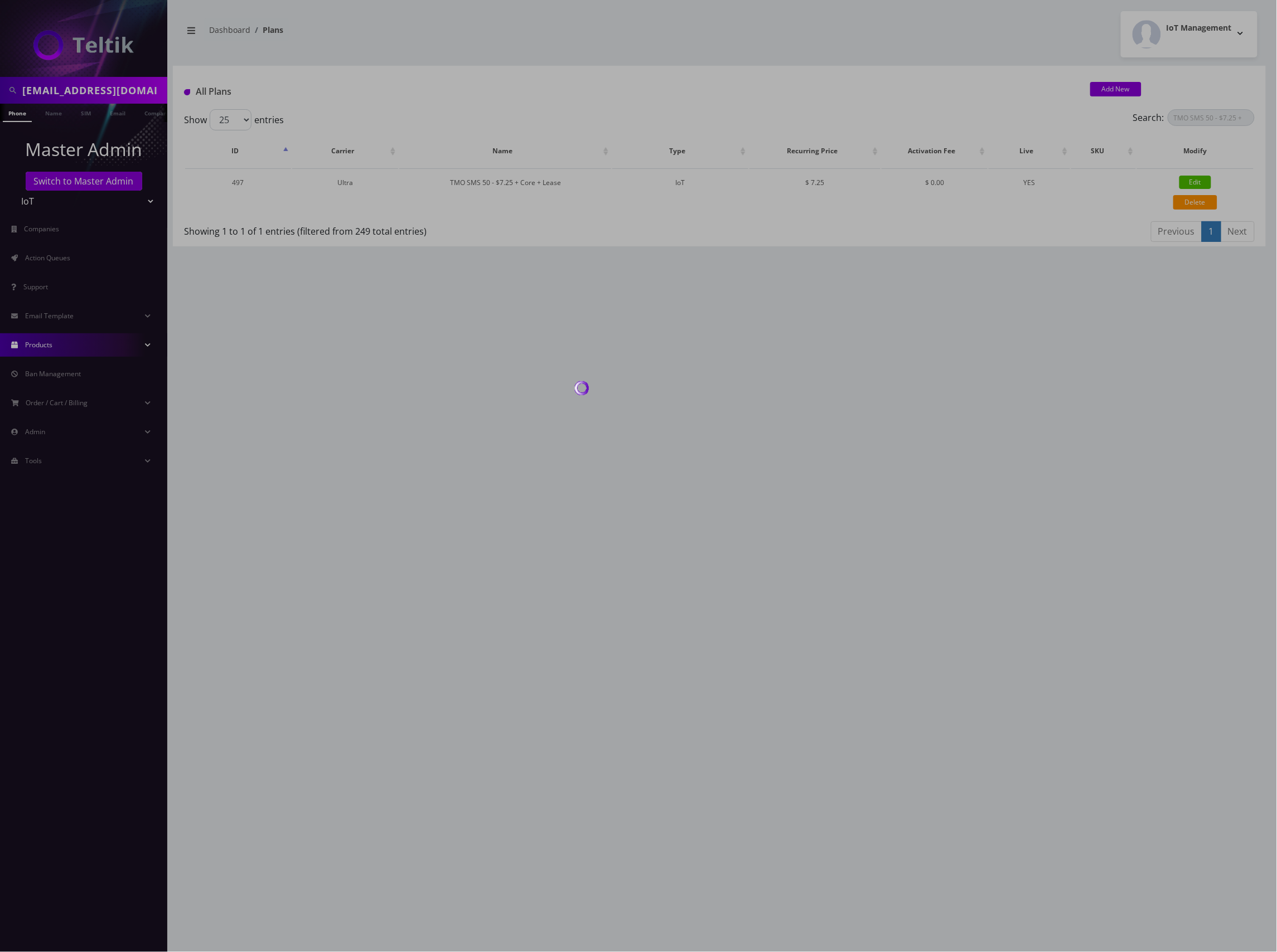
click at [1245, 117] on div at bounding box center [638, 476] width 1277 height 952
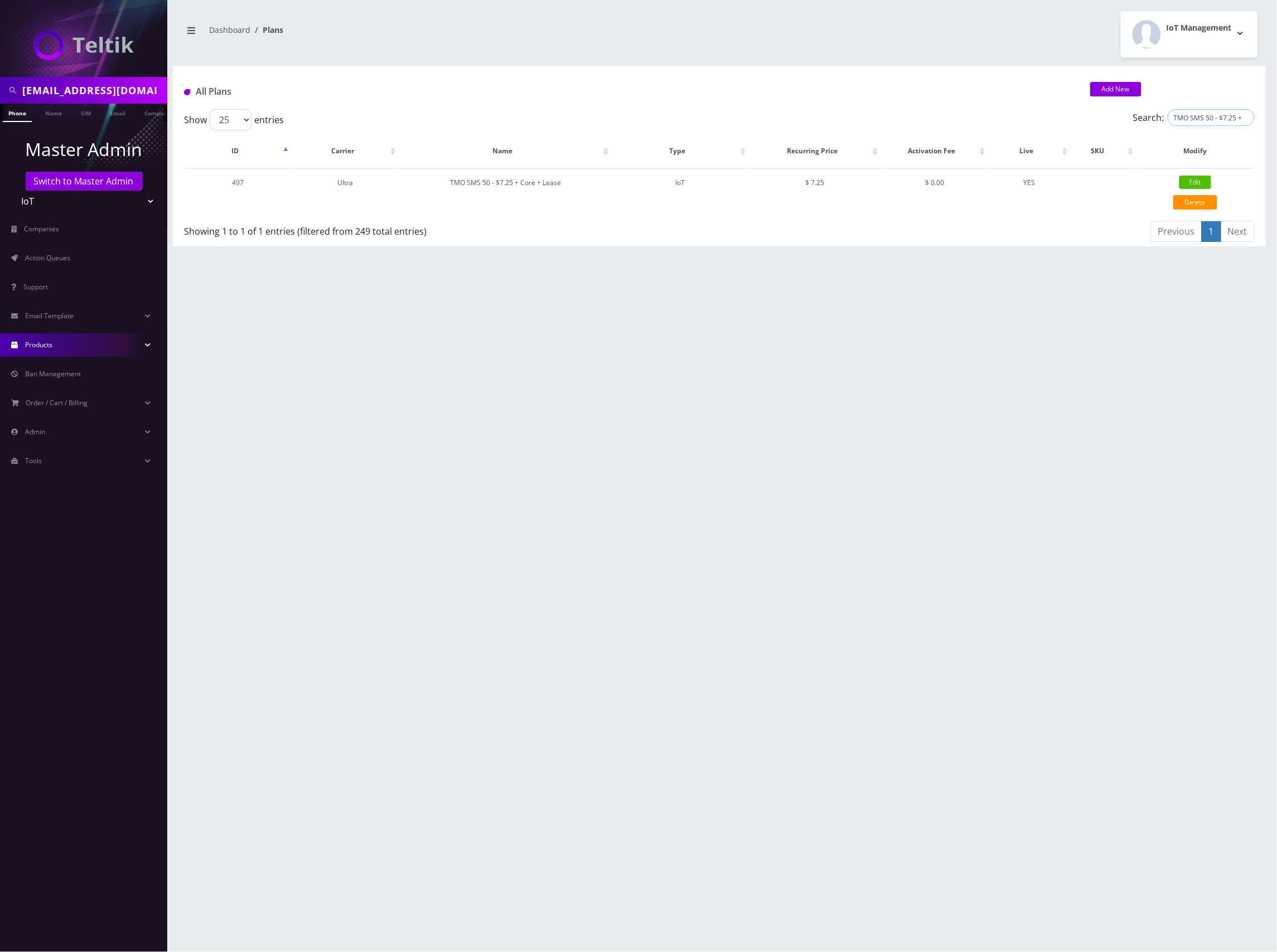
click at [1244, 117] on input "TMO SMS 50 - $7.25 + Core + Lease" at bounding box center [1210, 117] width 87 height 17
click at [55, 344] on link "Products" at bounding box center [83, 345] width 167 height 24
click at [54, 393] on link "Plans" at bounding box center [83, 392] width 167 height 24
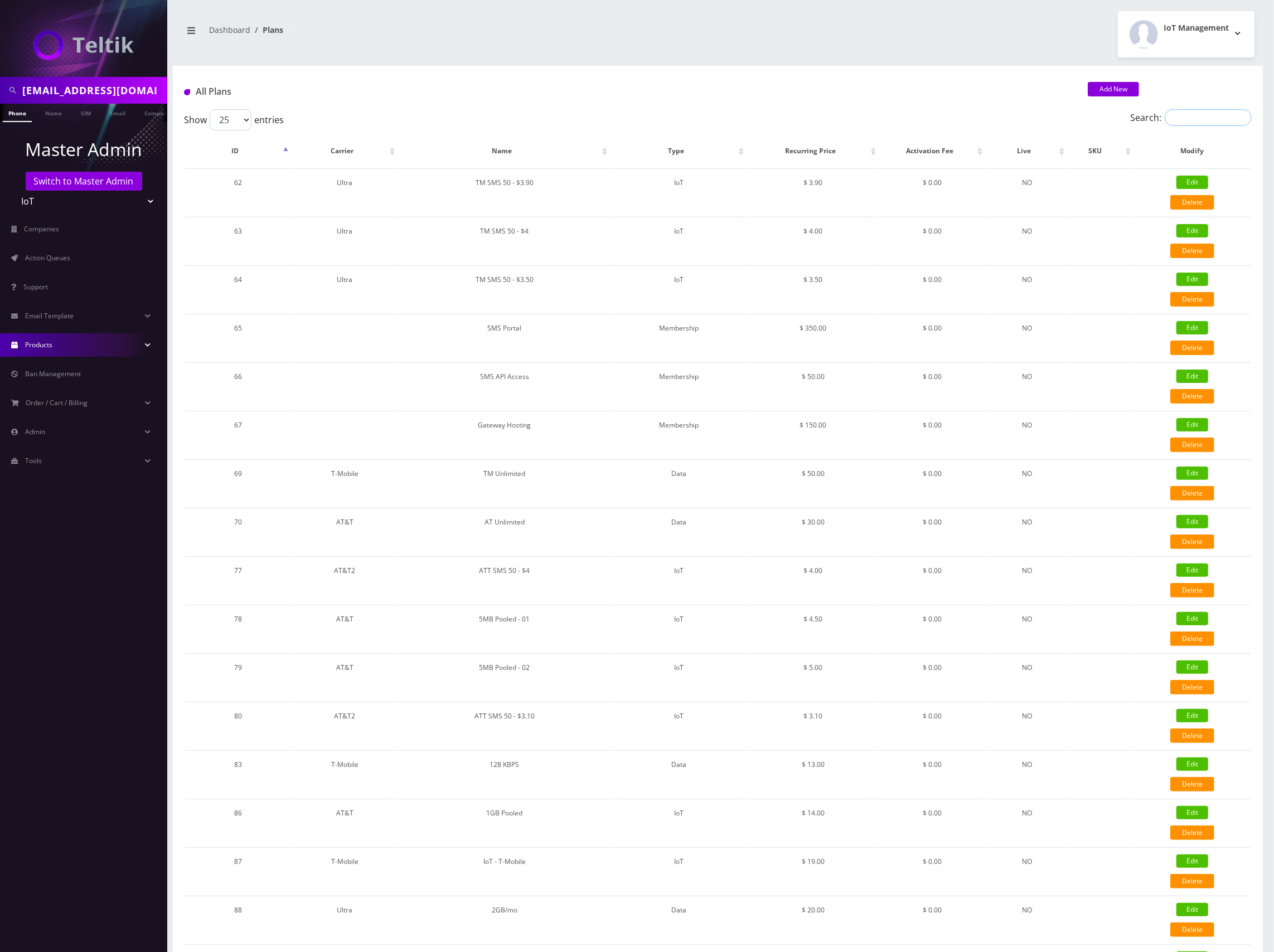
click at [1205, 121] on input "Search:" at bounding box center [1207, 117] width 87 height 17
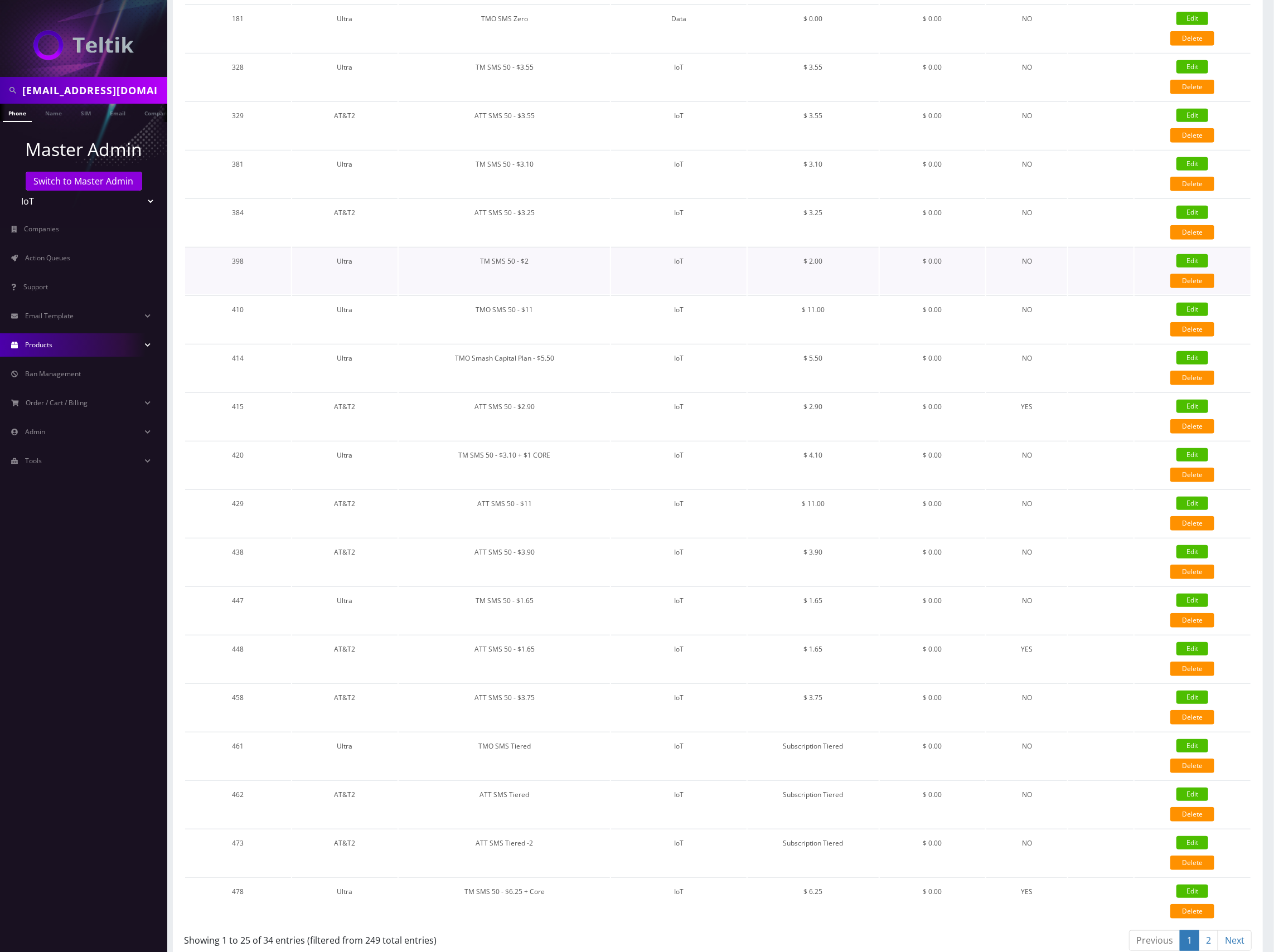
scroll to position [462, 0]
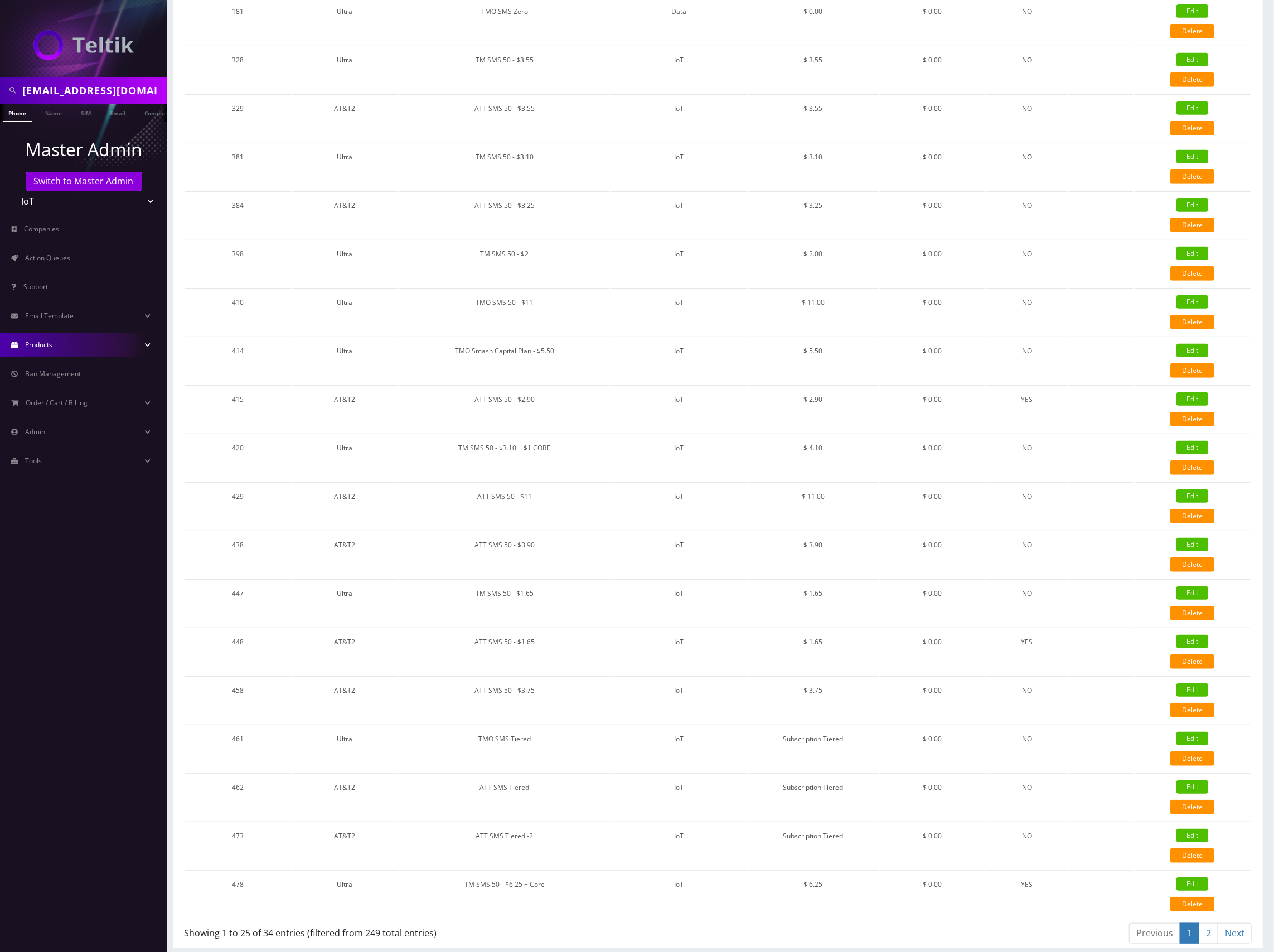
type input "TMO SMS"
click at [1212, 928] on link "2" at bounding box center [1208, 933] width 19 height 21
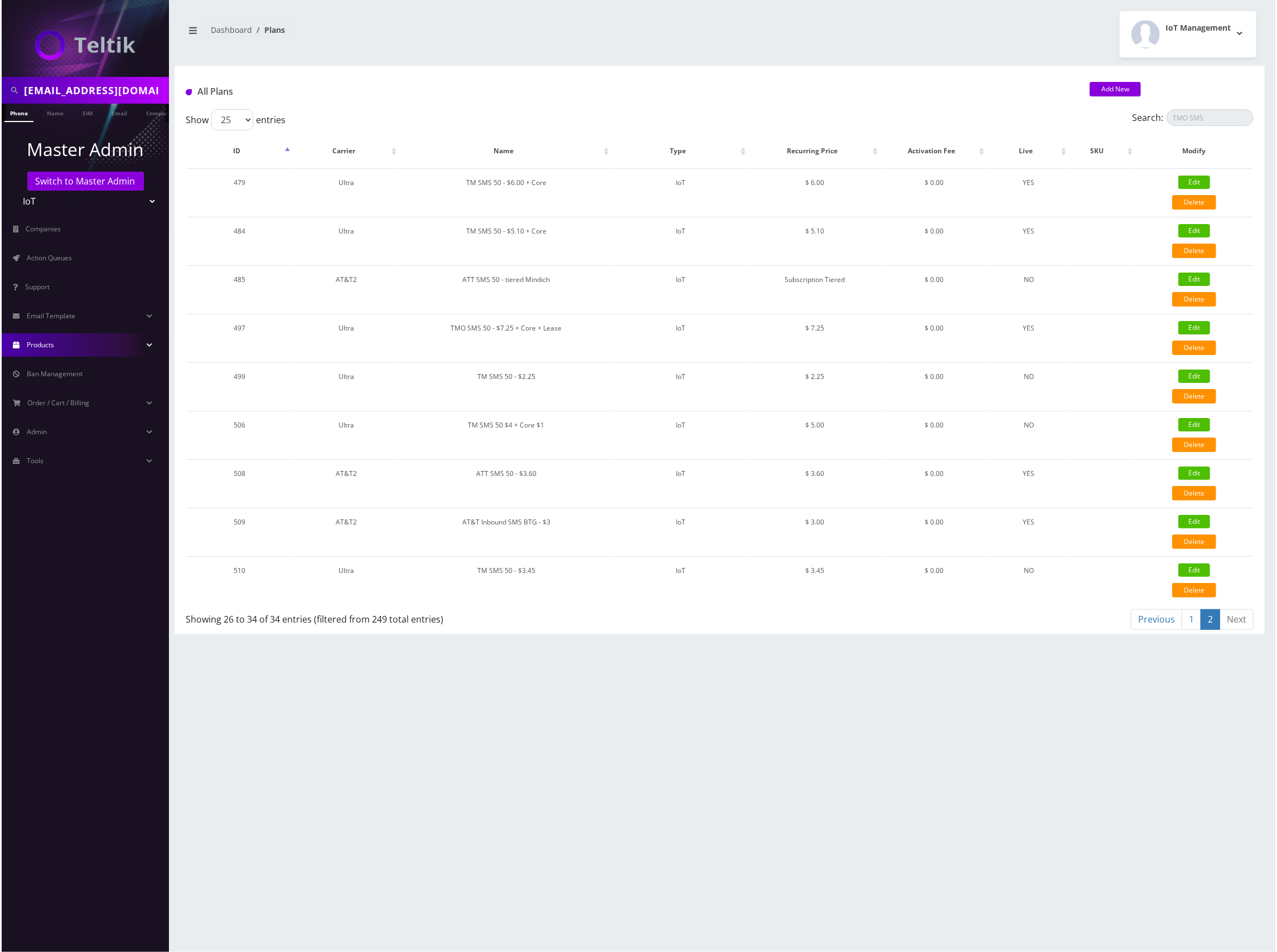
scroll to position [0, 0]
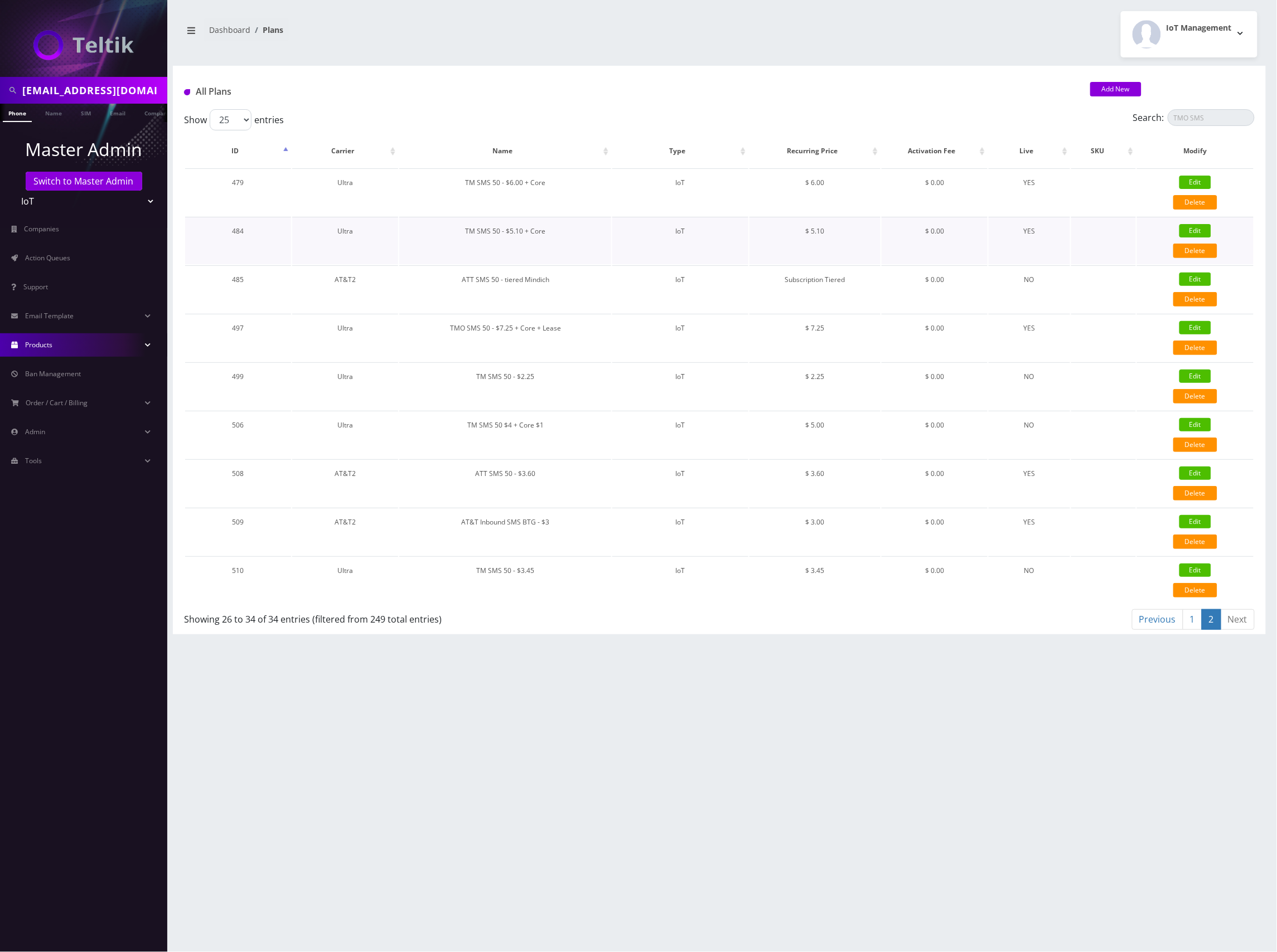
click at [1198, 233] on link "Edit" at bounding box center [1195, 230] width 32 height 13
type input "TM SMS 50 - $5.10 + Core"
select select "7"
select select "5"
select select "0"
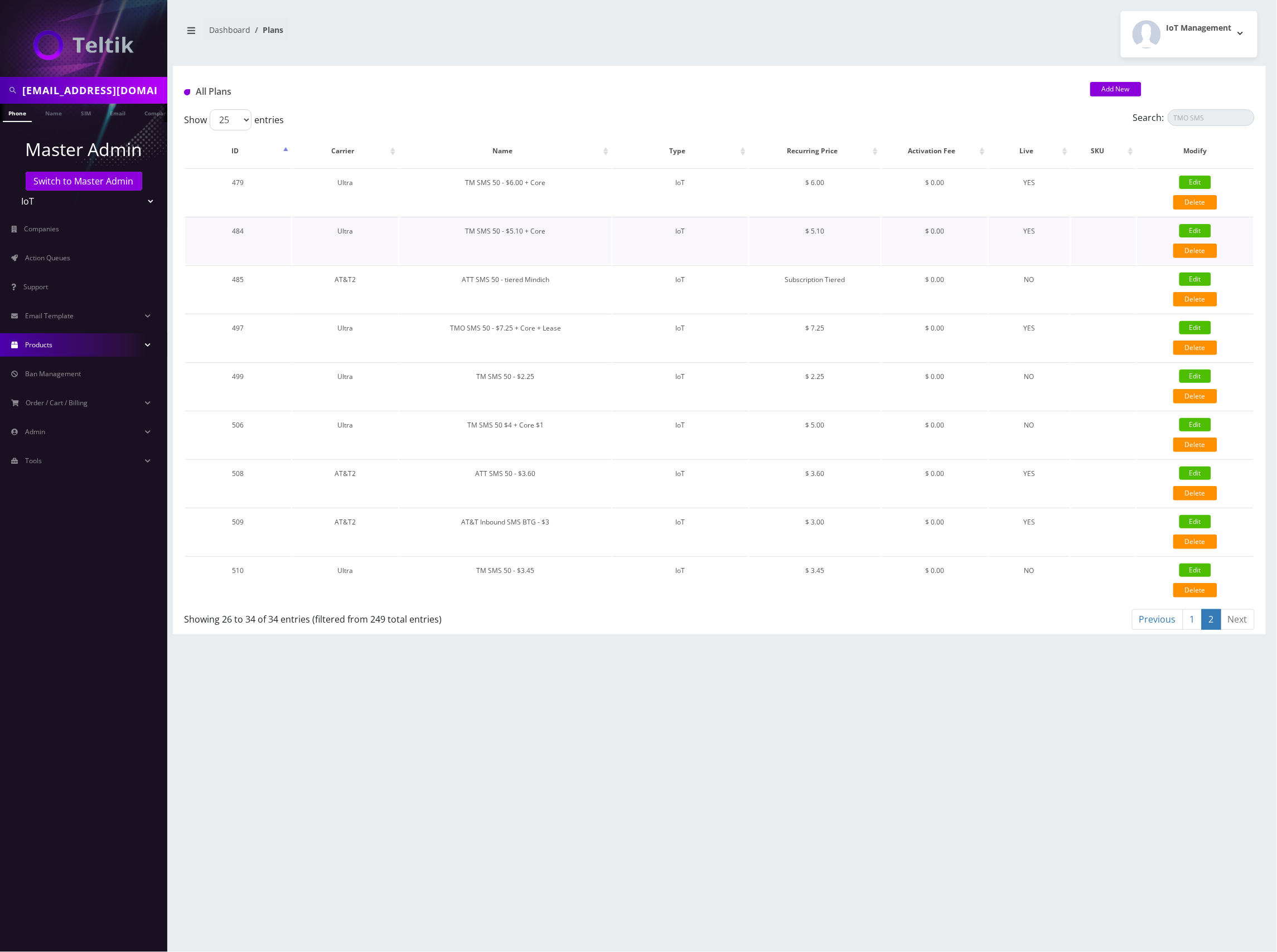
checkbox input "false"
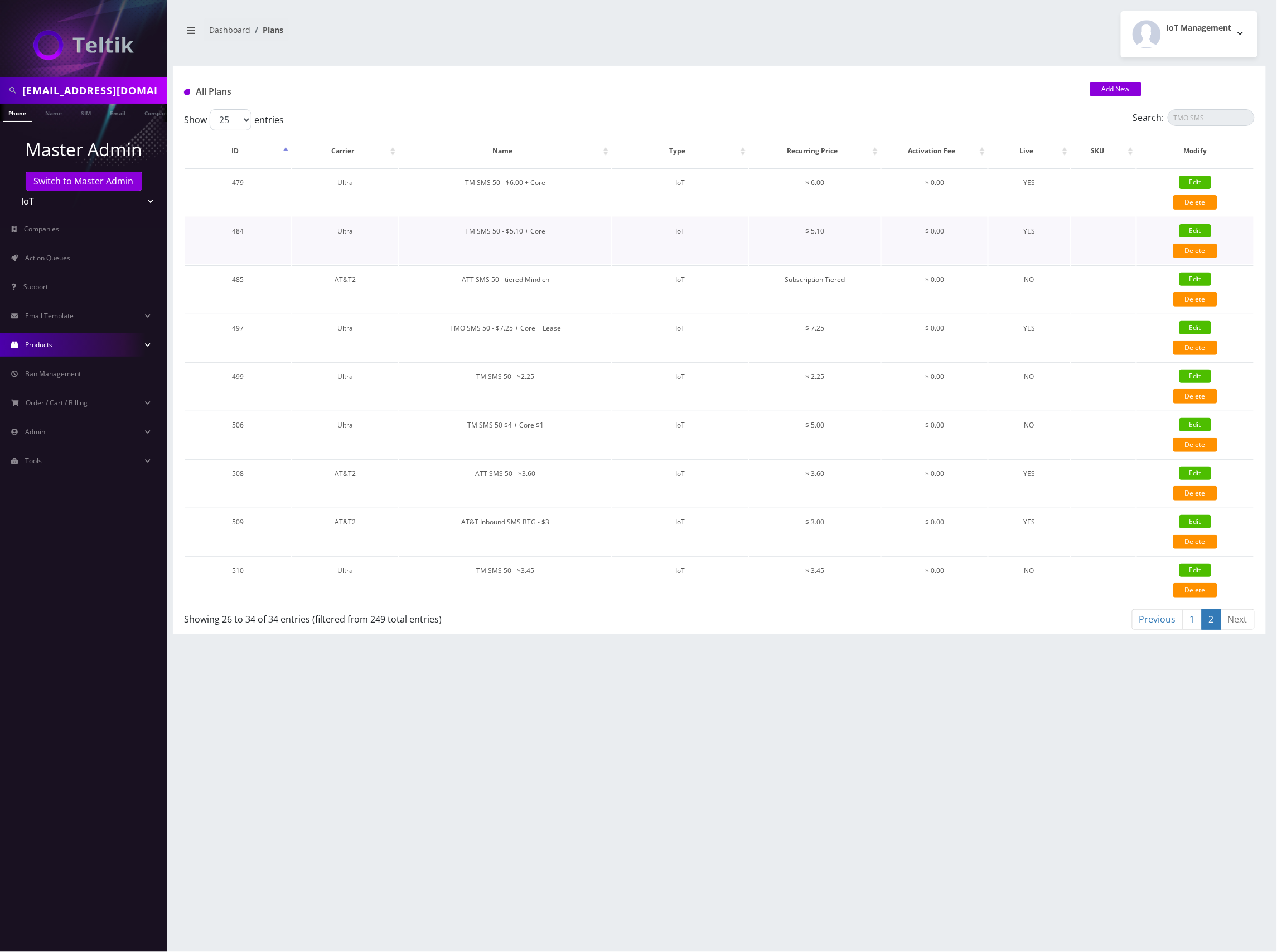
checkbox input "false"
type input "326"
type input "IMSI"
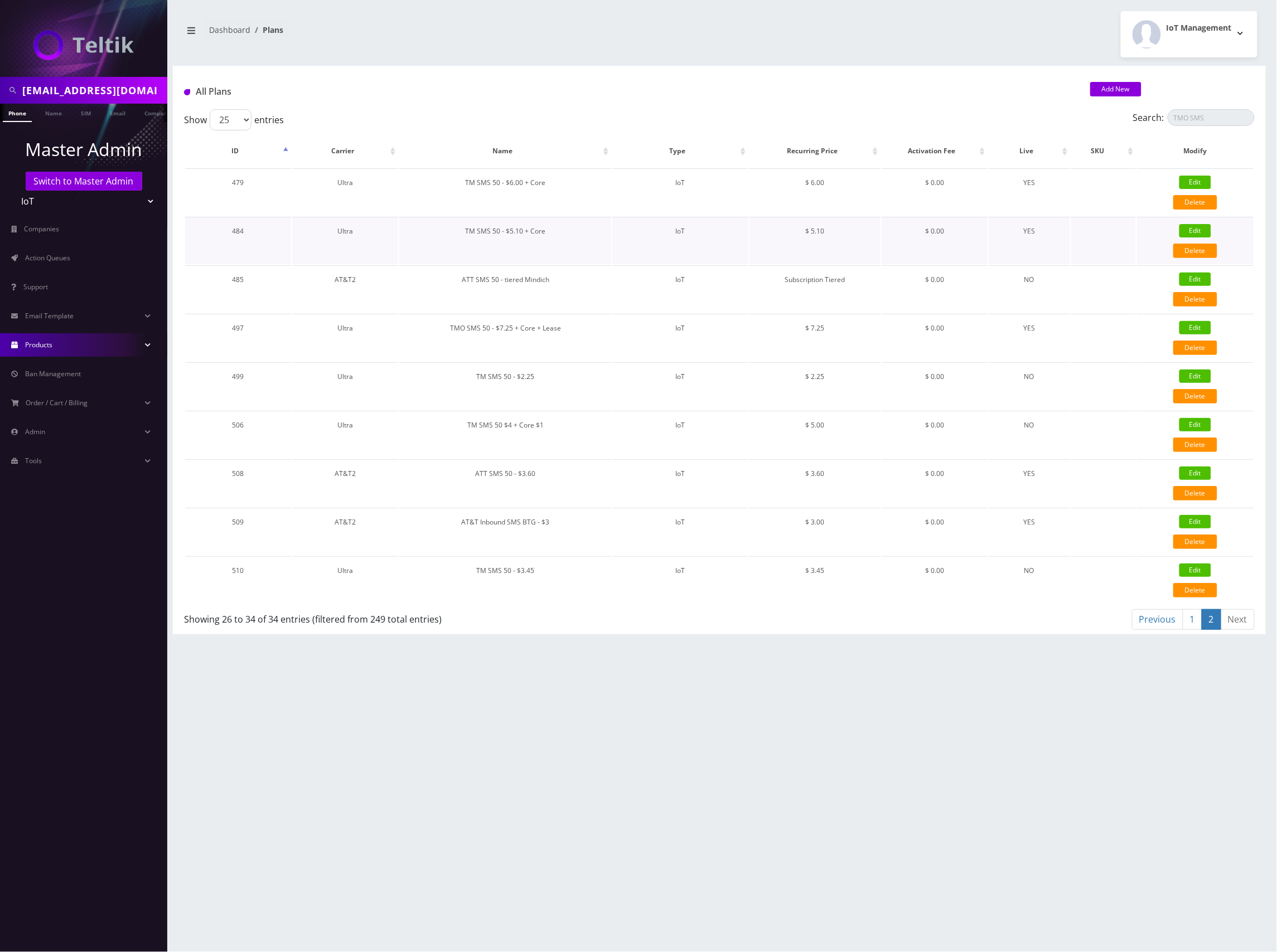
checkbox input "true"
checkbox input "false"
type input "5.1"
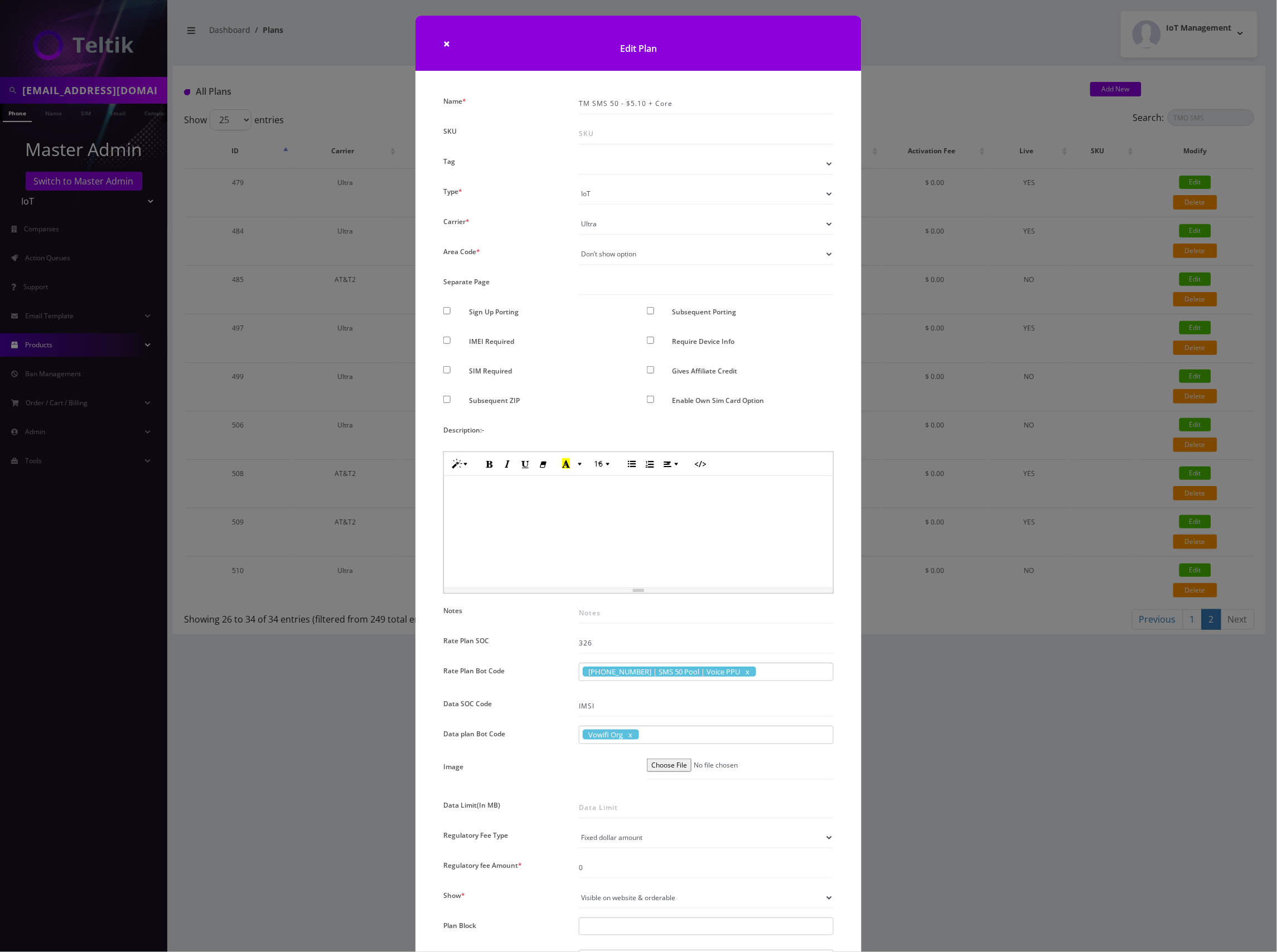
drag, startPoint x: 704, startPoint y: 737, endPoint x: 668, endPoint y: 736, distance: 36.0
click at [668, 736] on div "Vowifi Org" at bounding box center [706, 735] width 255 height 19
drag, startPoint x: 668, startPoint y: 736, endPoint x: 568, endPoint y: 731, distance: 100.1
click at [570, 731] on div "Vowifi Org Vowifi Org" at bounding box center [706, 738] width 271 height 24
copy div "Vowifi Org"
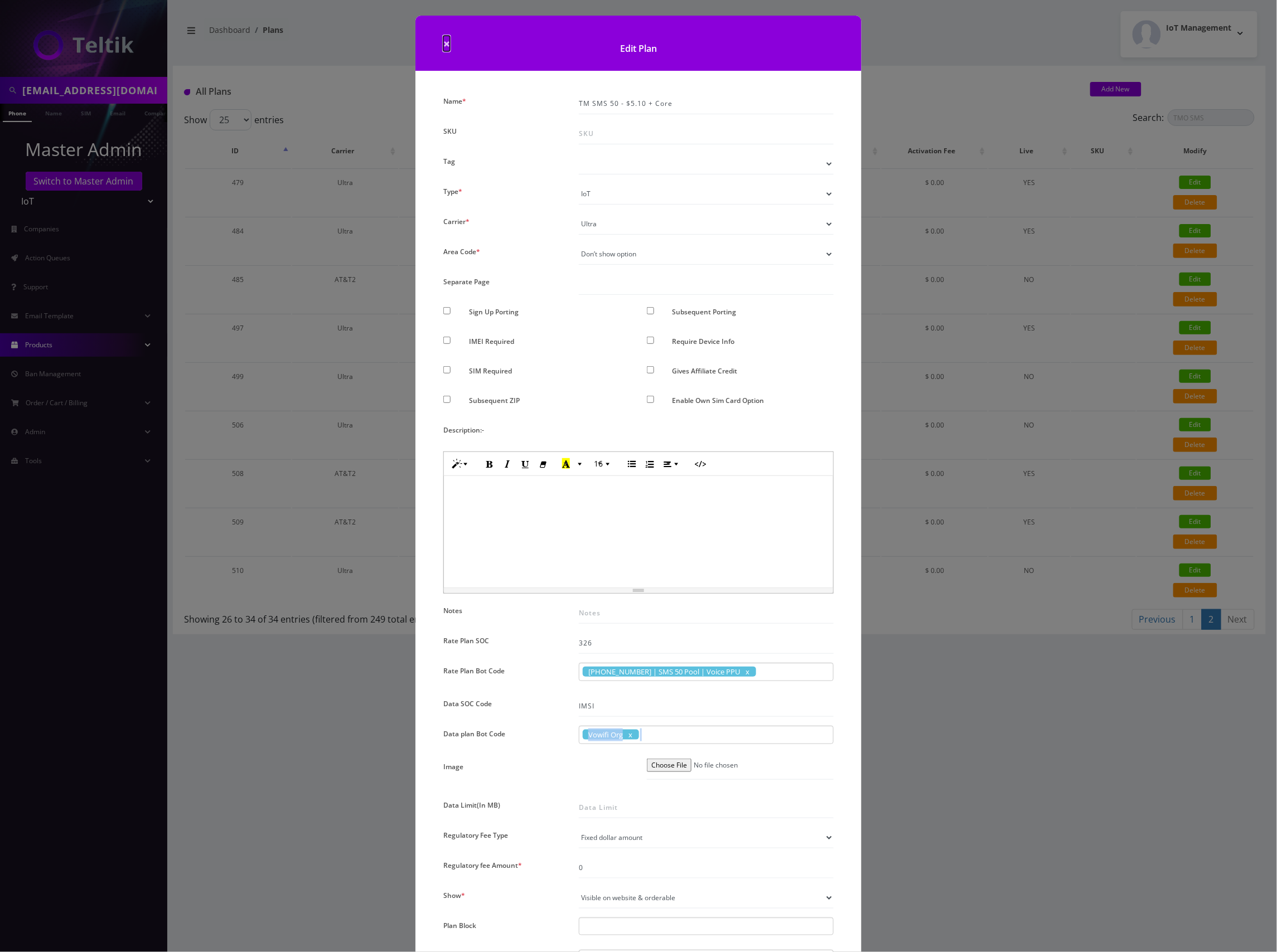
click at [444, 44] on span "×" at bounding box center [447, 43] width 7 height 15
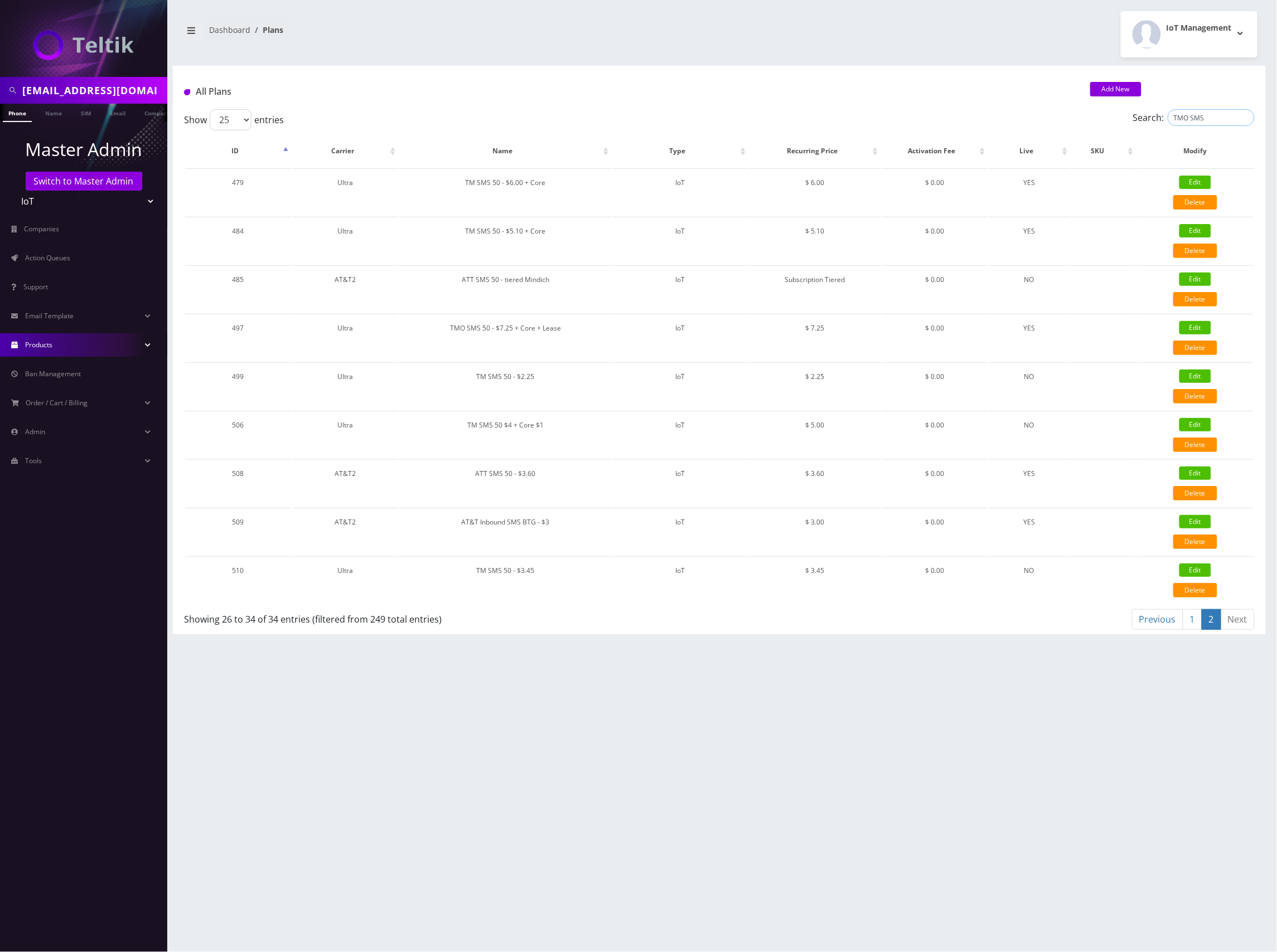
drag, startPoint x: 1196, startPoint y: 118, endPoint x: 1203, endPoint y: 117, distance: 7.1
click at [1196, 118] on input "TMO SMS" at bounding box center [1210, 117] width 87 height 17
drag, startPoint x: 1211, startPoint y: 116, endPoint x: 1079, endPoint y: 124, distance: 132.2
click at [1053, 123] on div "Search: TMO SMS" at bounding box center [1121, 119] width 268 height 22
paste input "50 - $7.25 + Core + Lease"
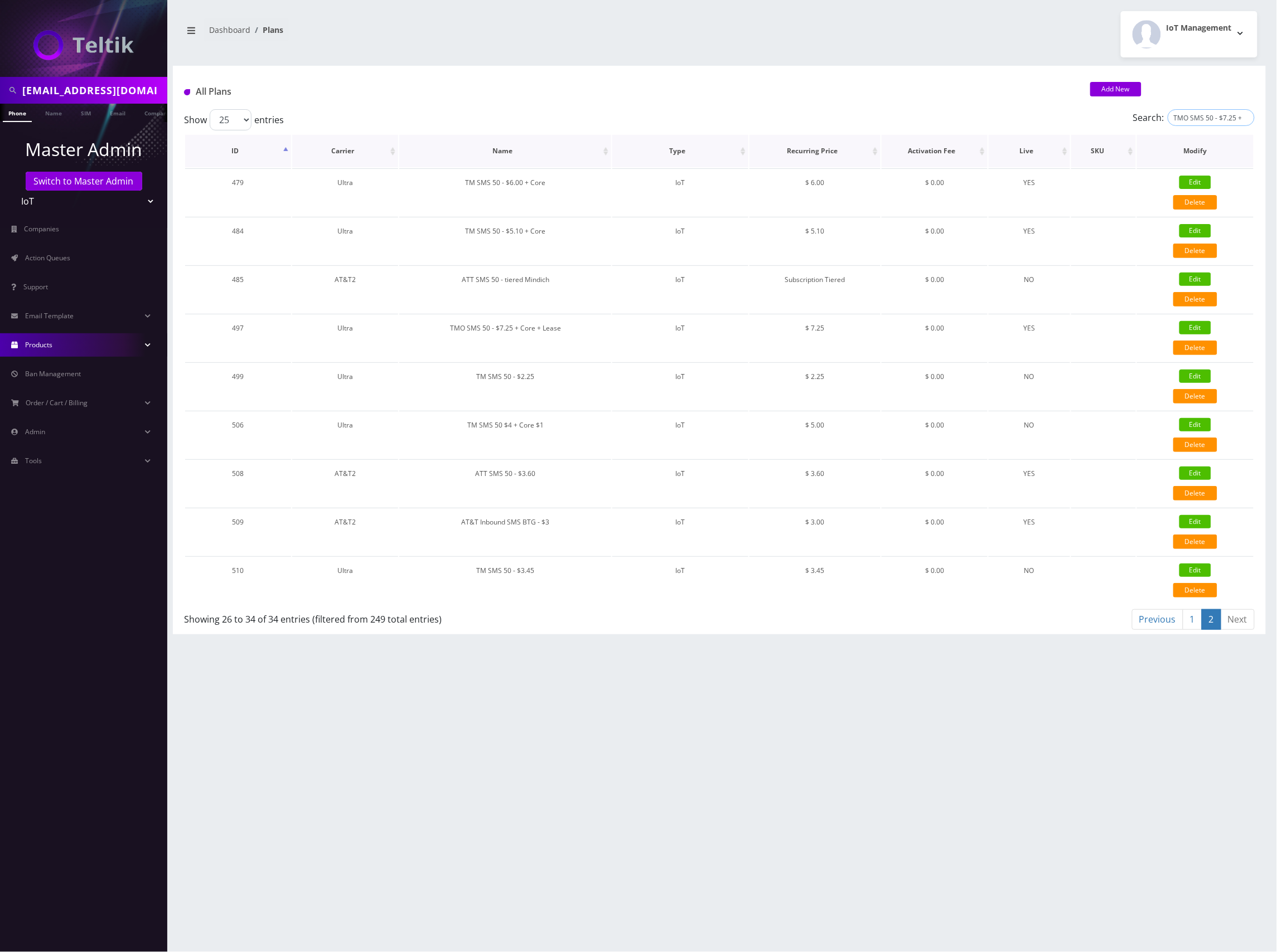
scroll to position [0, 35]
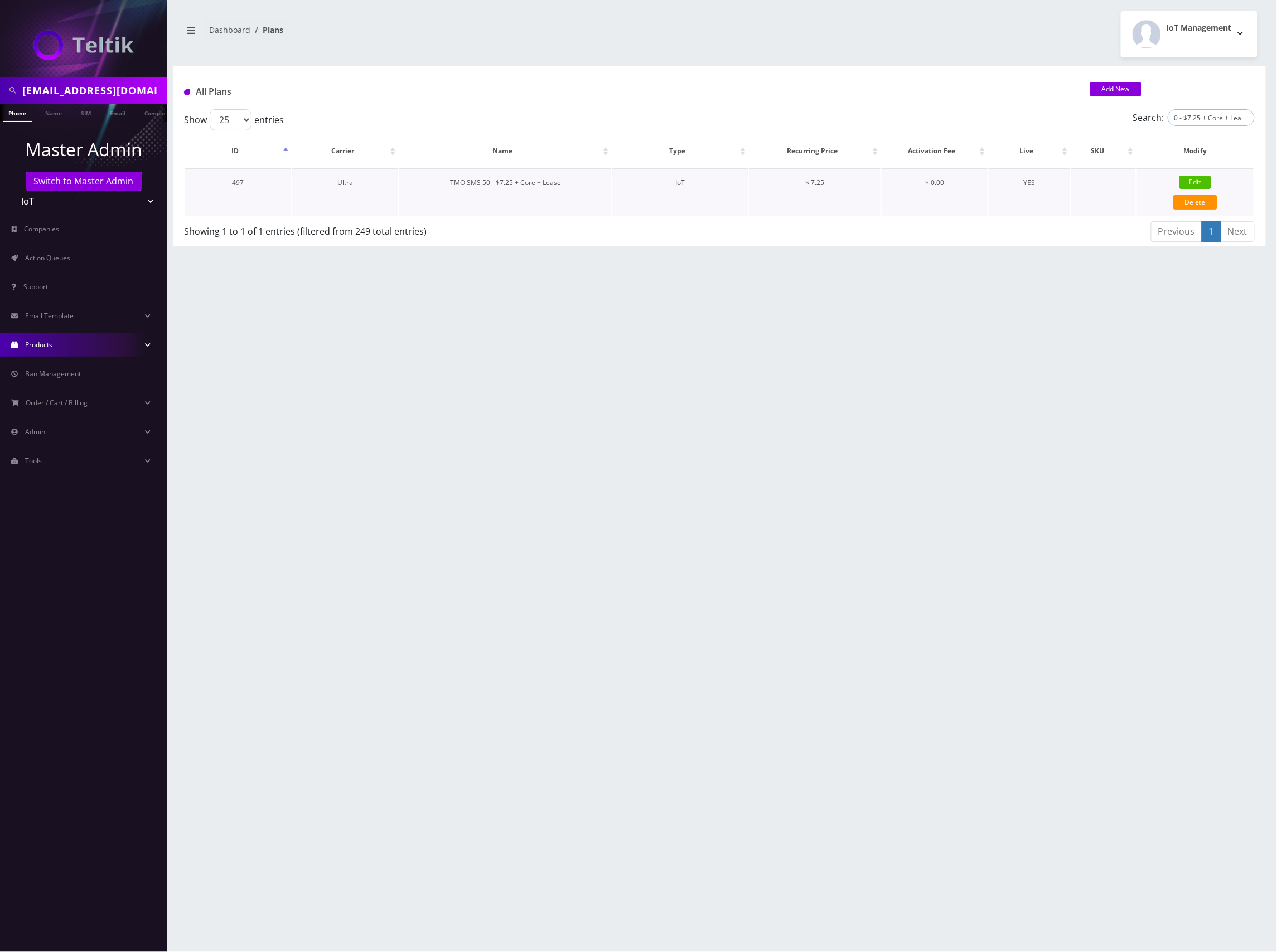
type input "TMO SMS 50 - $7.25 + Core + Lease"
click at [1201, 180] on link "Edit" at bounding box center [1195, 182] width 32 height 13
type input "TMO SMS 50 - $7.25 + Core + Lease"
checkbox input "false"
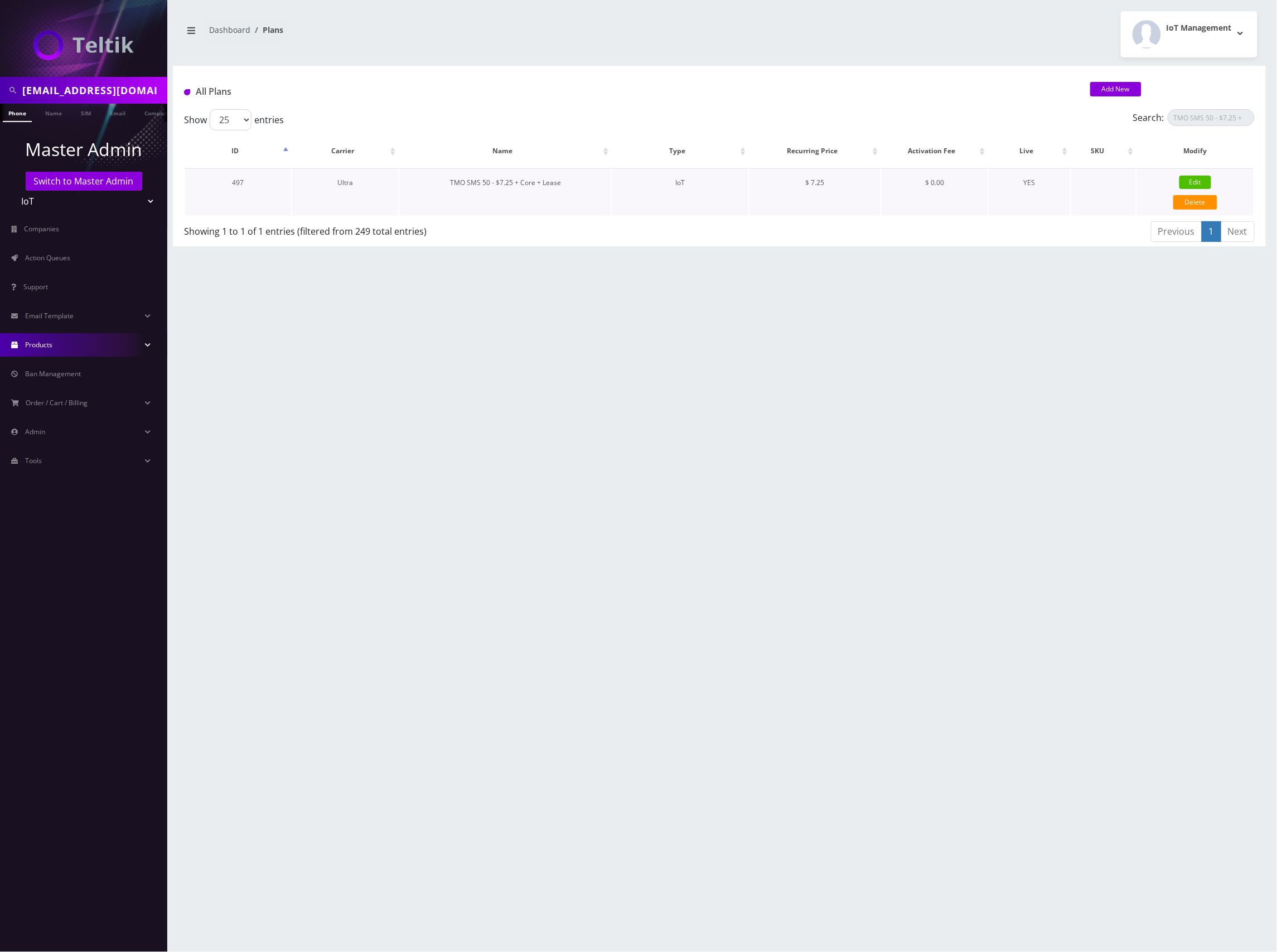
checkbox input "false"
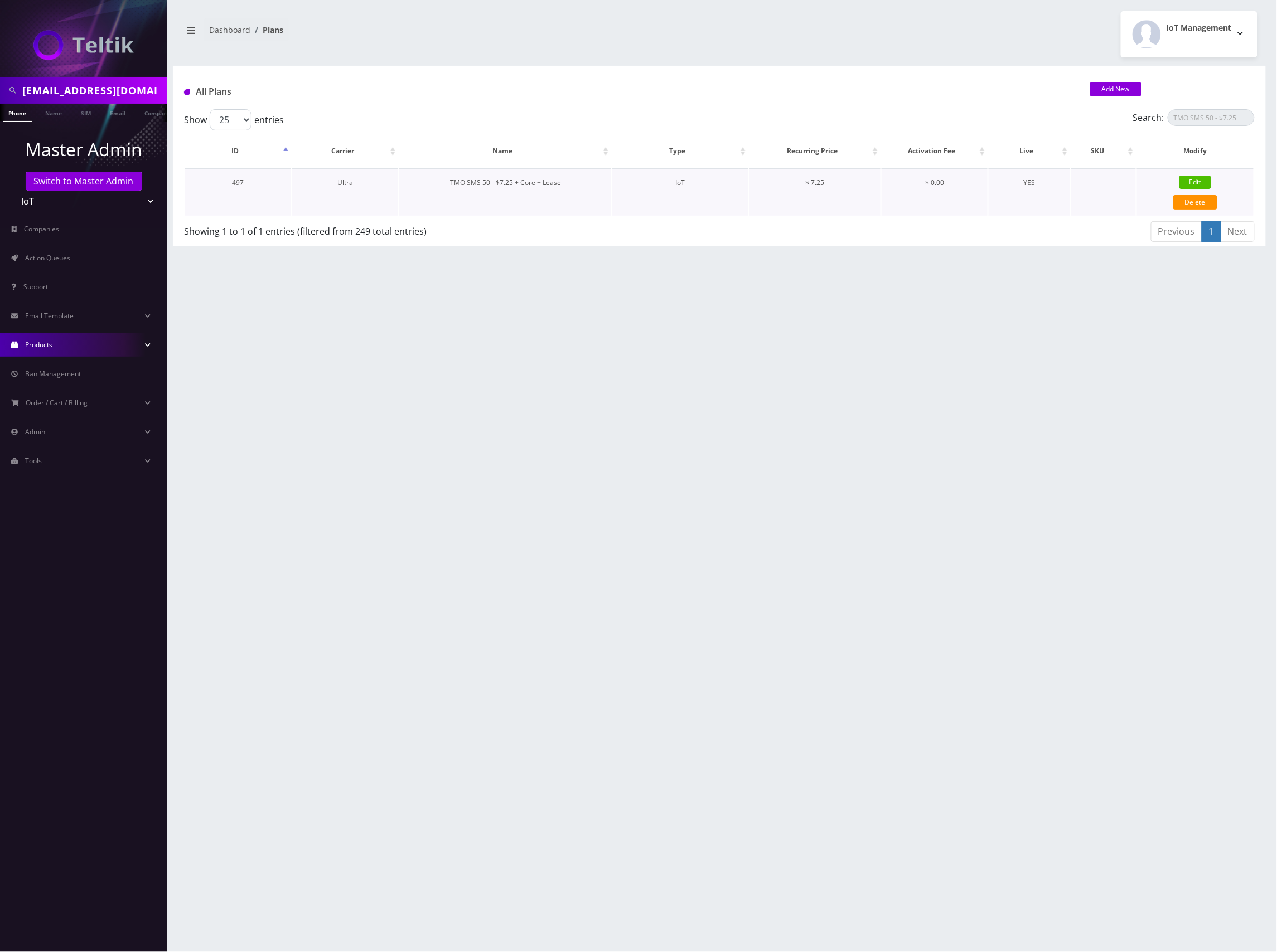
checkbox input "false"
checkbox input "true"
checkbox input "false"
type input "7.25"
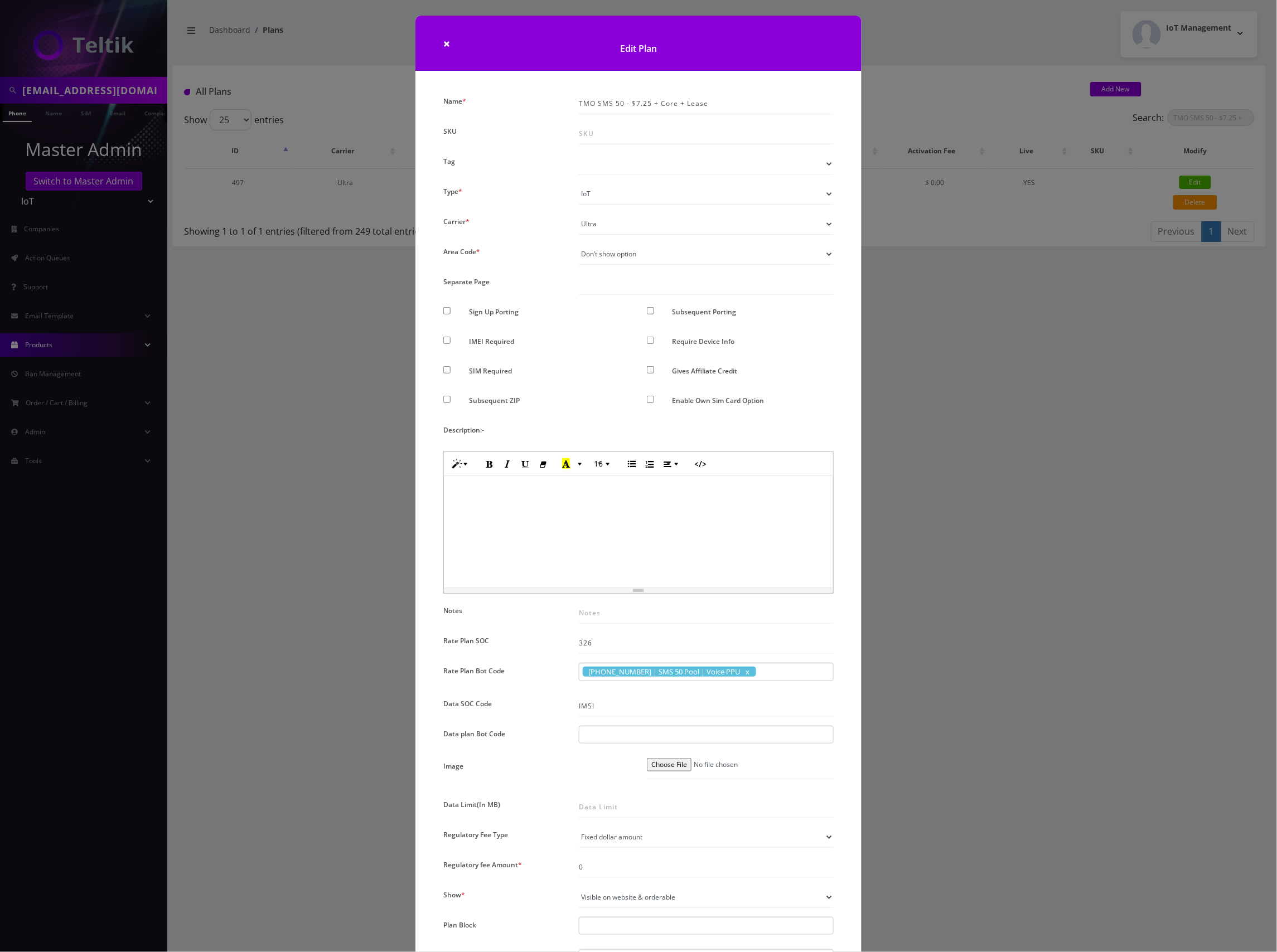
click at [607, 734] on div at bounding box center [706, 735] width 255 height 18
paste input "Vowifi Org"
type input "Vowifi Org"
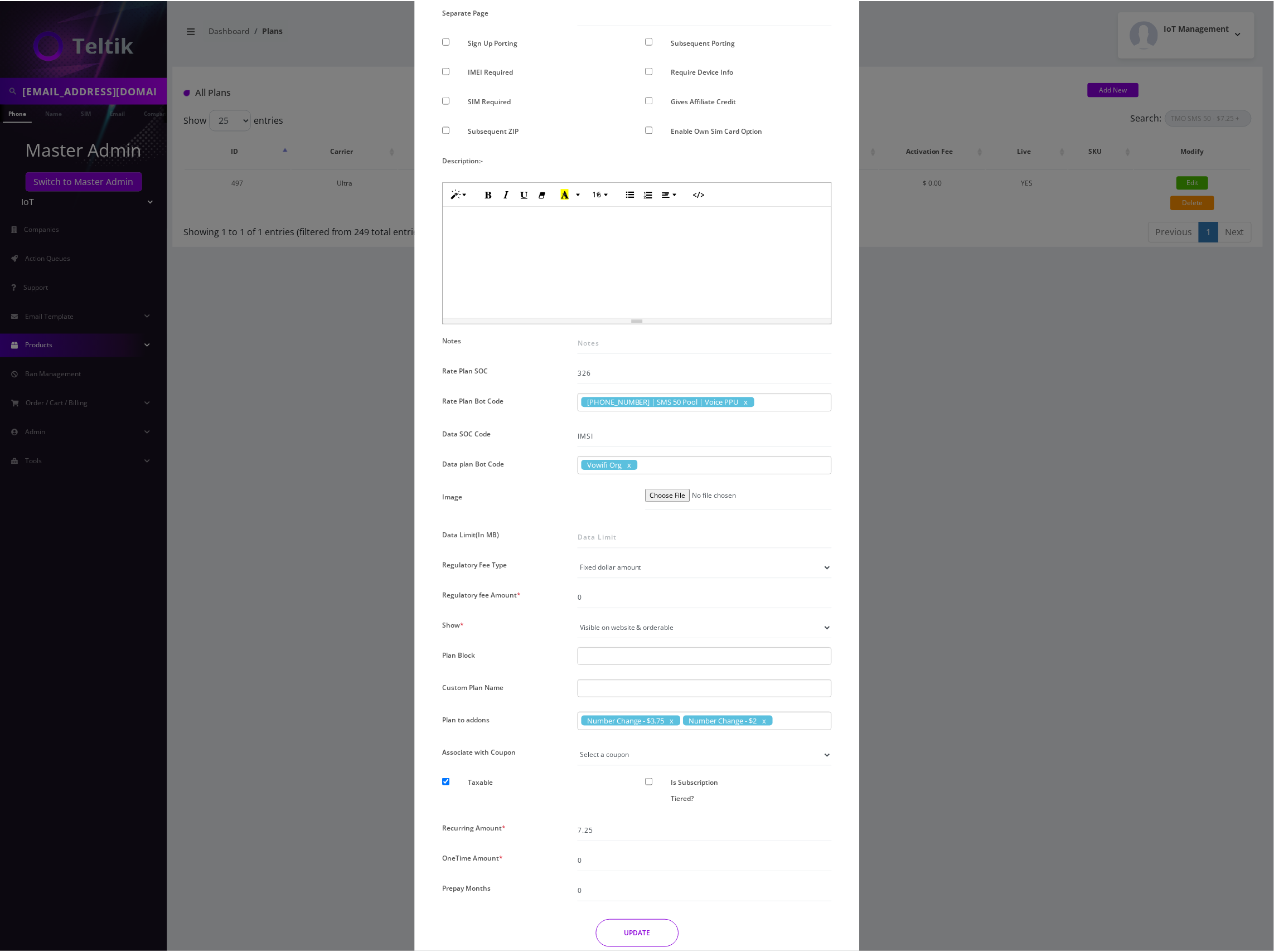
scroll to position [319, 0]
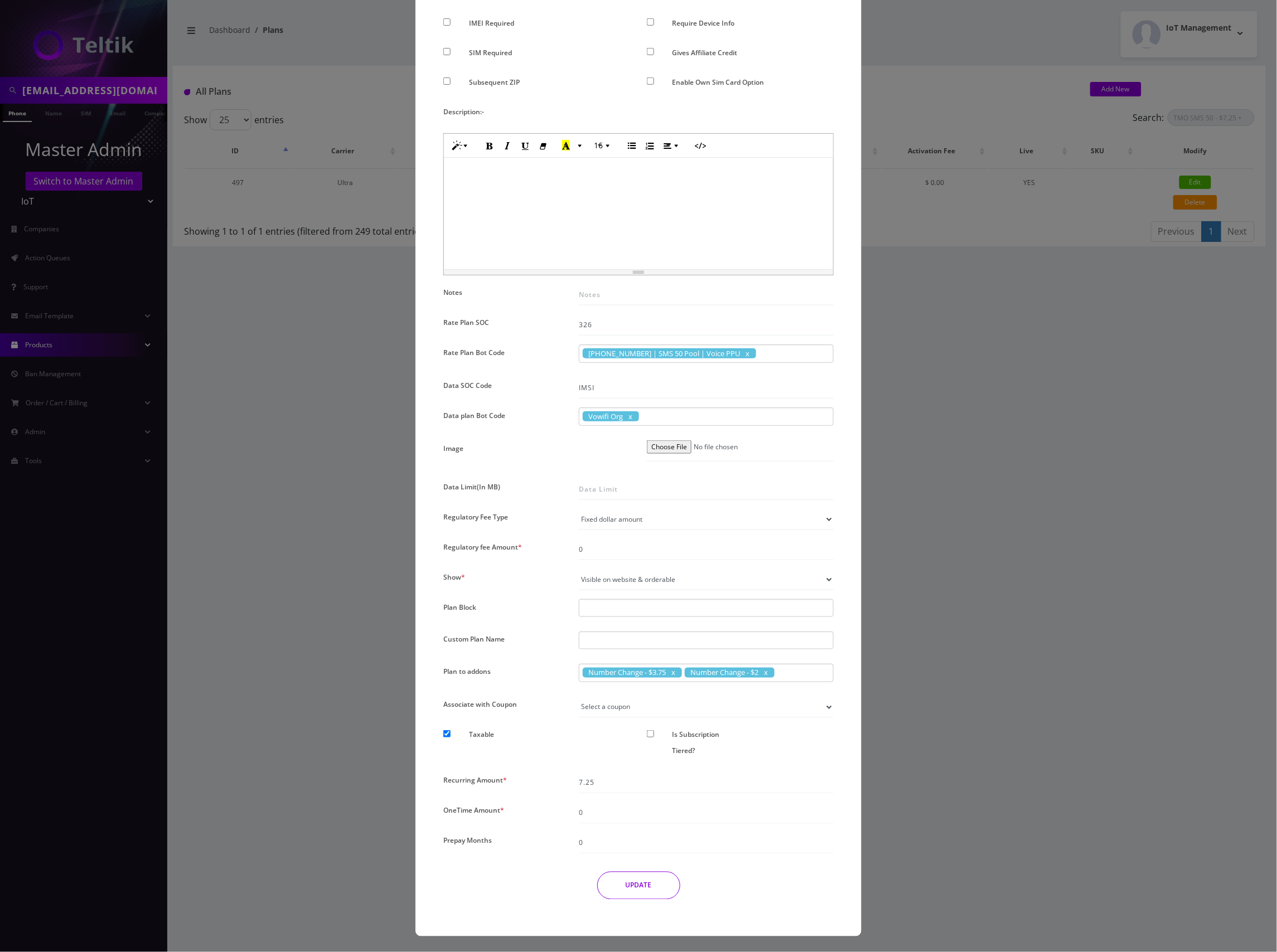
click at [641, 886] on button "UPDATE" at bounding box center [638, 885] width 83 height 28
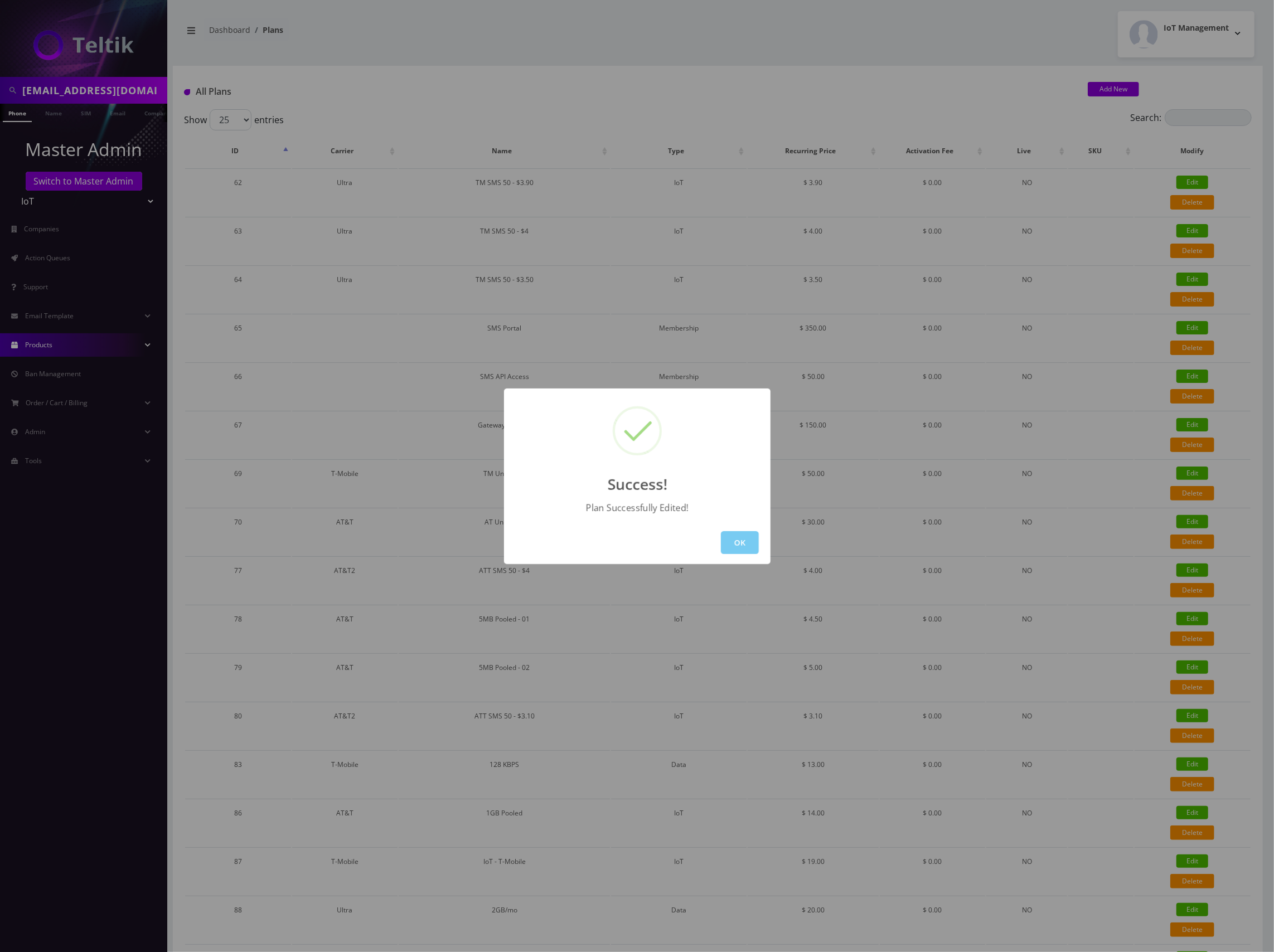
click at [741, 544] on button "OK" at bounding box center [740, 543] width 38 height 23
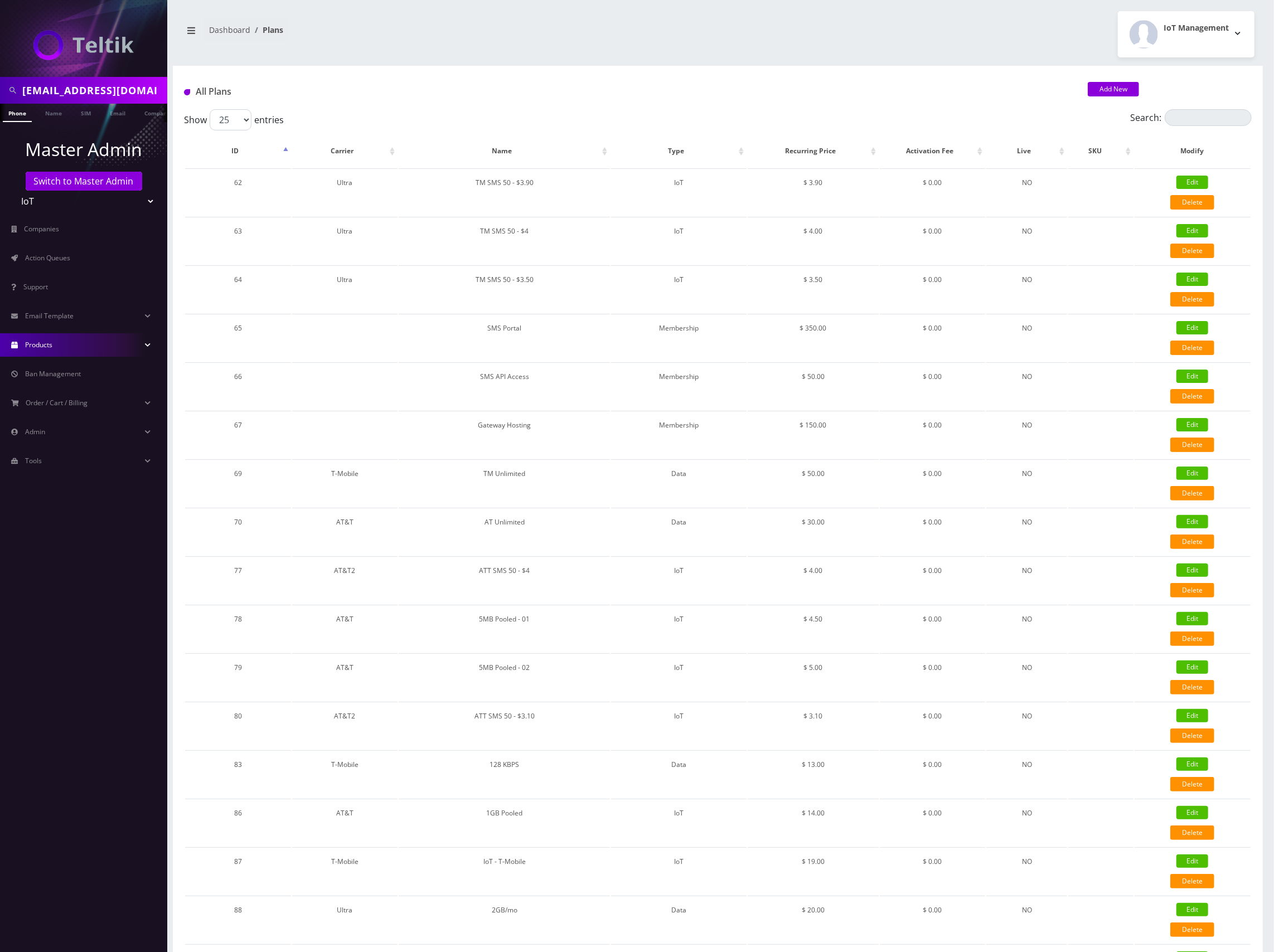
scroll to position [0, 6]
click at [112, 85] on input "sjgupta572@gmail.com" at bounding box center [93, 90] width 142 height 22
paste input "8901240357126982433"
type input "8901240357126982433"
click at [72, 109] on link "SIM" at bounding box center [80, 112] width 22 height 19
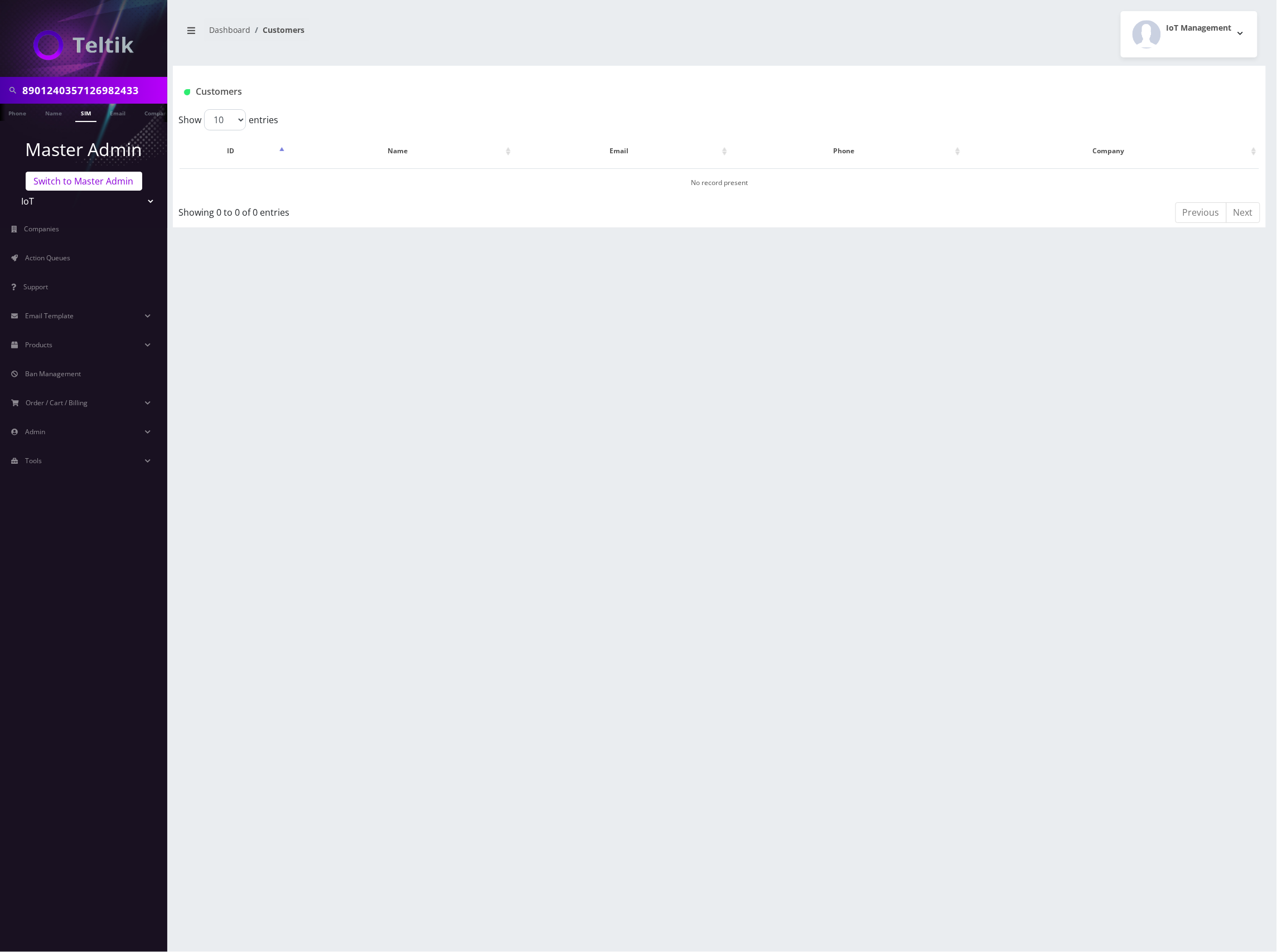
click at [90, 182] on link "Switch to Master Admin" at bounding box center [84, 180] width 117 height 19
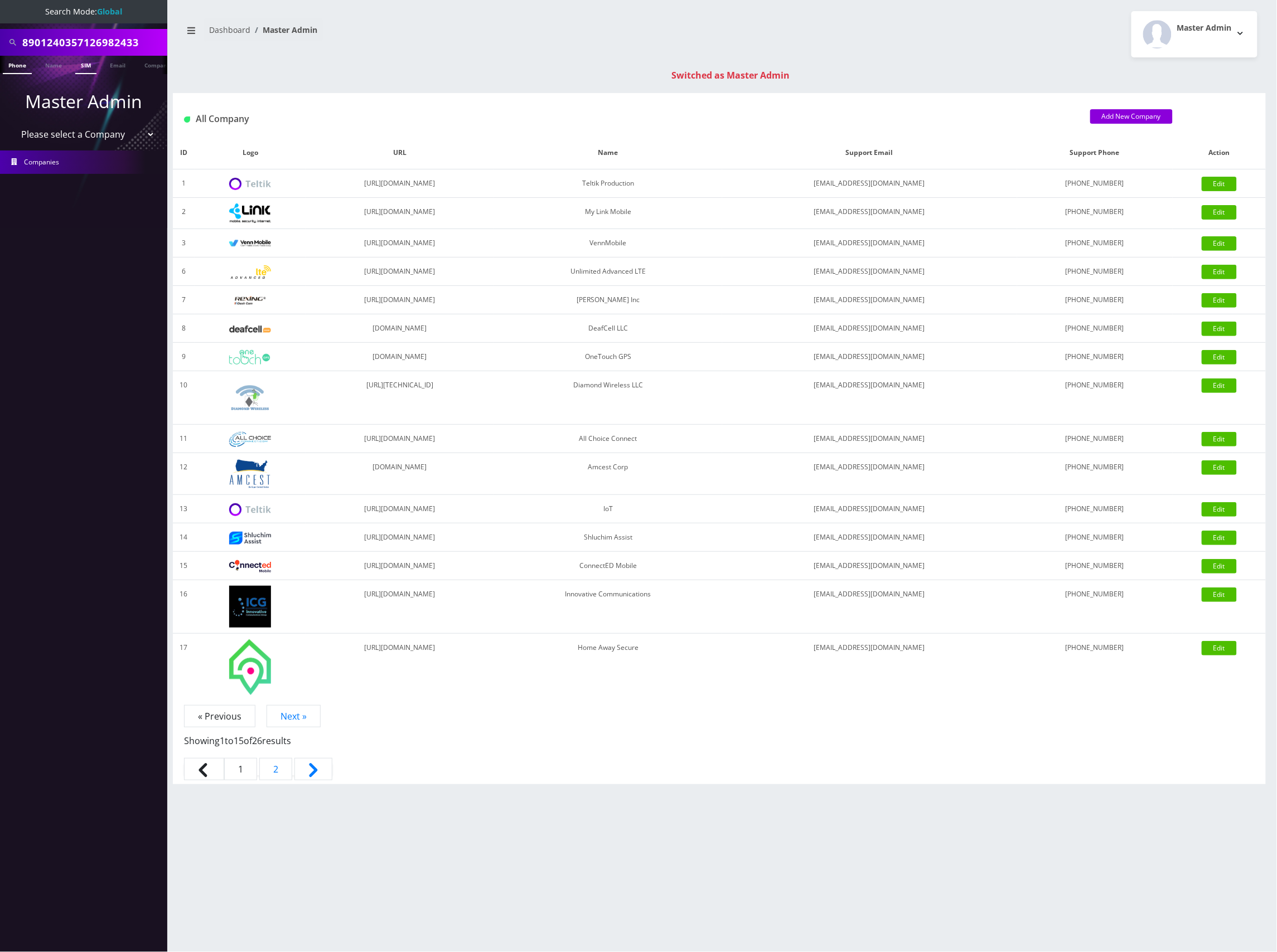
click at [78, 66] on link "SIM" at bounding box center [85, 65] width 22 height 19
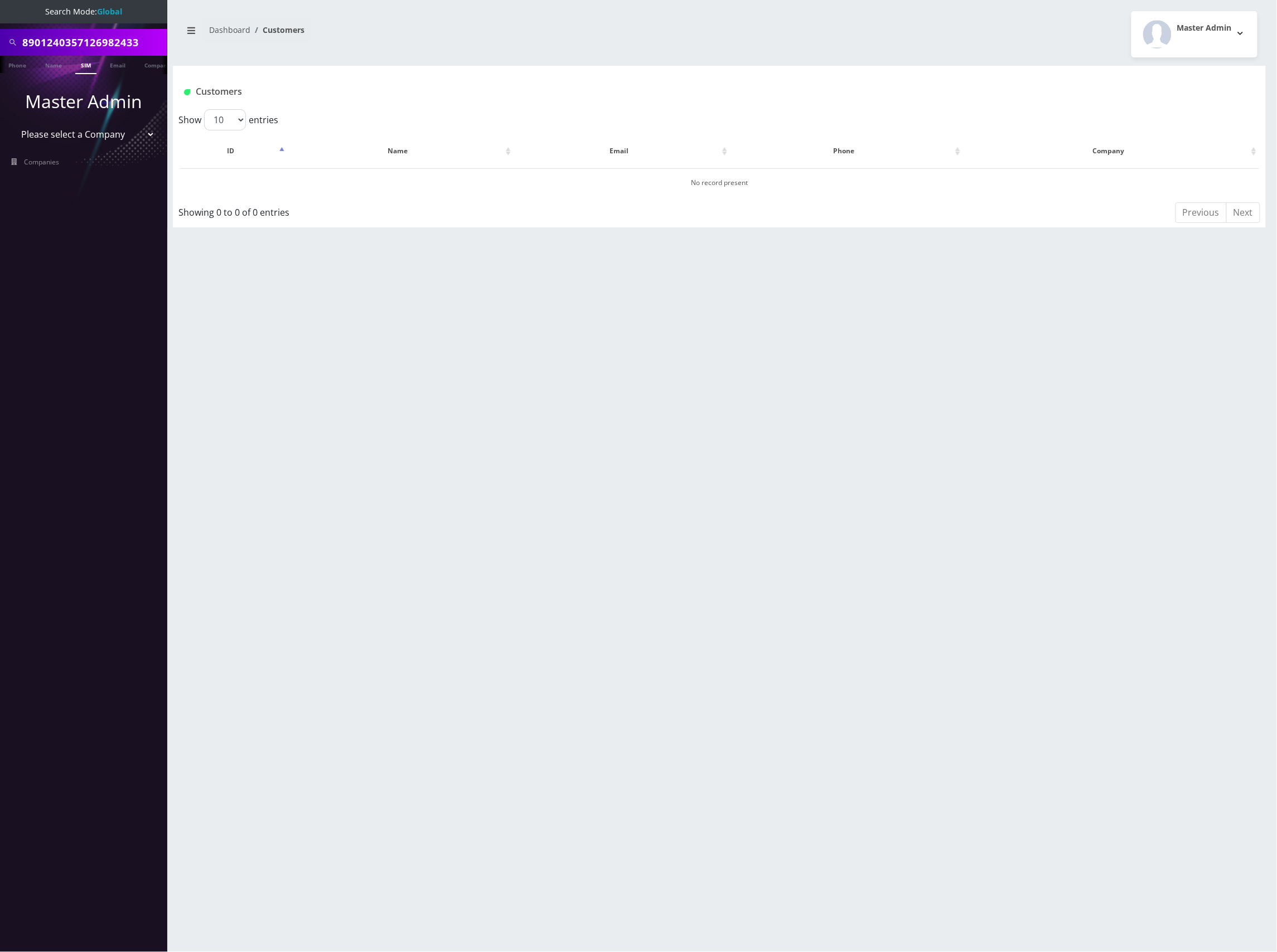
click at [125, 43] on input "8901240357126982433" at bounding box center [93, 42] width 142 height 22
click at [90, 39] on input "8901240357126982433" at bounding box center [93, 42] width 142 height 22
paste input "7112329"
type input "8901240357127112329"
click at [86, 66] on link "SIM" at bounding box center [85, 65] width 22 height 19
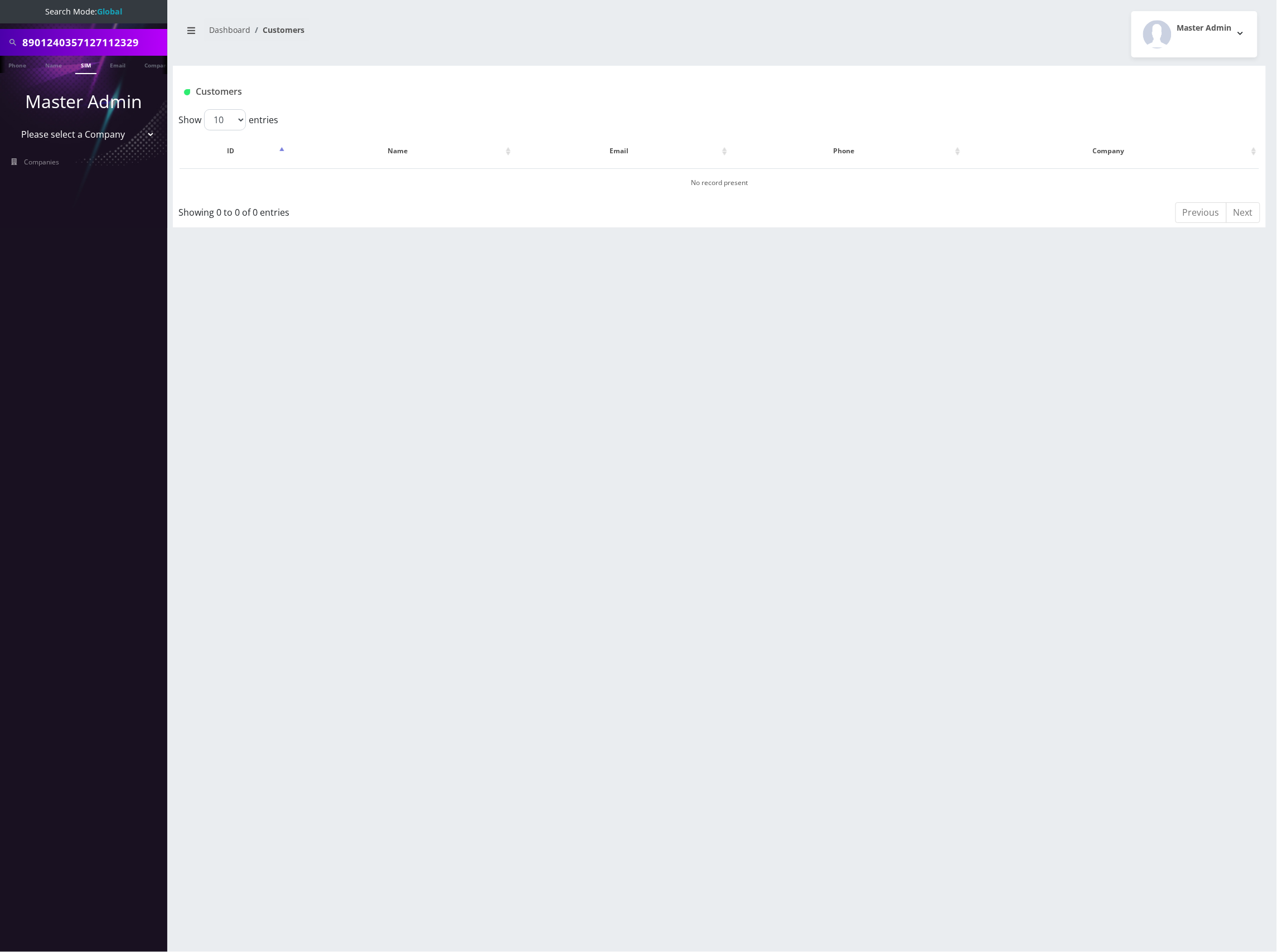
click at [97, 27] on nav "Search Mode: Global 8901240357127112329 Phone Name SIM Email Company Customer M…" at bounding box center [83, 476] width 167 height 952
click at [94, 46] on input "8901240357127112329" at bounding box center [93, 42] width 142 height 22
paste input "8901240497128211827"
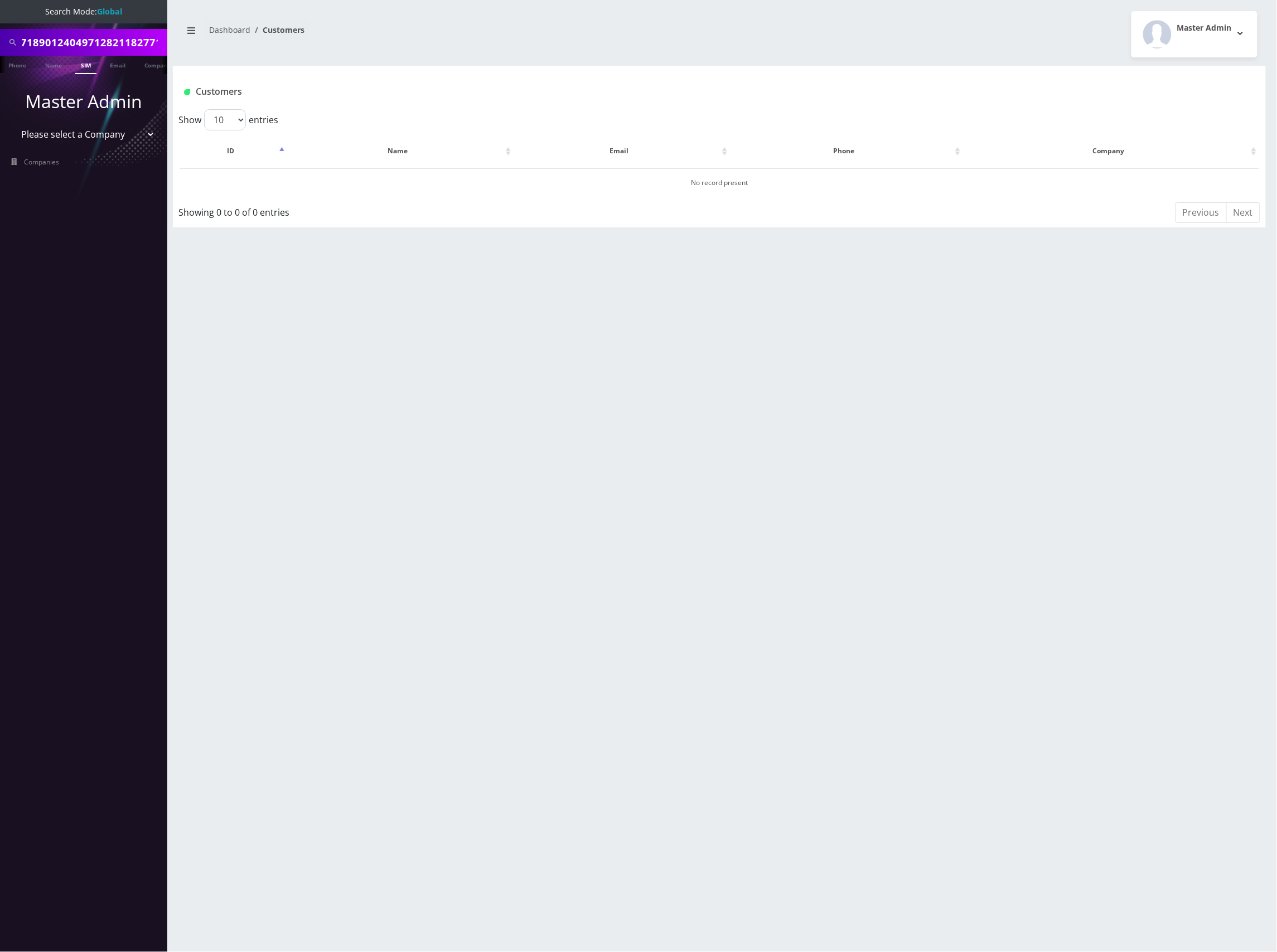
paste input "497128211827"
type input "8901240497128211827"
click at [94, 65] on link "SIM" at bounding box center [85, 65] width 22 height 19
click at [85, 67] on link "SIM" at bounding box center [85, 65] width 22 height 19
